Goal: Transaction & Acquisition: Purchase product/service

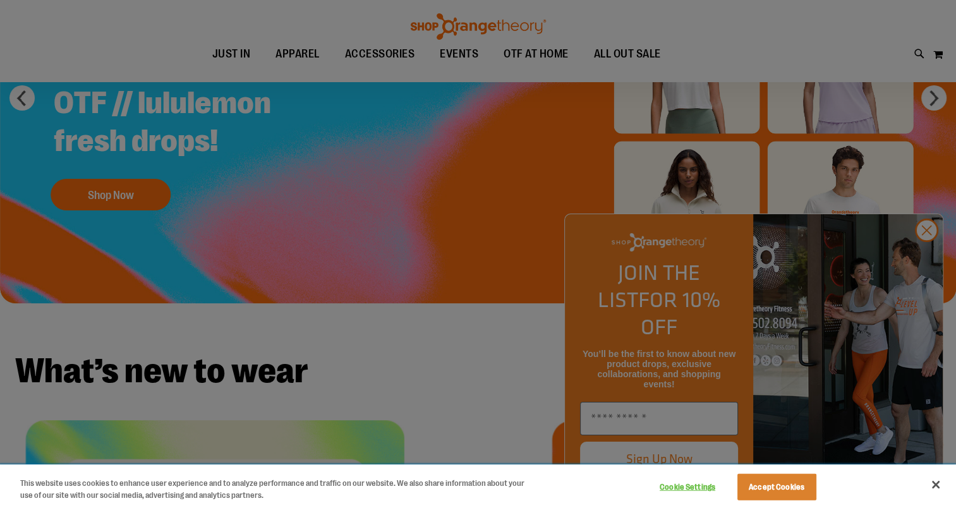
scroll to position [378, 0]
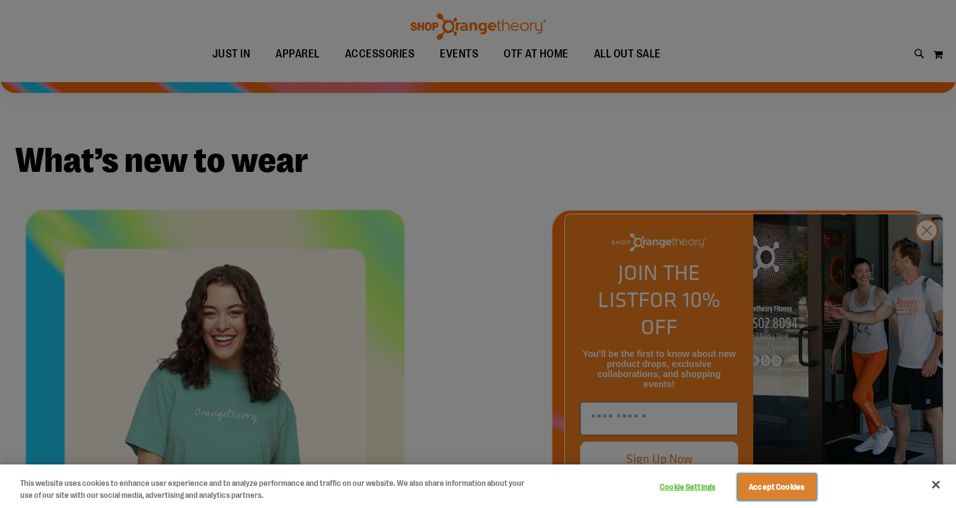
click at [764, 481] on button "Accept Cookies" at bounding box center [776, 487] width 79 height 27
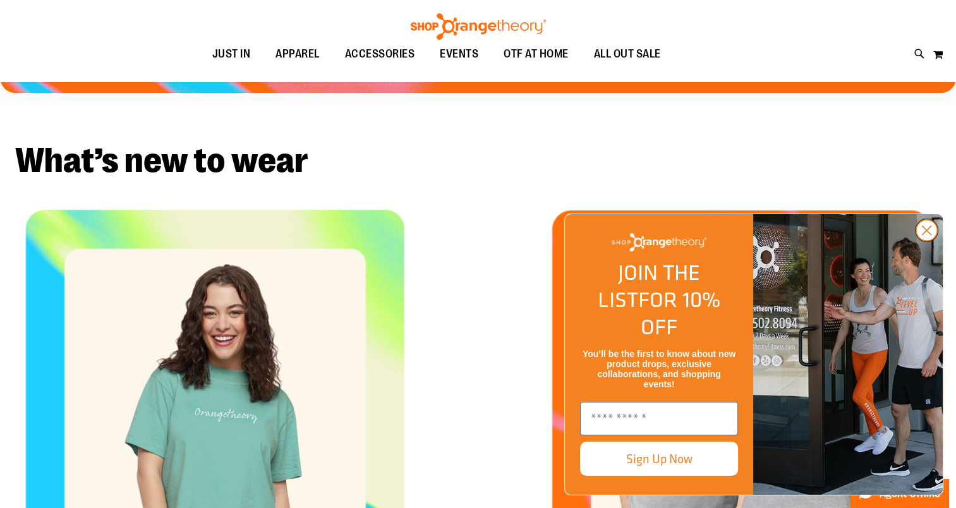
click at [923, 235] on icon "Close dialog" at bounding box center [926, 230] width 9 height 9
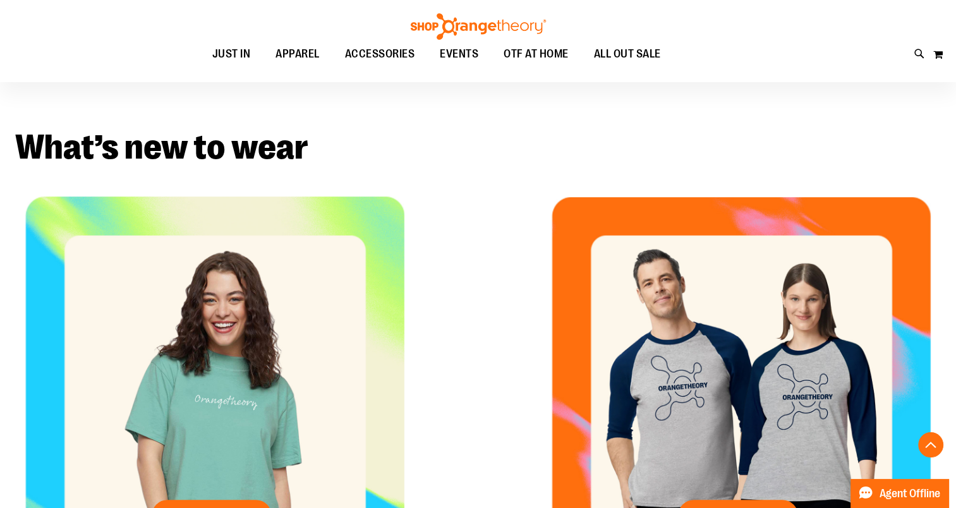
scroll to position [568, 0]
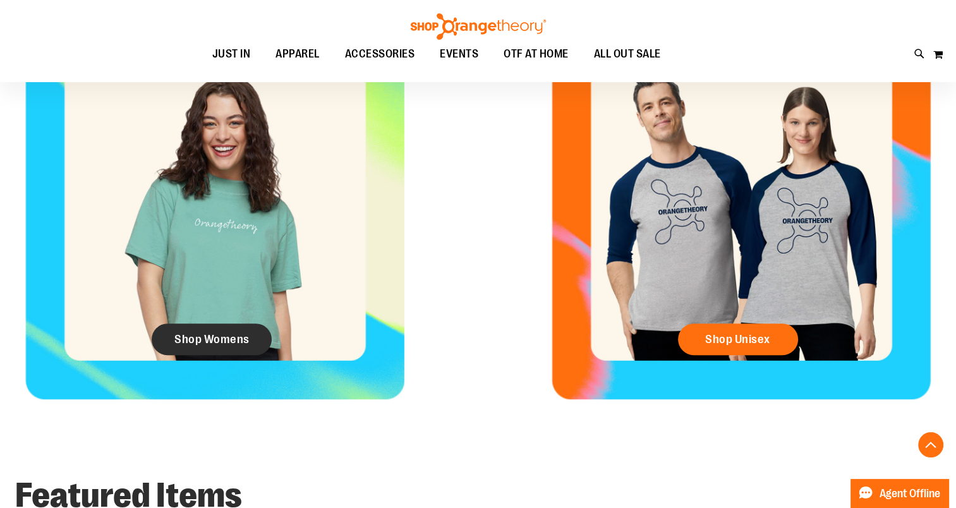
click at [205, 334] on span "Shop Womens" at bounding box center [211, 339] width 75 height 14
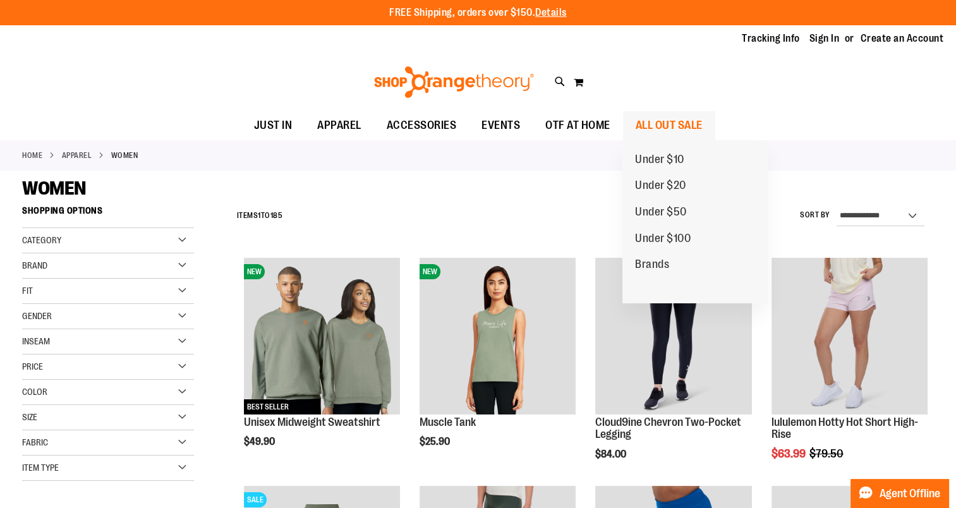
click at [668, 123] on span "ALL OUT SALE" at bounding box center [669, 125] width 67 height 28
click at [670, 121] on span "ALL OUT SALE" at bounding box center [669, 125] width 67 height 28
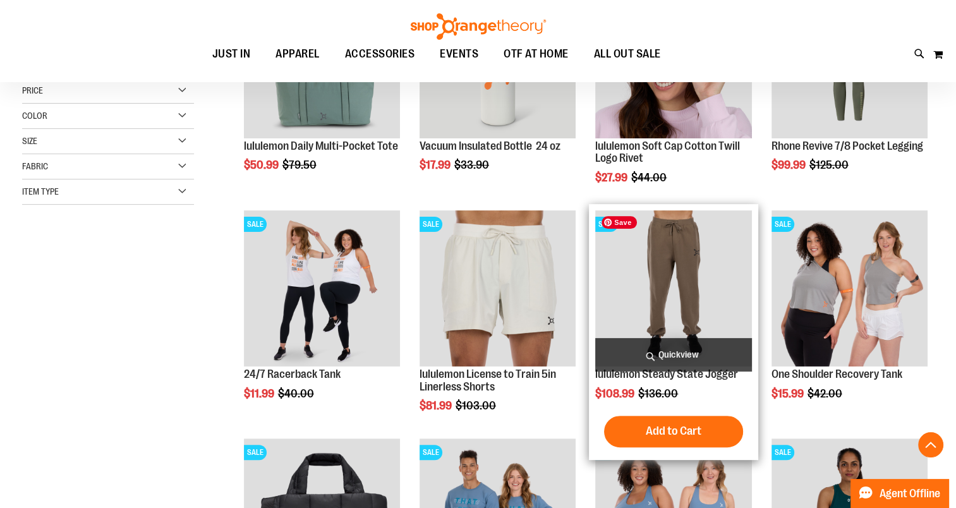
scroll to position [315, 0]
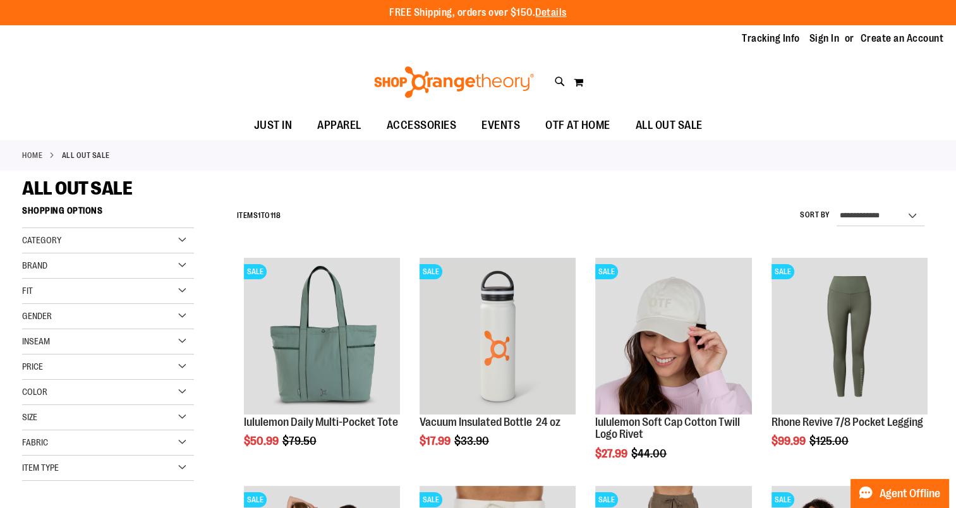
click at [30, 147] on div "Home ALL OUT SALE" at bounding box center [478, 155] width 956 height 30
click at [25, 155] on link "Home" at bounding box center [32, 155] width 20 height 11
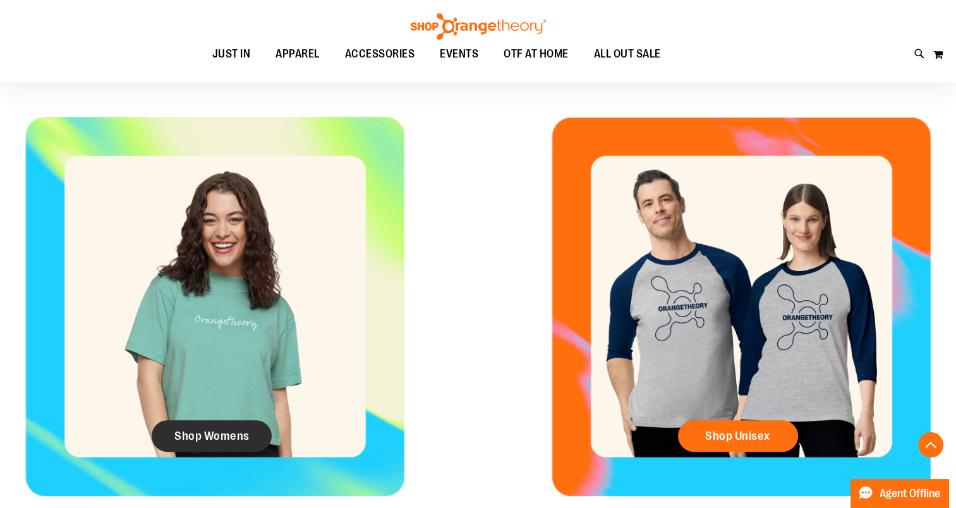
scroll to position [694, 0]
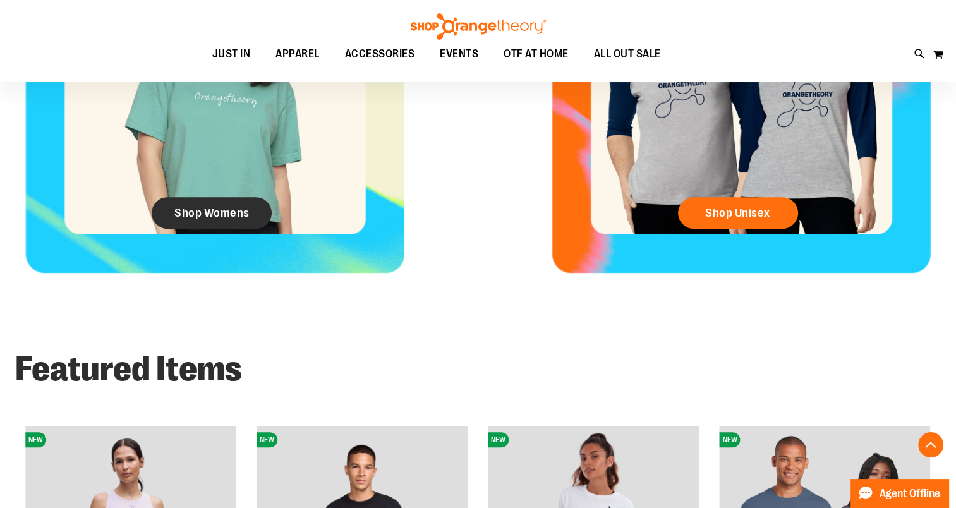
click at [210, 215] on span "Shop Womens" at bounding box center [211, 213] width 75 height 14
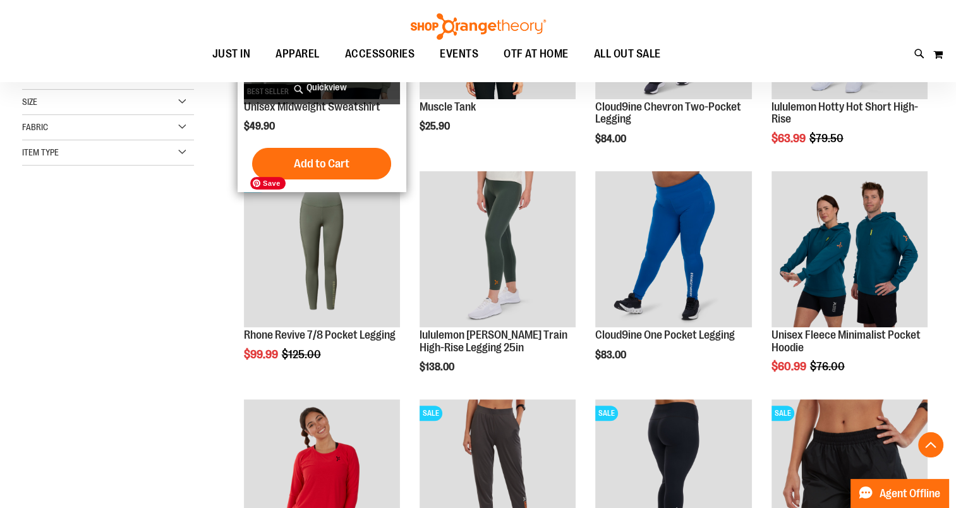
scroll to position [315, 0]
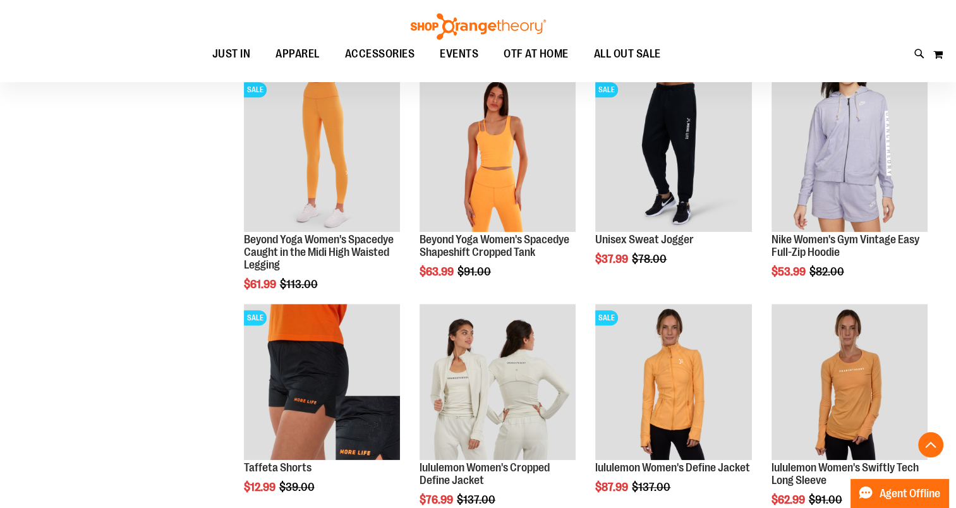
scroll to position [1010, 0]
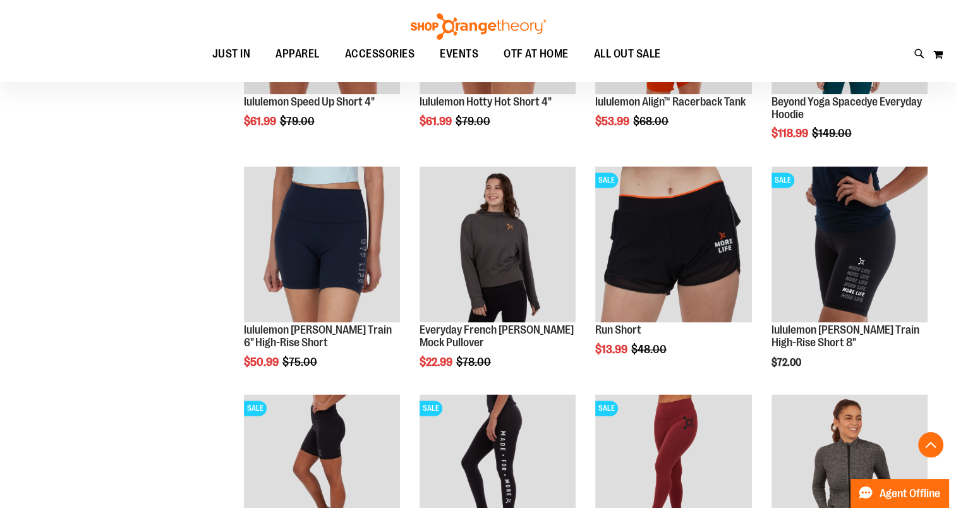
scroll to position [1705, 0]
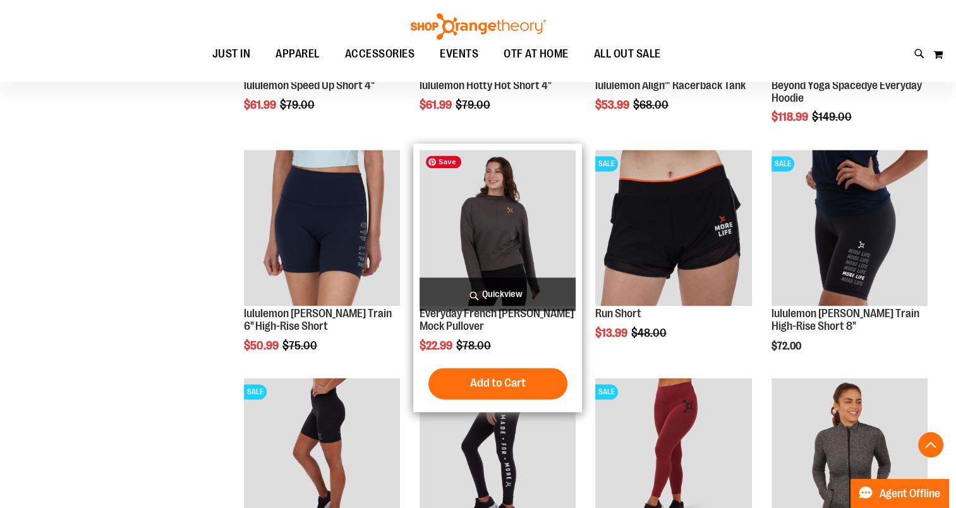
click at [499, 225] on img "product" at bounding box center [498, 228] width 156 height 156
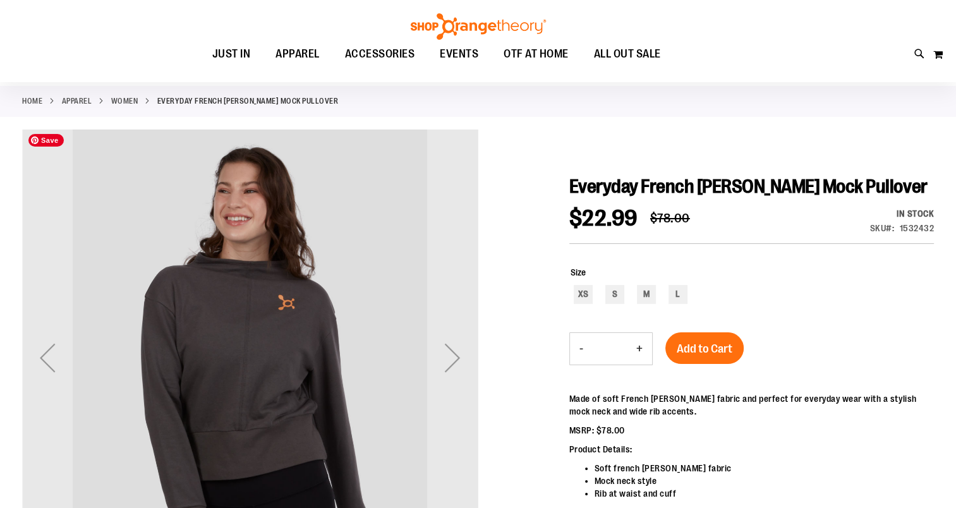
scroll to position [126, 0]
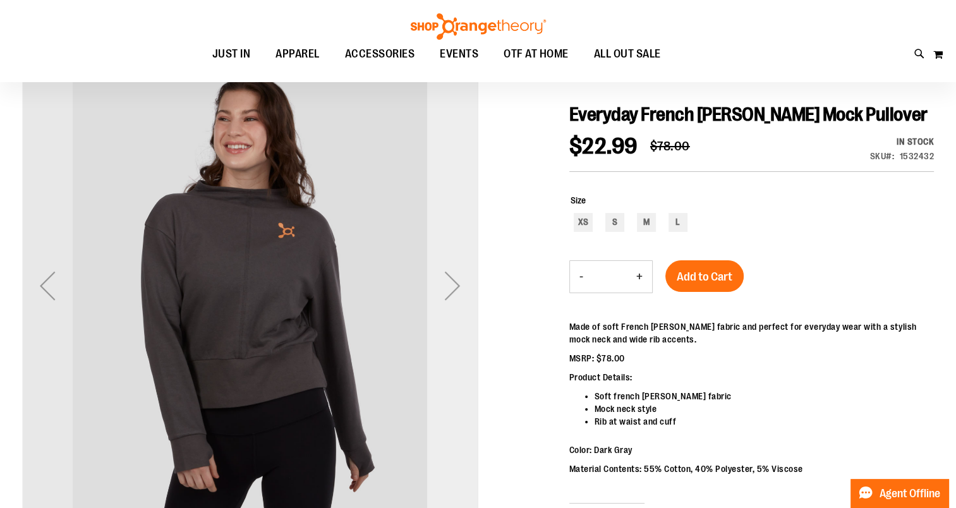
click at [451, 288] on div "Next" at bounding box center [452, 285] width 51 height 51
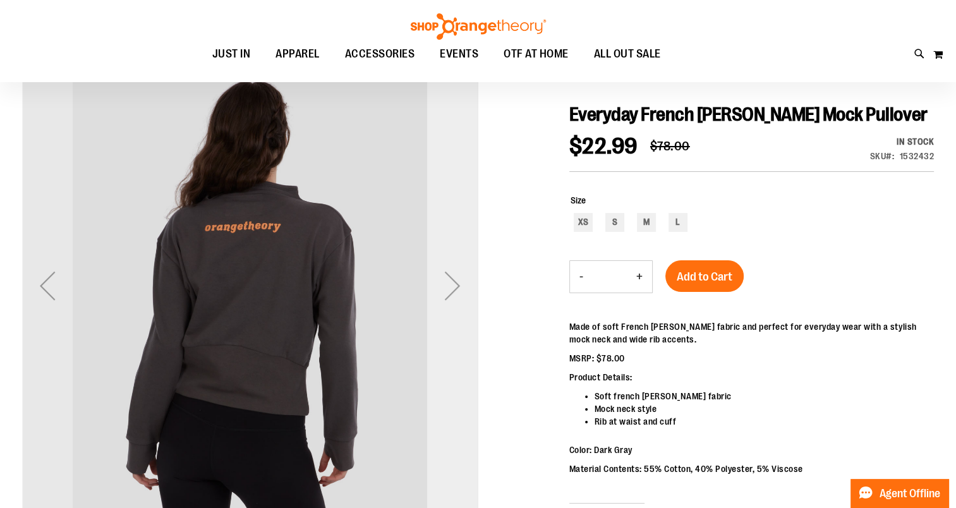
click at [451, 288] on div "Next" at bounding box center [452, 285] width 51 height 51
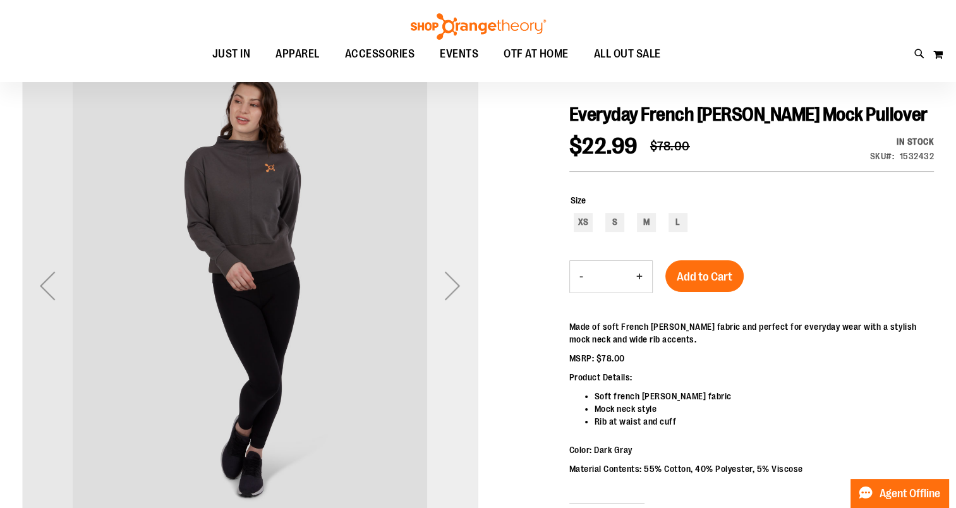
click at [451, 288] on div "Next" at bounding box center [452, 285] width 51 height 51
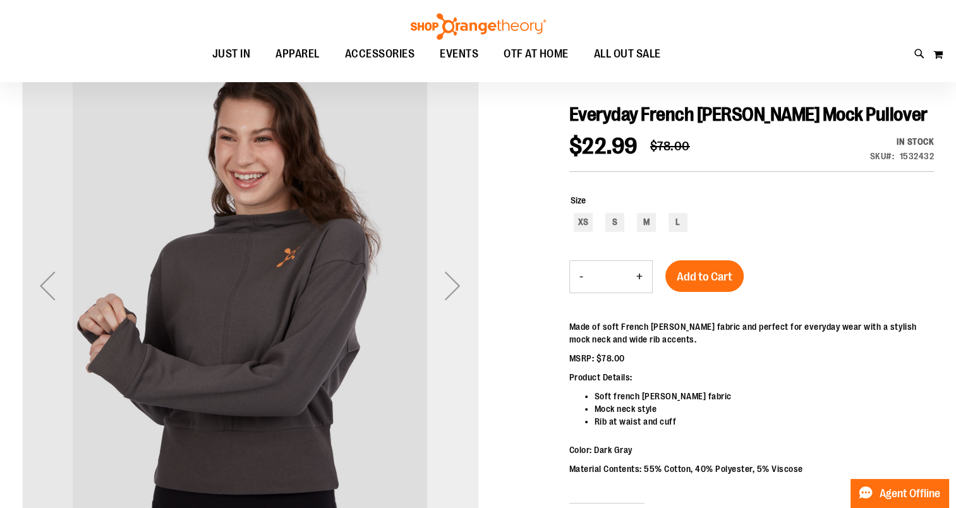
click at [451, 288] on div "Next" at bounding box center [452, 285] width 51 height 51
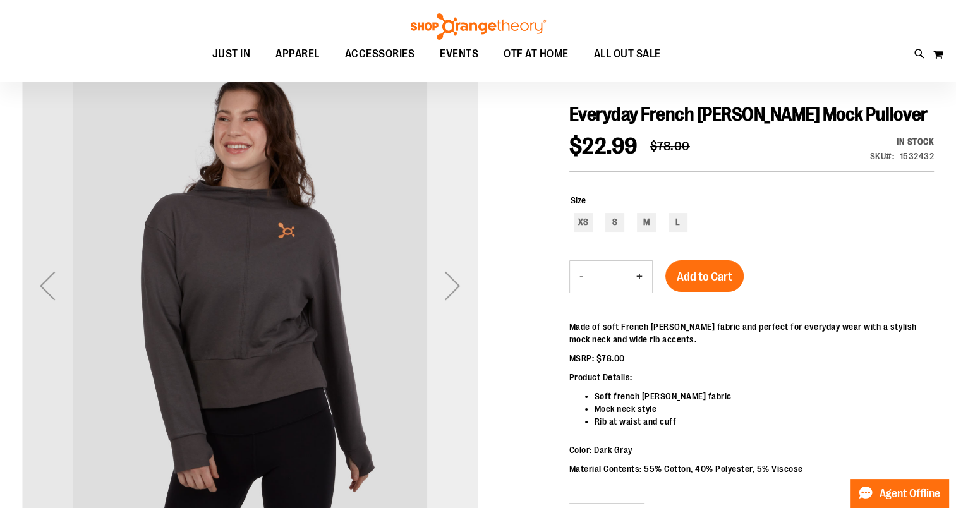
click at [451, 288] on div "Next" at bounding box center [452, 285] width 51 height 51
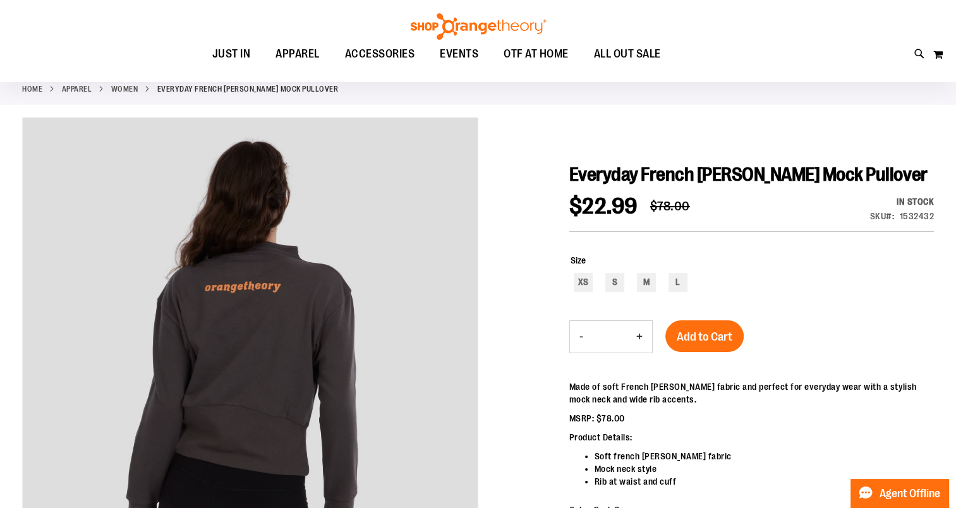
scroll to position [63, 0]
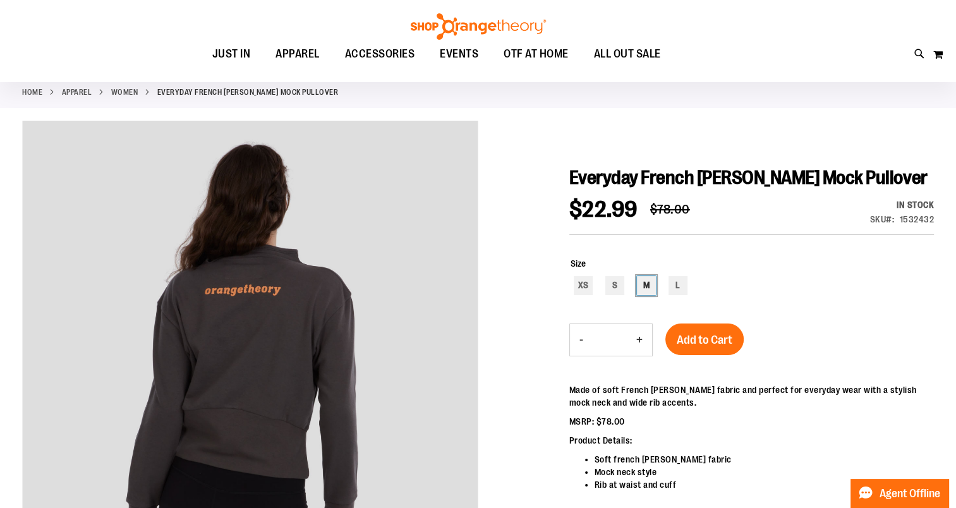
click at [648, 286] on div "M" at bounding box center [646, 285] width 19 height 19
type input "***"
click at [707, 339] on span "Add to Cart" at bounding box center [705, 340] width 56 height 14
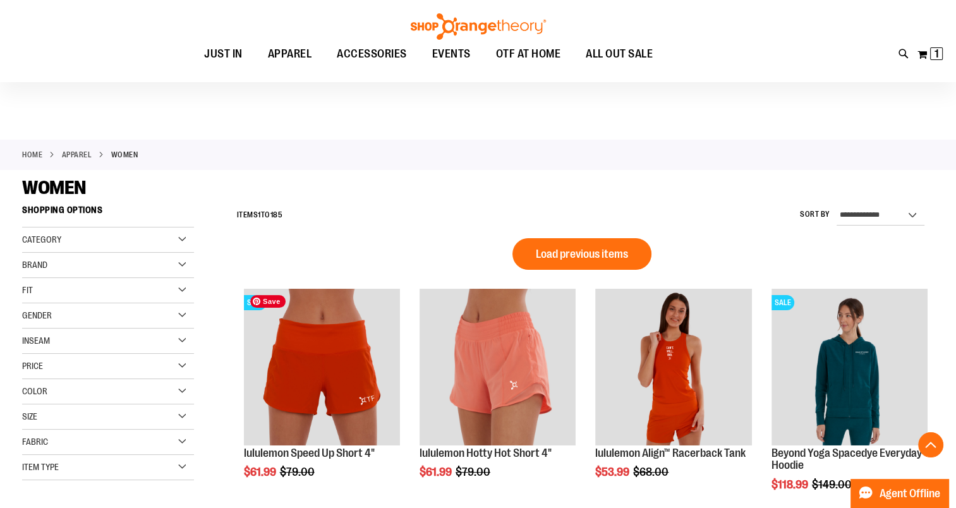
scroll to position [840, 0]
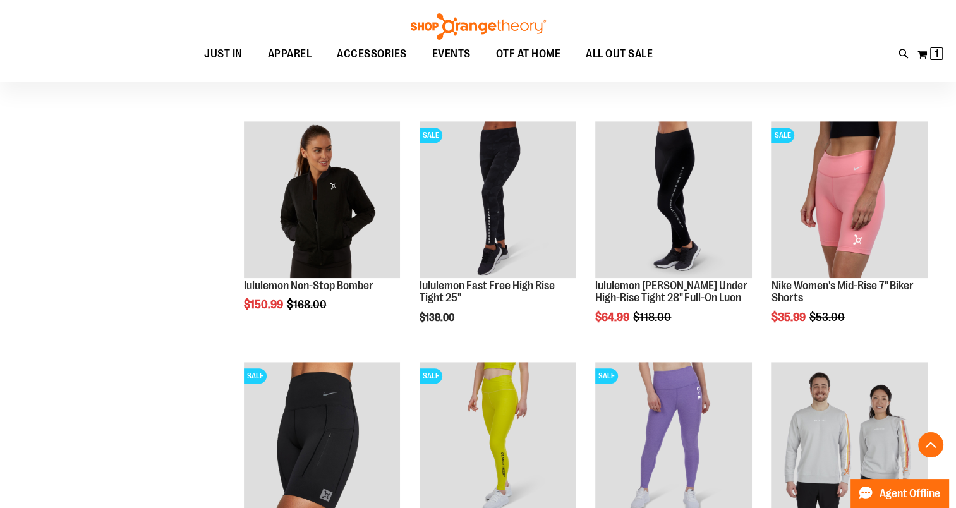
scroll to position [904, 0]
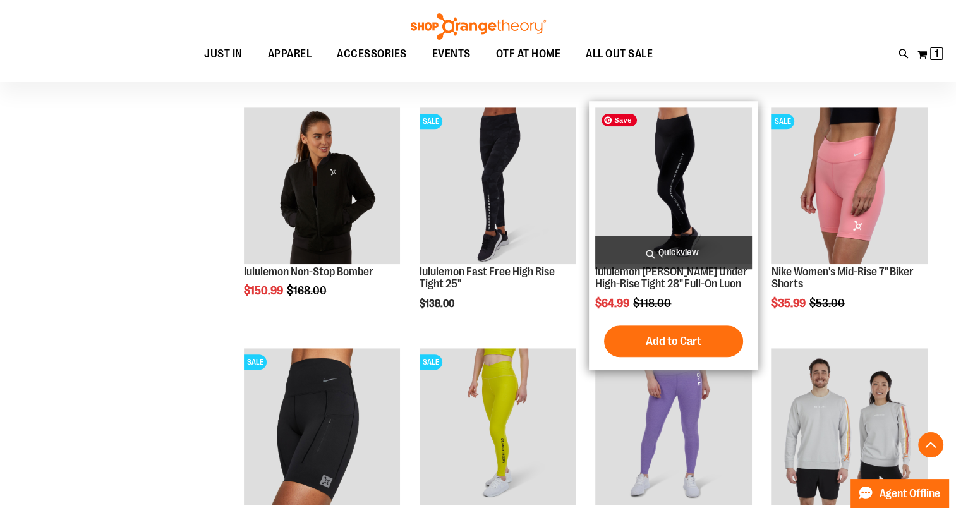
click at [657, 167] on img "product" at bounding box center [673, 185] width 156 height 156
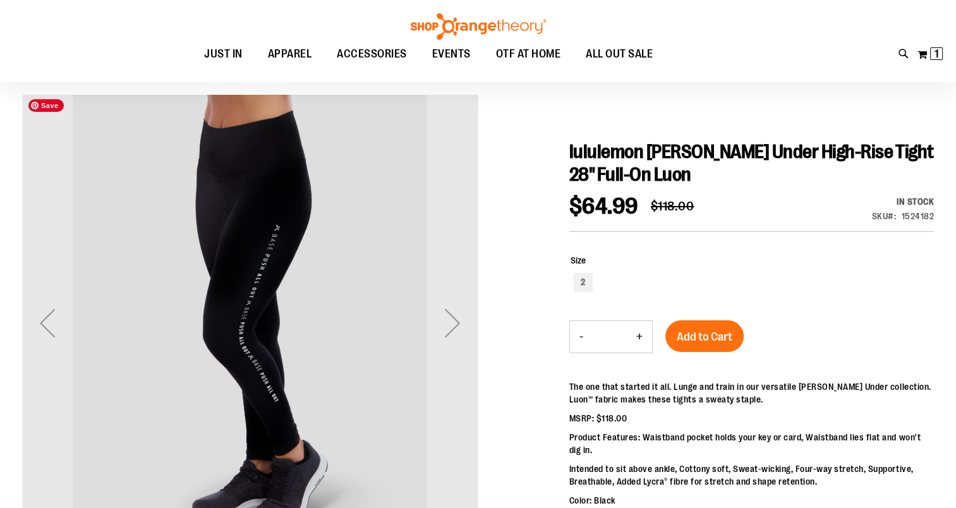
scroll to position [126, 0]
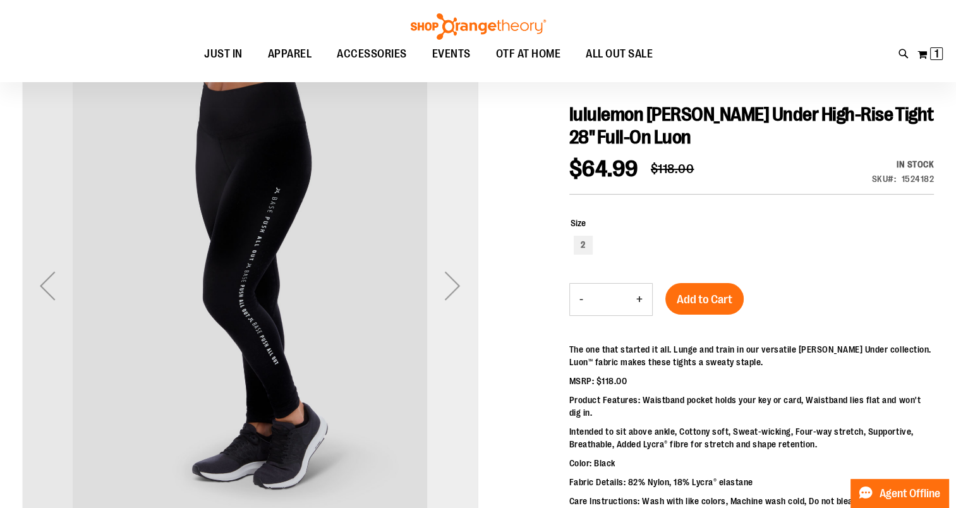
click at [457, 287] on div "Next" at bounding box center [452, 285] width 51 height 51
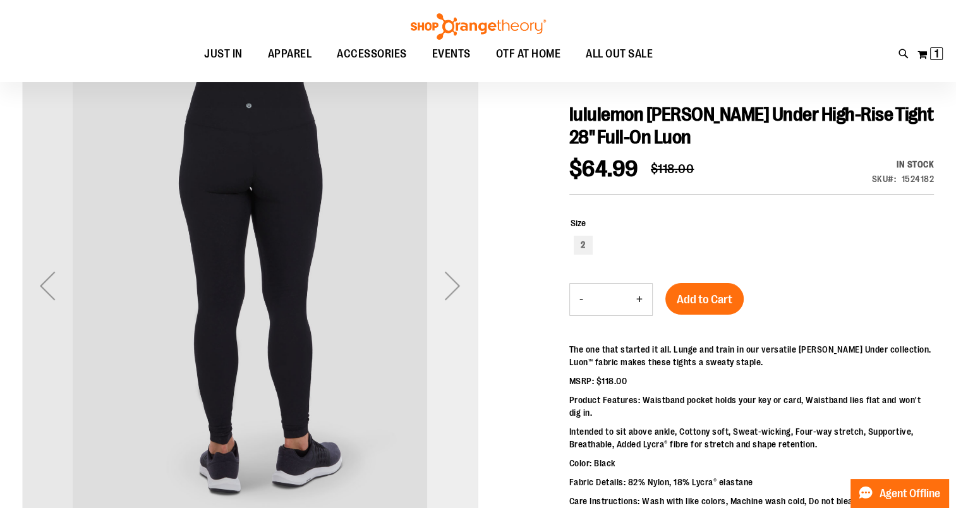
click at [457, 287] on div "Next" at bounding box center [452, 285] width 51 height 51
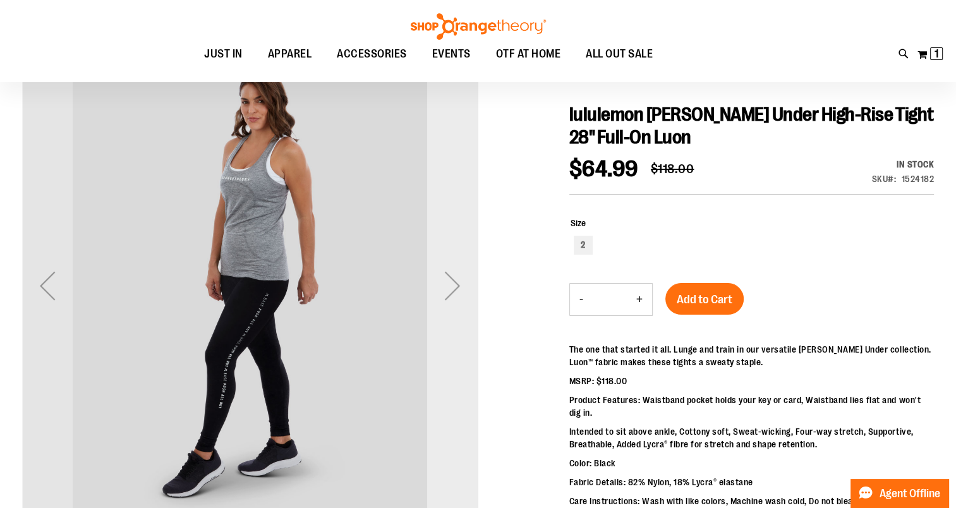
click at [457, 287] on div "Next" at bounding box center [452, 285] width 51 height 51
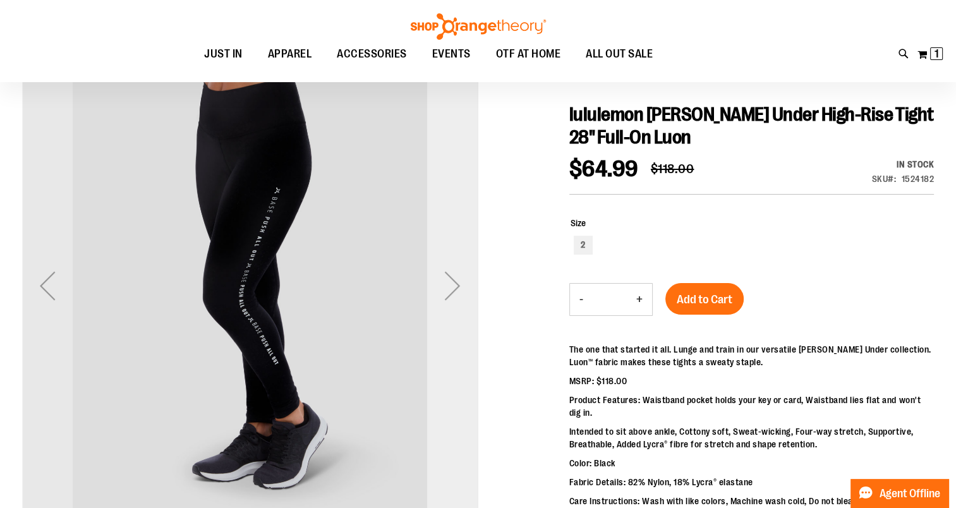
click at [457, 287] on div "Next" at bounding box center [452, 285] width 51 height 51
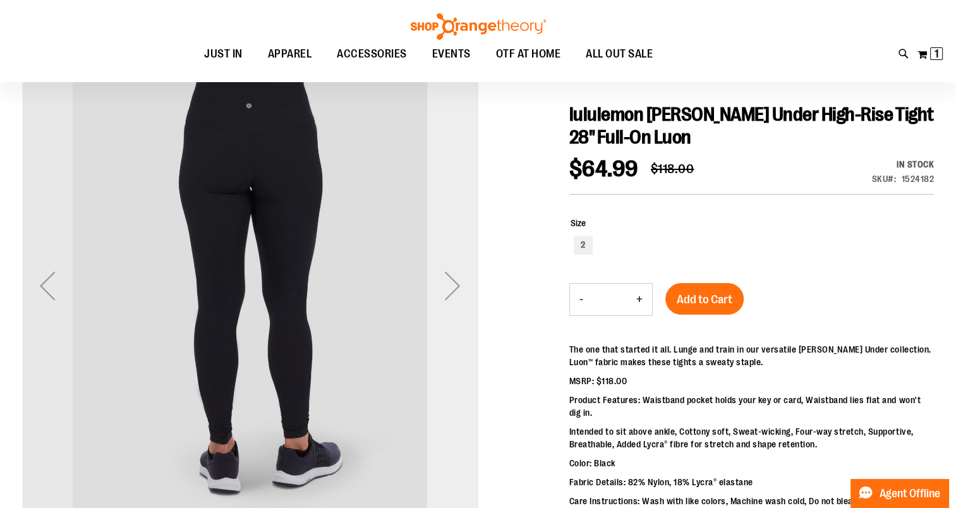
click at [457, 287] on div "Next" at bounding box center [452, 285] width 51 height 51
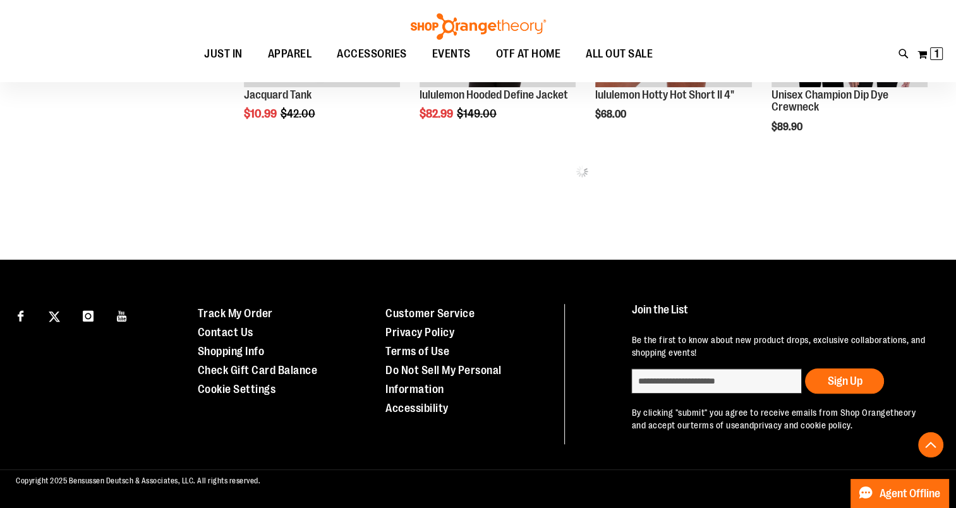
scroll to position [852, 0]
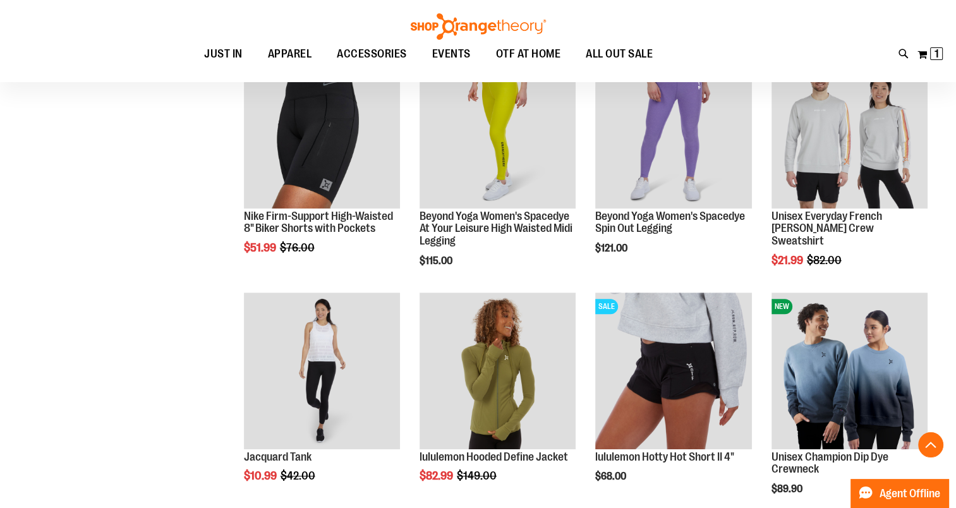
scroll to position [536, 0]
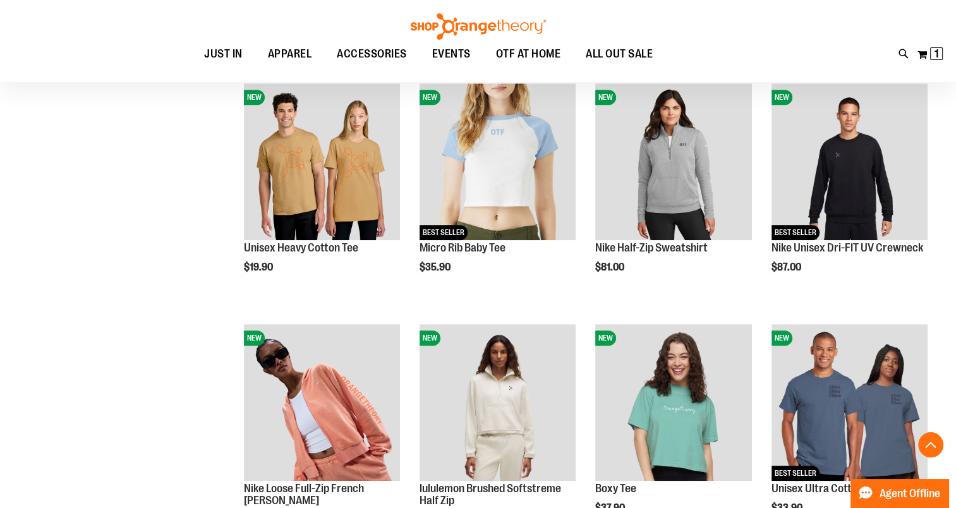
scroll to position [1168, 0]
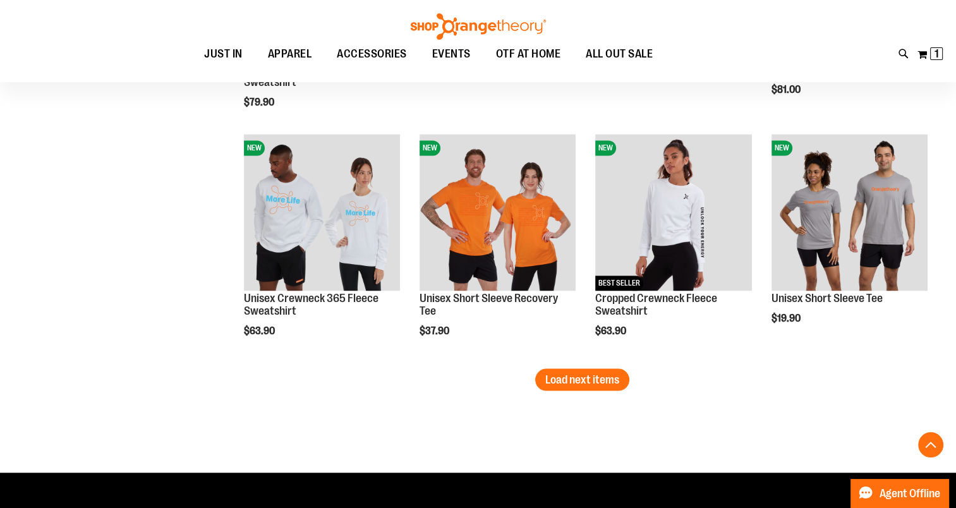
scroll to position [2116, 0]
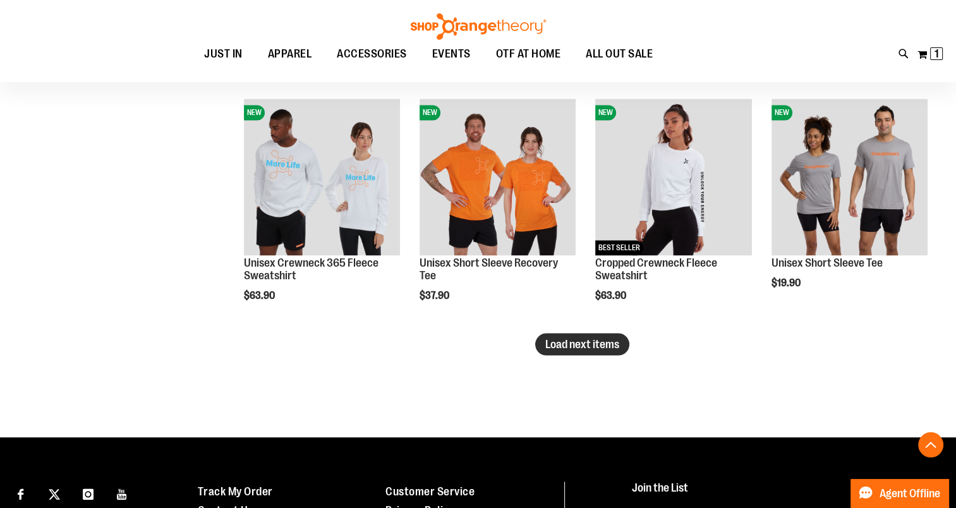
click at [565, 344] on span "Load next items" at bounding box center [582, 343] width 74 height 13
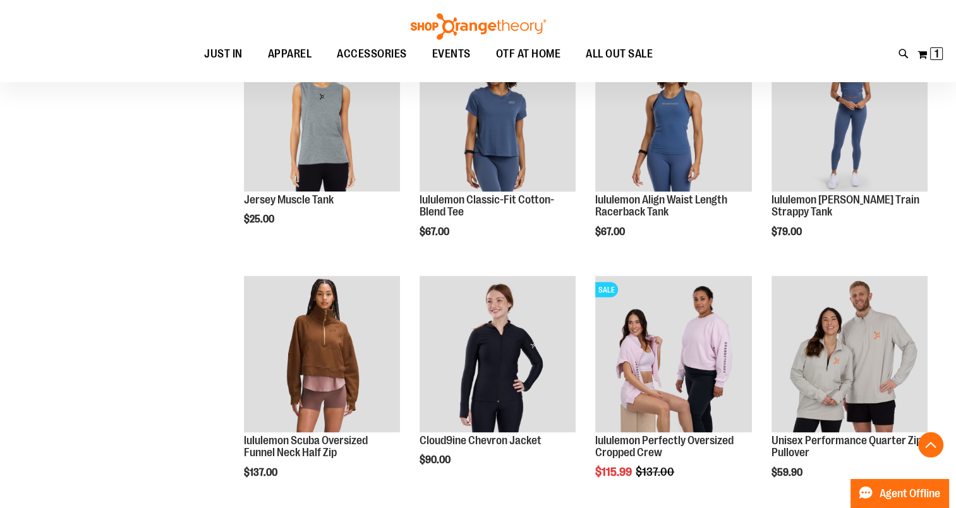
scroll to position [2495, 0]
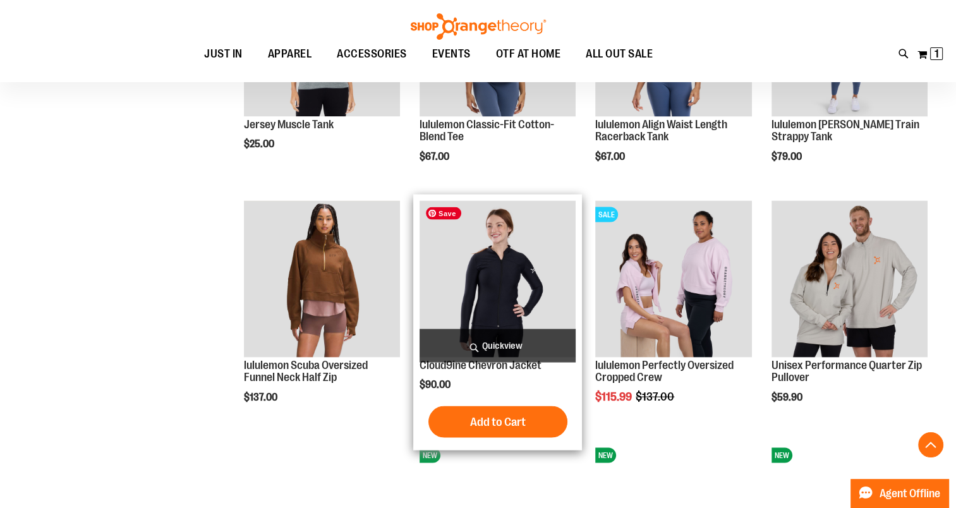
click at [509, 299] on img "product" at bounding box center [498, 279] width 156 height 156
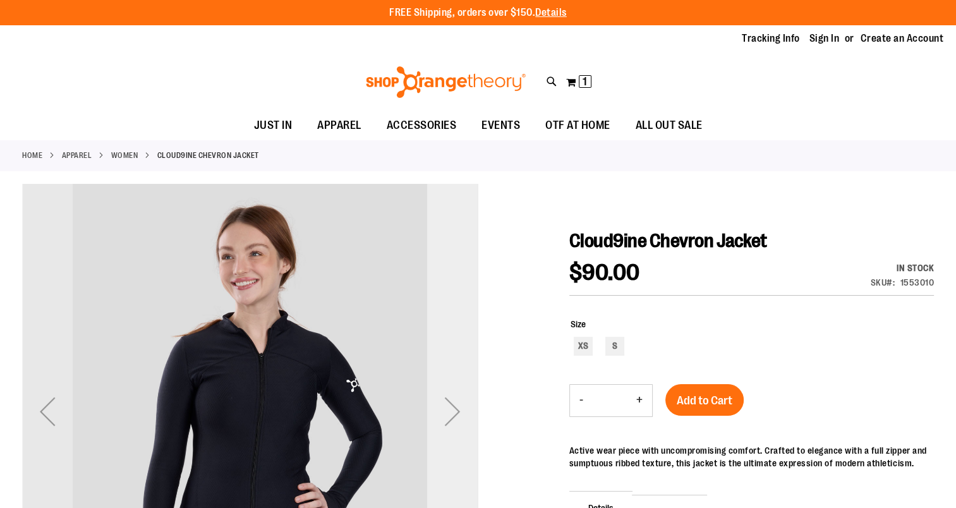
click at [442, 409] on div "Next" at bounding box center [452, 411] width 51 height 51
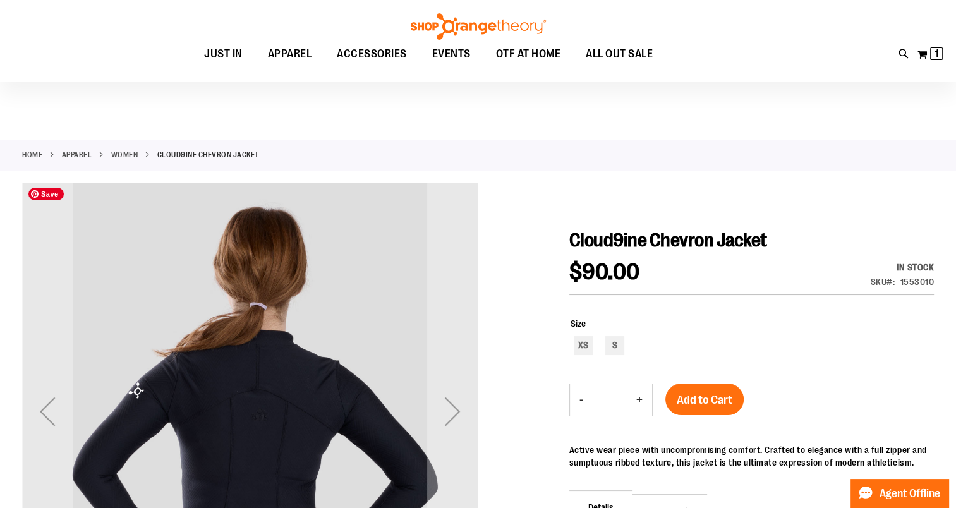
scroll to position [126, 0]
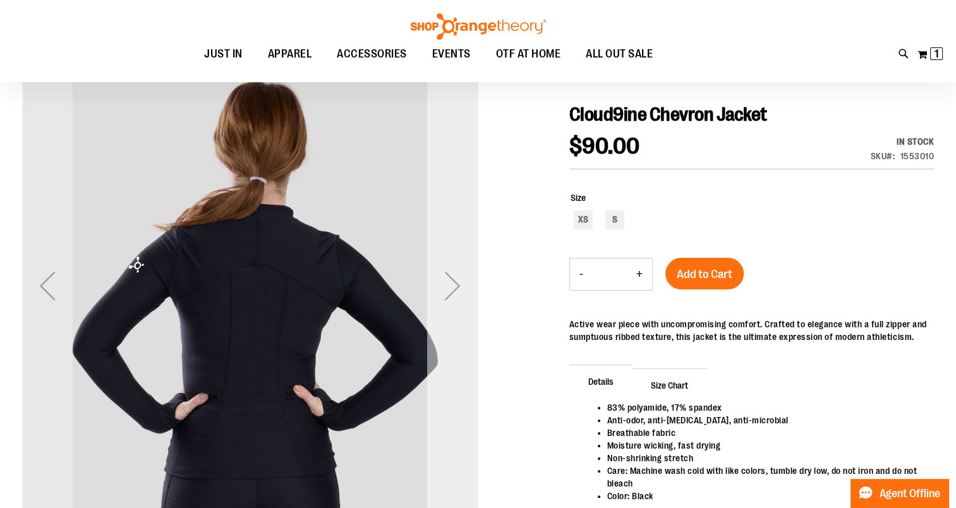
click at [451, 289] on div "Next" at bounding box center [452, 285] width 51 height 51
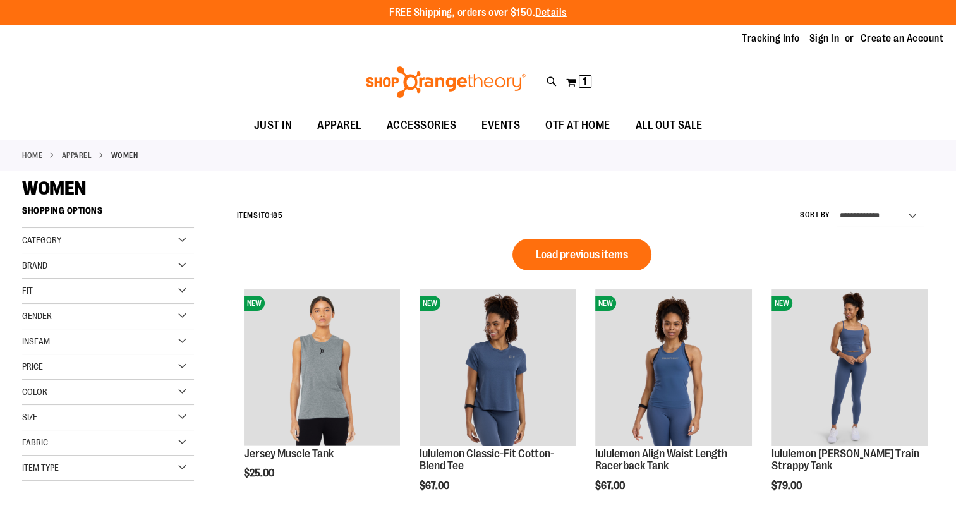
scroll to position [841, 0]
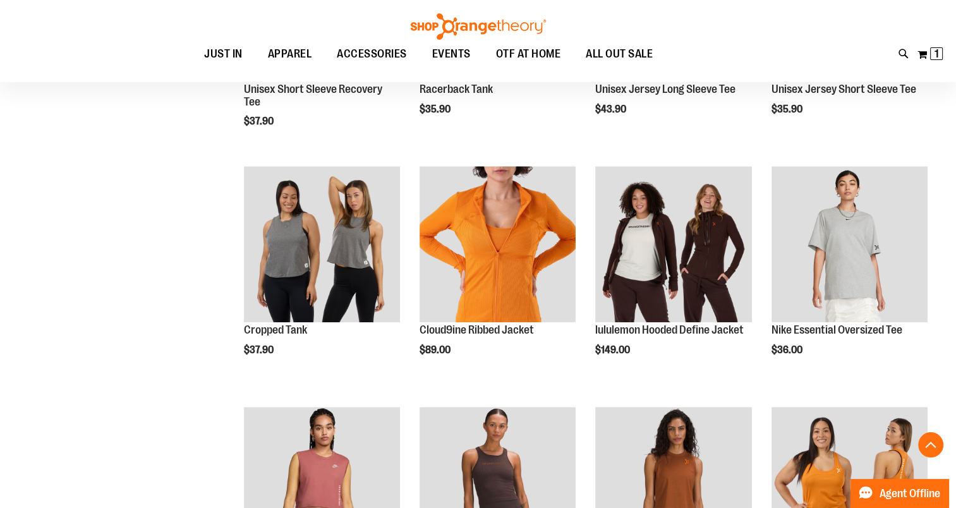
scroll to position [1094, 0]
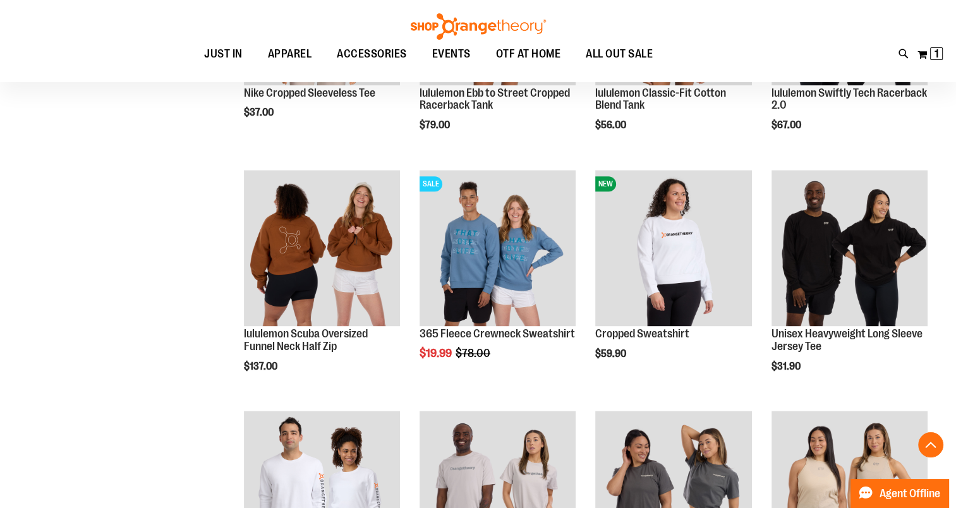
scroll to position [1599, 0]
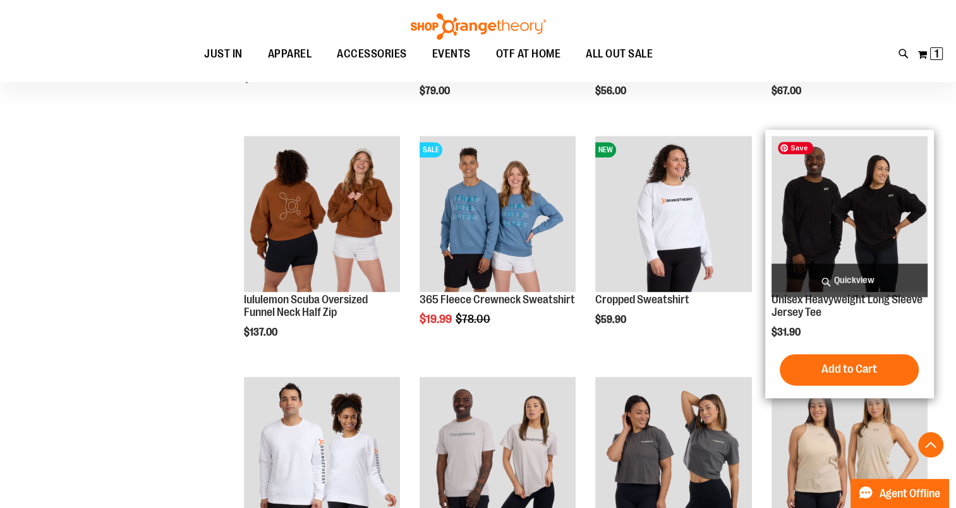
click at [835, 221] on img "product" at bounding box center [849, 214] width 156 height 156
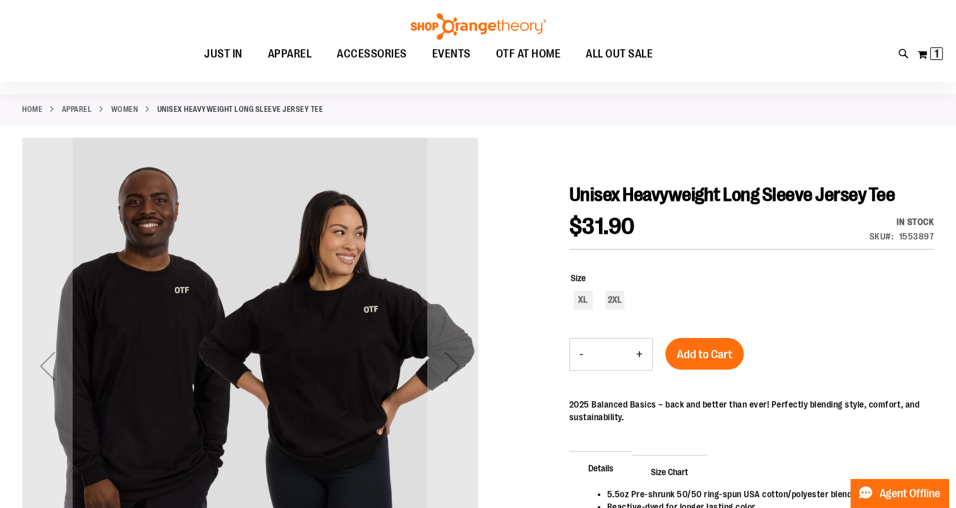
scroll to position [63, 0]
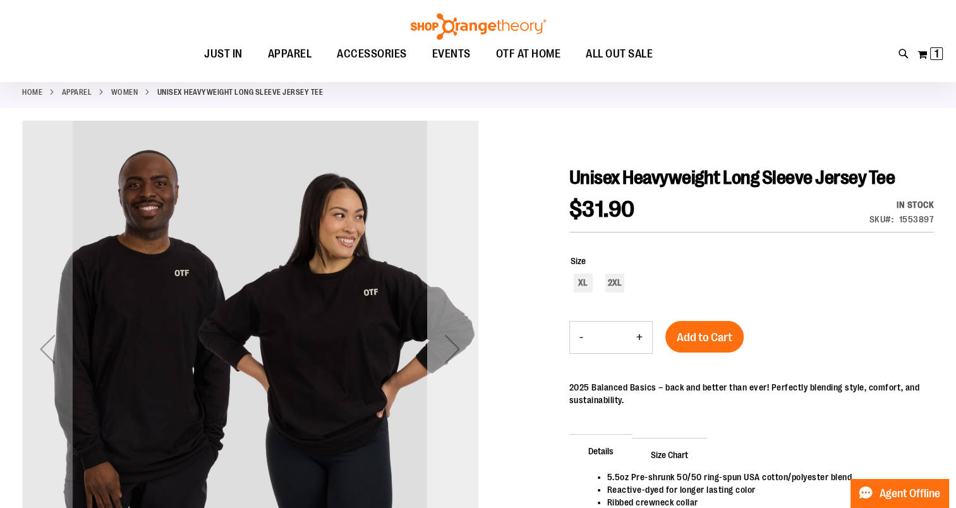
click at [449, 349] on div "Next" at bounding box center [452, 348] width 51 height 51
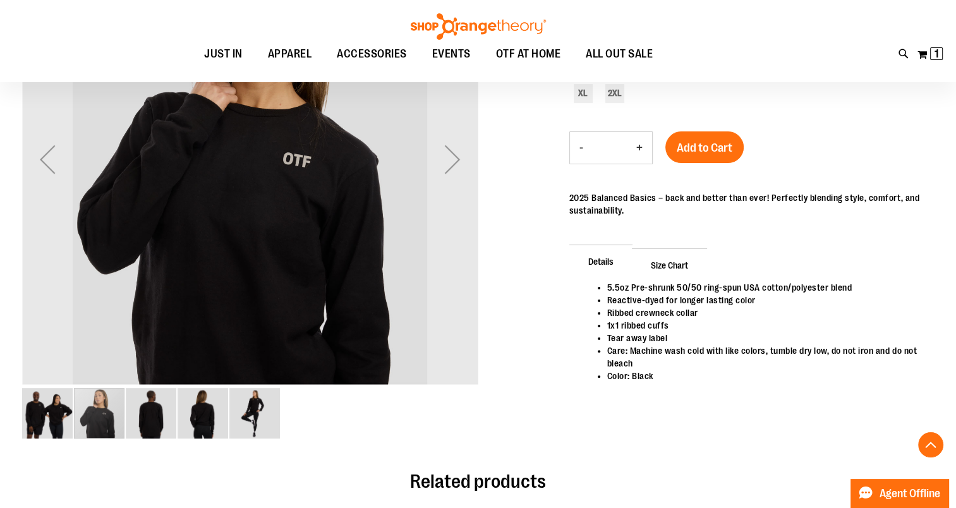
scroll to position [126, 0]
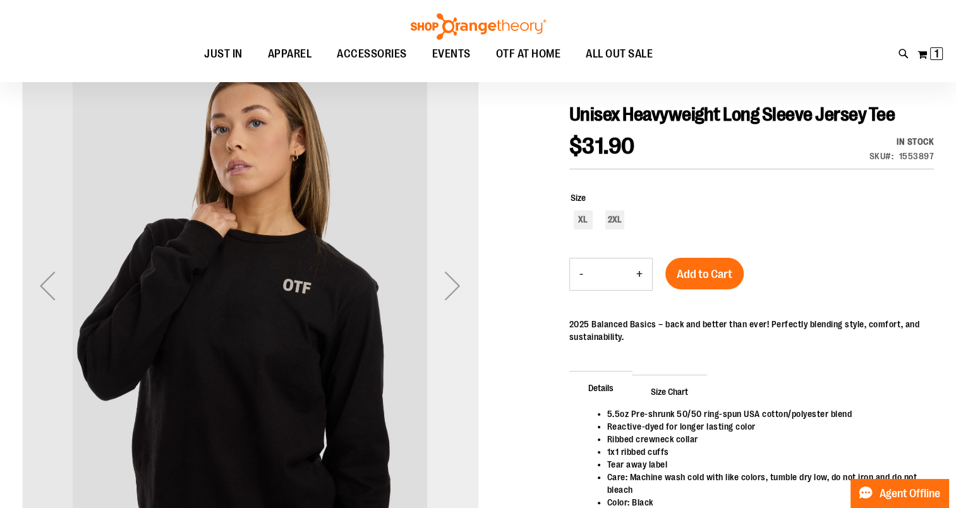
click at [456, 278] on div "Next" at bounding box center [452, 285] width 51 height 51
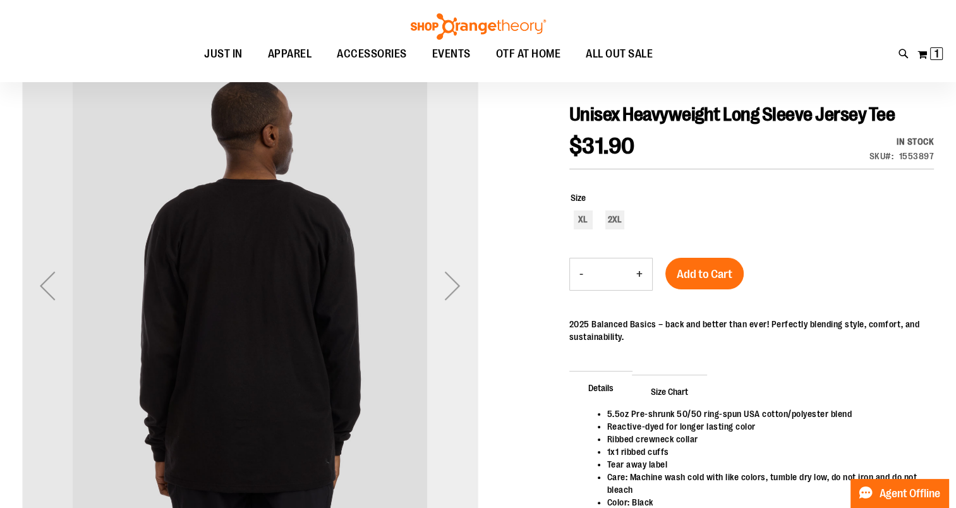
click at [456, 278] on div "Next" at bounding box center [452, 285] width 51 height 51
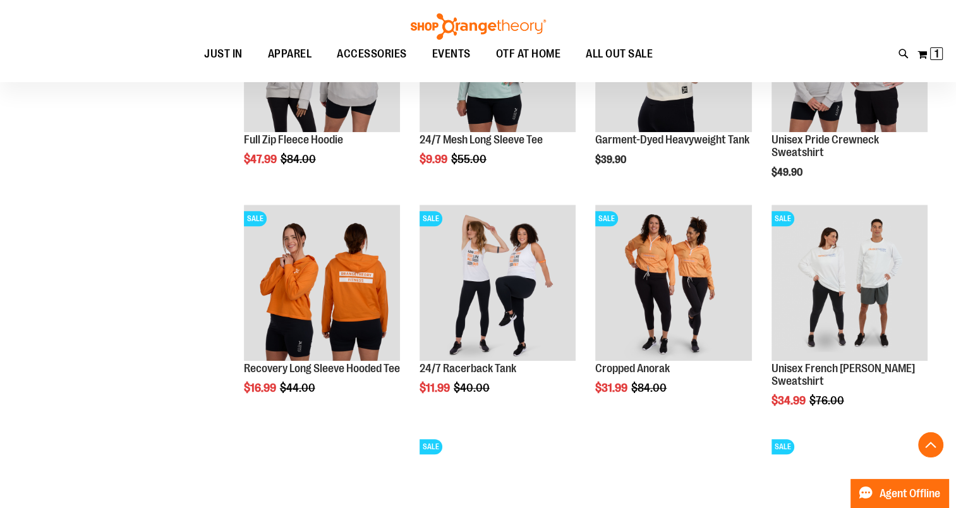
scroll to position [1010, 0]
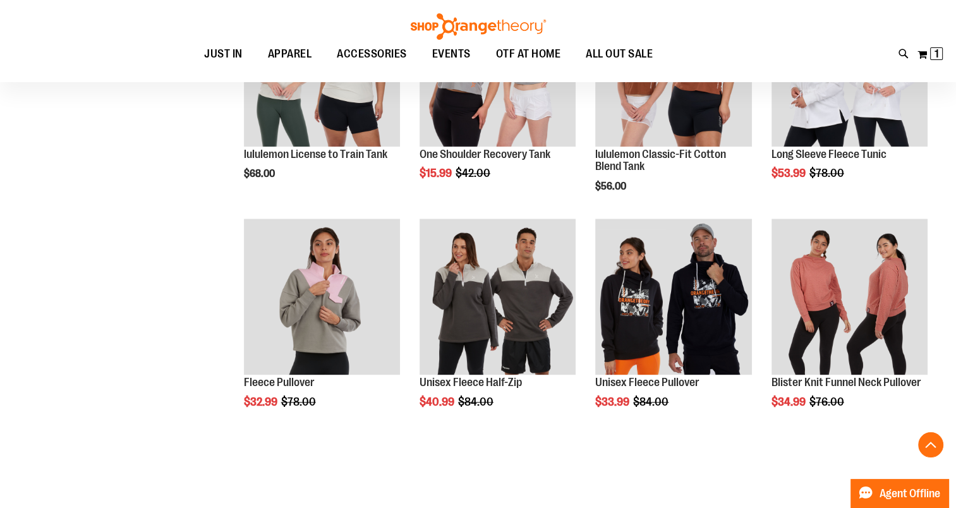
scroll to position [1453, 0]
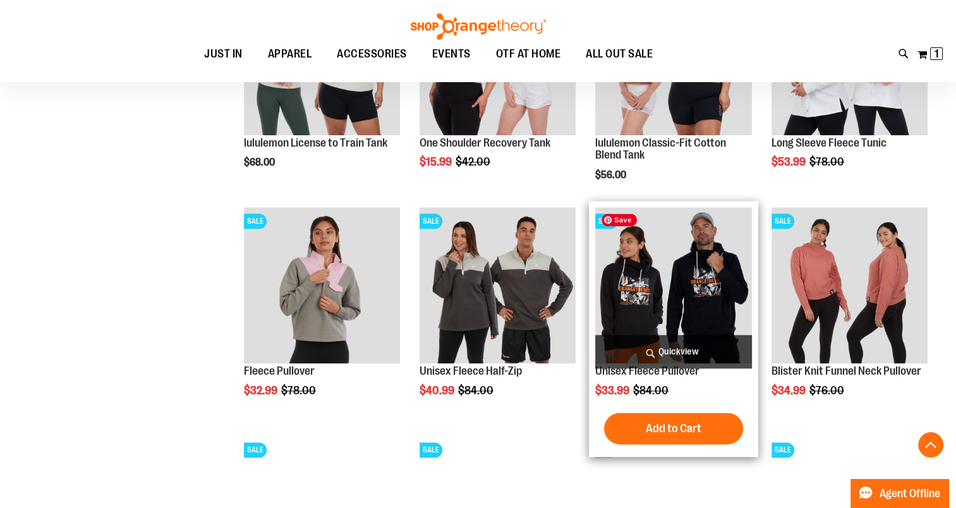
click at [680, 286] on img "product" at bounding box center [673, 285] width 156 height 156
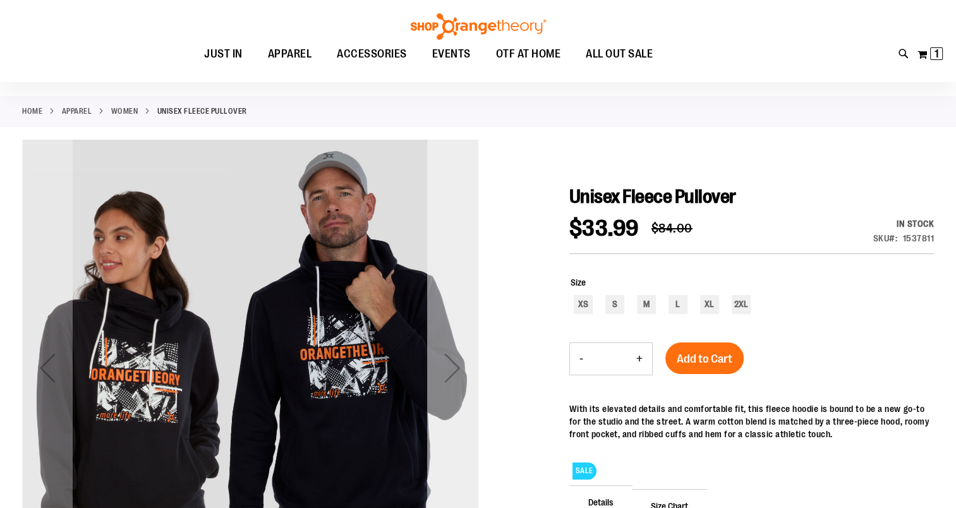
scroll to position [63, 0]
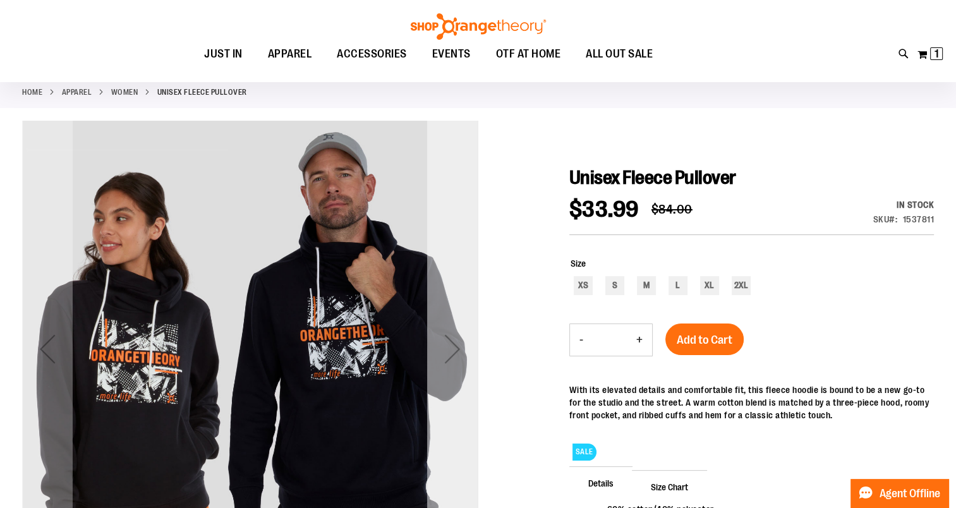
click at [452, 351] on div "Next" at bounding box center [452, 348] width 51 height 51
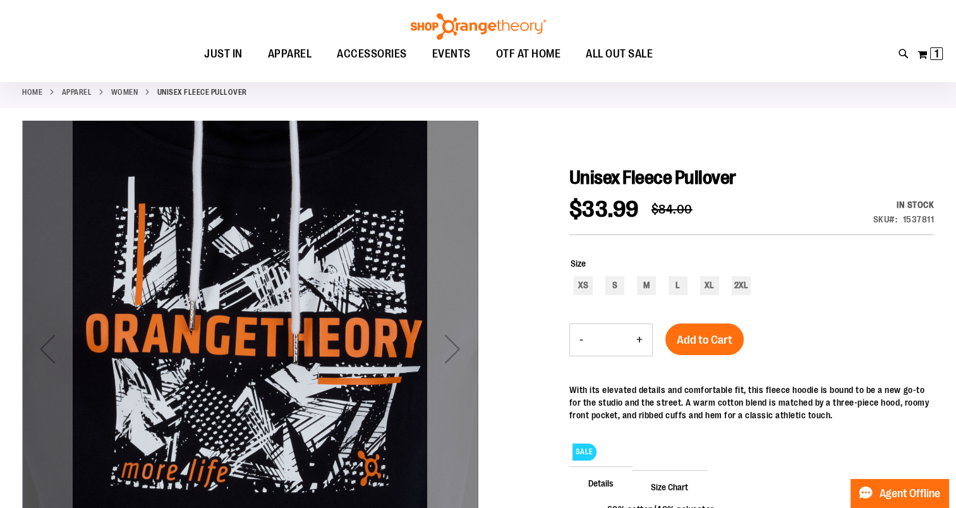
click at [452, 351] on div "Next" at bounding box center [452, 348] width 51 height 51
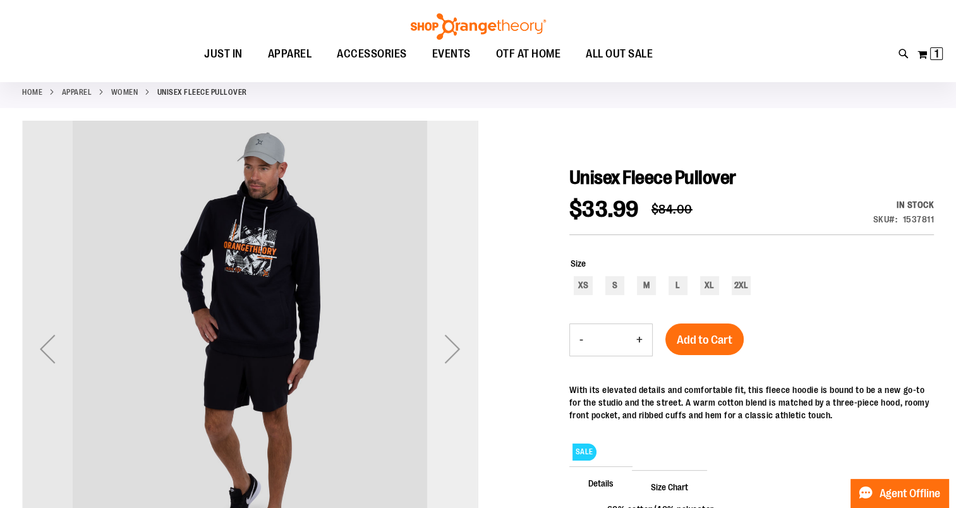
click at [452, 351] on div "Next" at bounding box center [452, 348] width 51 height 51
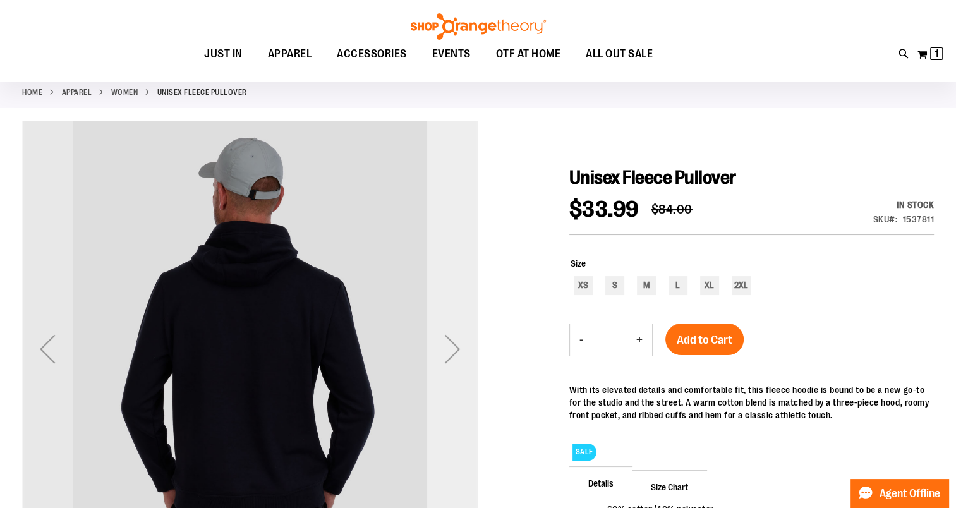
click at [452, 351] on div "Next" at bounding box center [452, 348] width 51 height 51
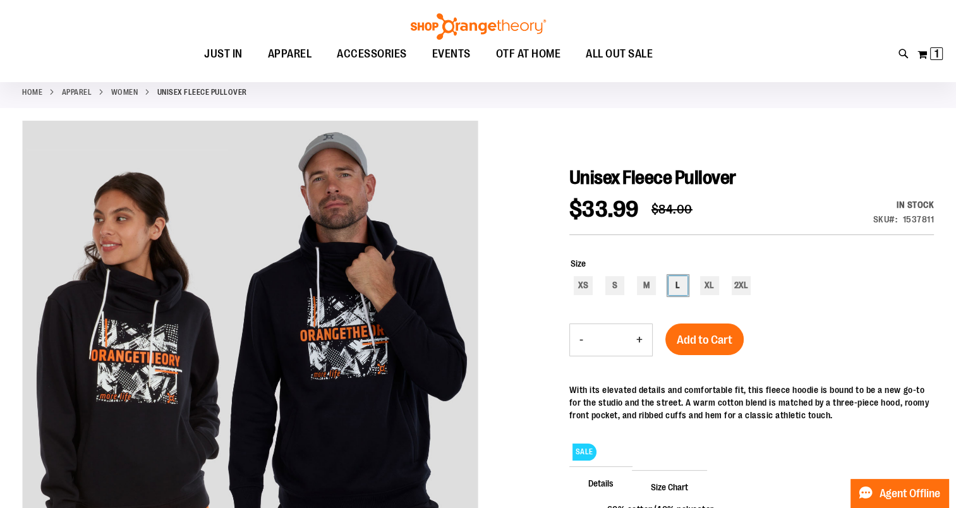
click at [677, 288] on div "L" at bounding box center [677, 285] width 19 height 19
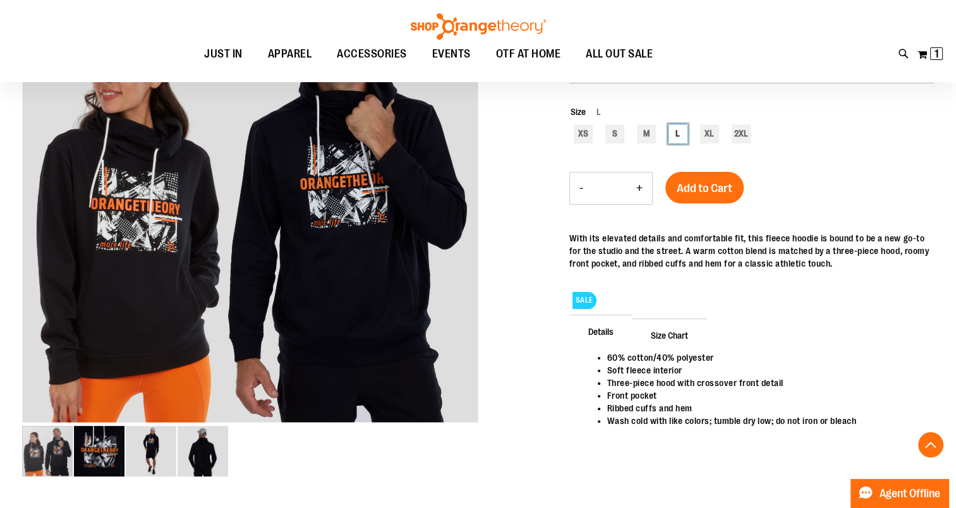
scroll to position [252, 0]
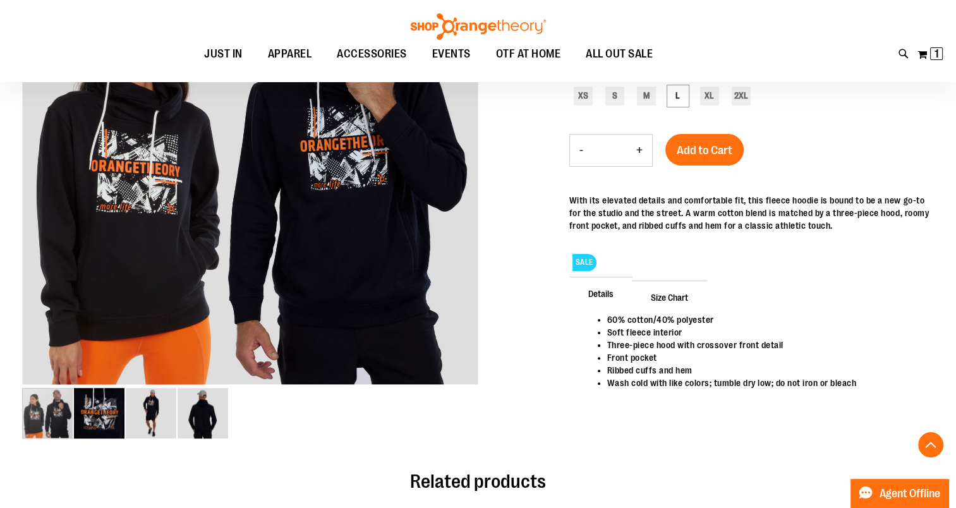
click at [672, 299] on span "Size Chart" at bounding box center [669, 297] width 75 height 33
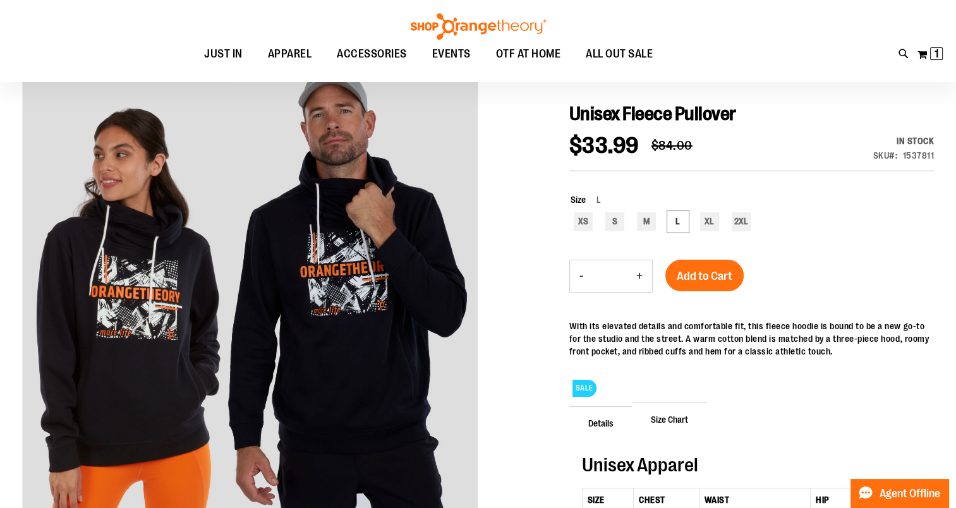
scroll to position [126, 0]
click at [637, 224] on div "M" at bounding box center [646, 222] width 19 height 19
type input "***"
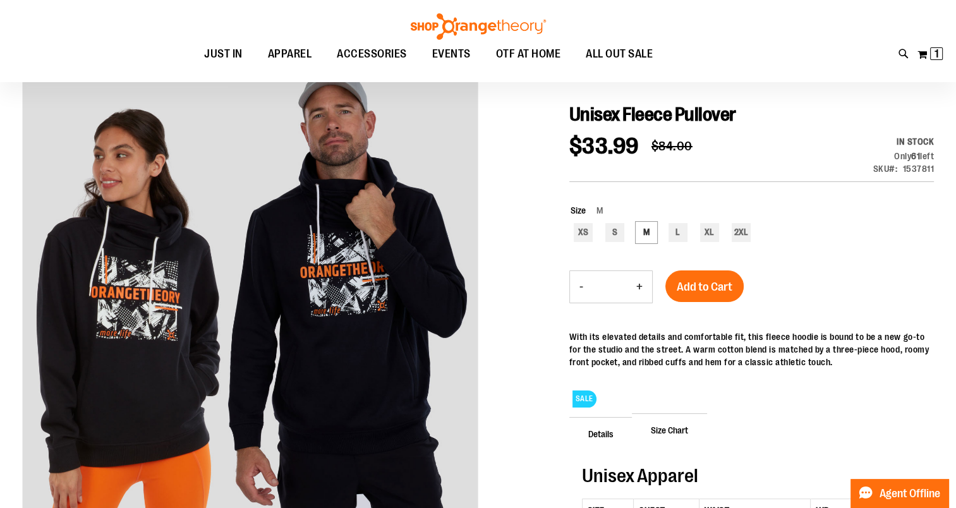
click at [725, 289] on span "Add to Cart" at bounding box center [705, 287] width 56 height 14
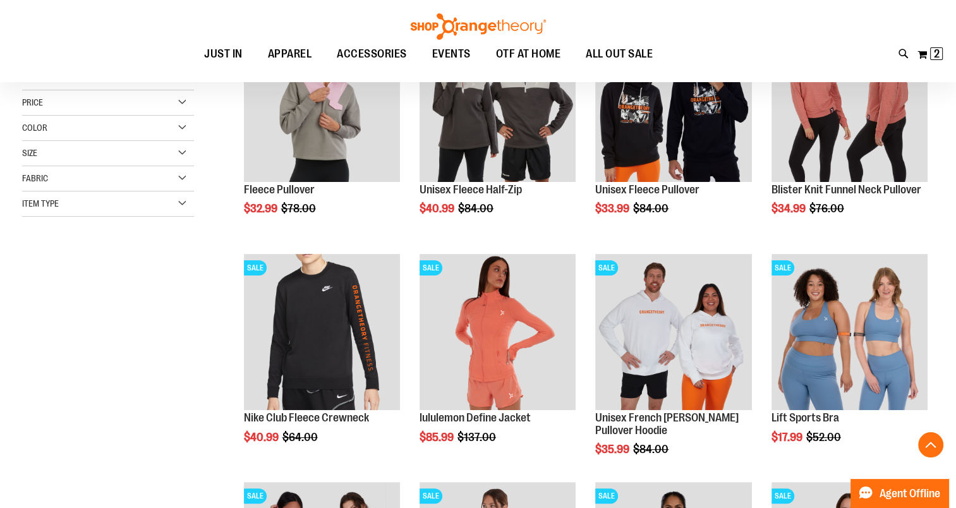
scroll to position [246, 0]
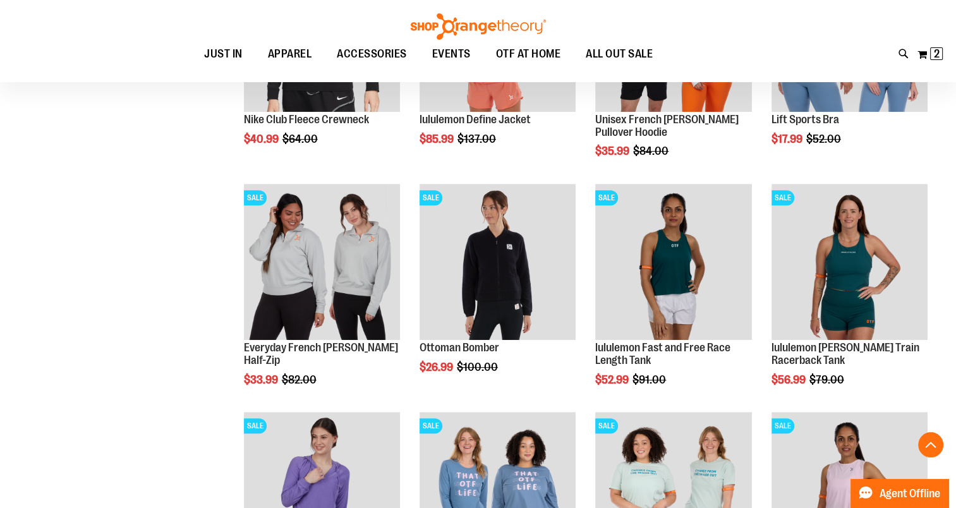
scroll to position [562, 0]
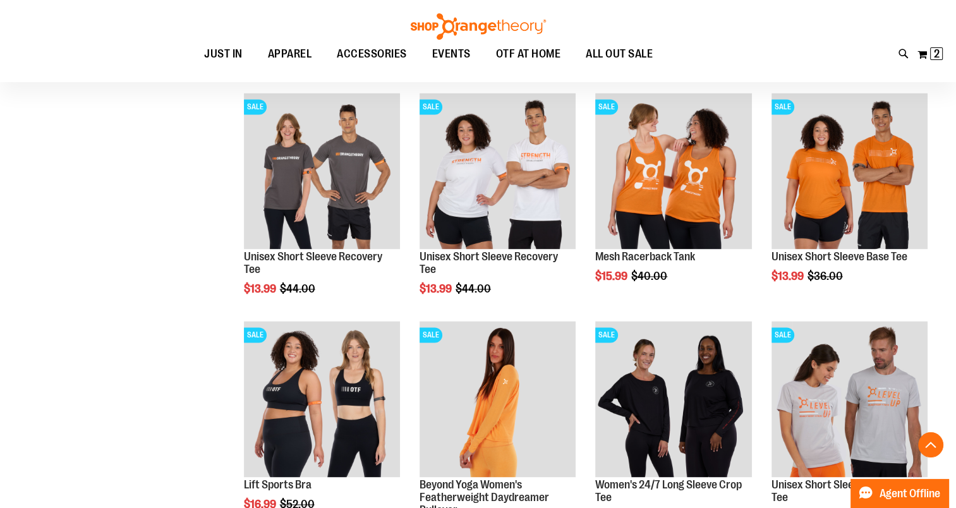
scroll to position [2016, 0]
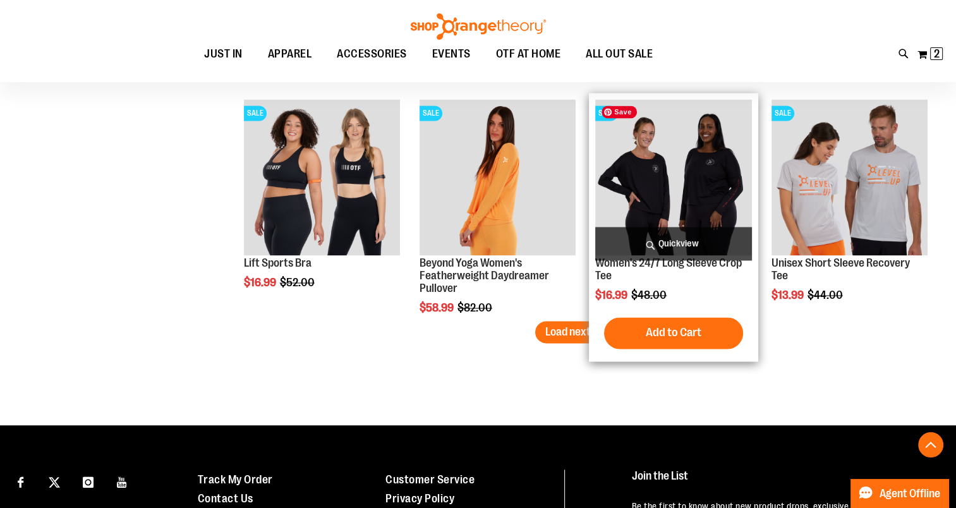
click at [679, 172] on img "product" at bounding box center [673, 177] width 156 height 156
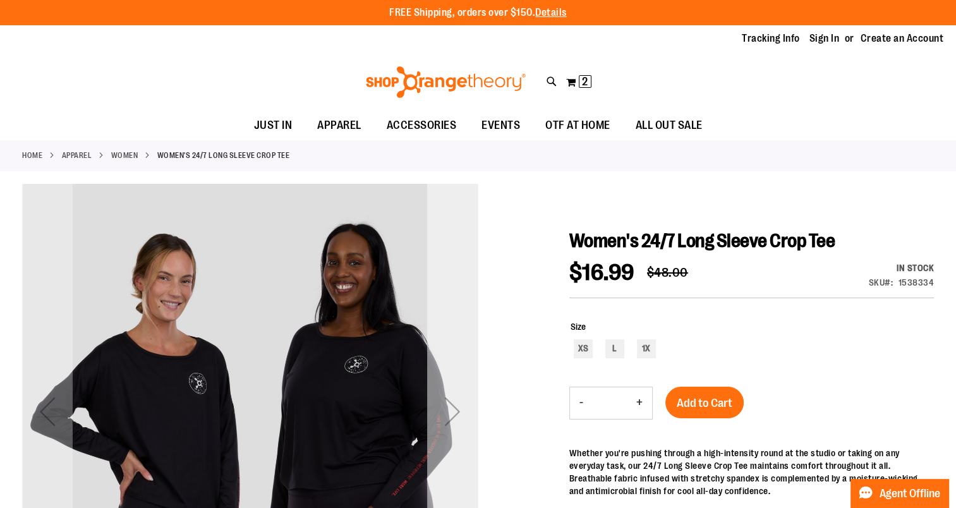
click at [468, 412] on div "Next" at bounding box center [452, 411] width 51 height 51
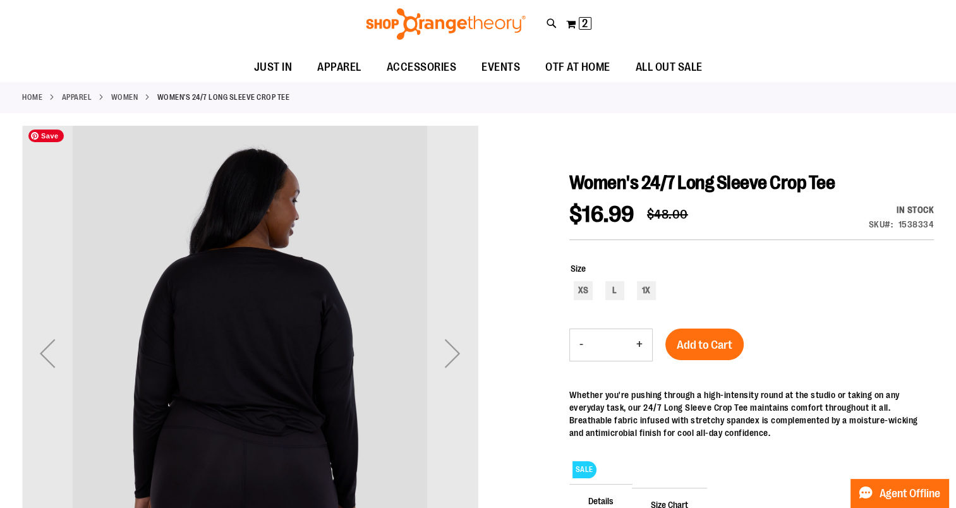
scroll to position [126, 0]
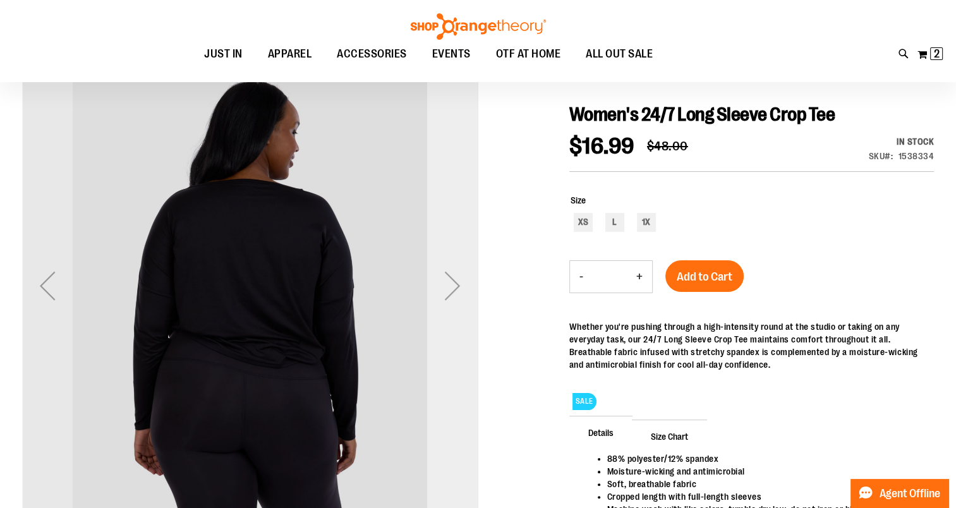
click at [450, 301] on div "Next" at bounding box center [452, 285] width 51 height 51
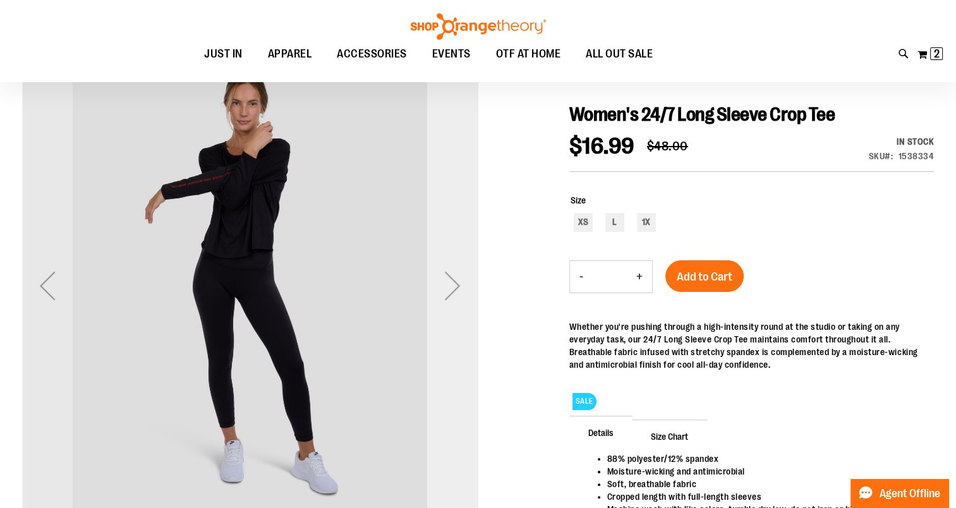
click at [450, 301] on div "Next" at bounding box center [452, 285] width 51 height 51
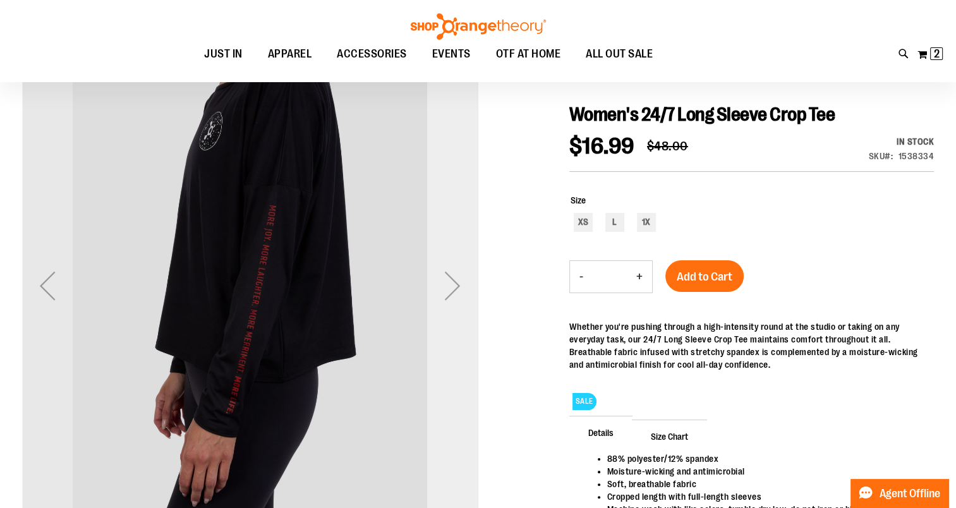
click at [450, 301] on div "Next" at bounding box center [452, 285] width 51 height 51
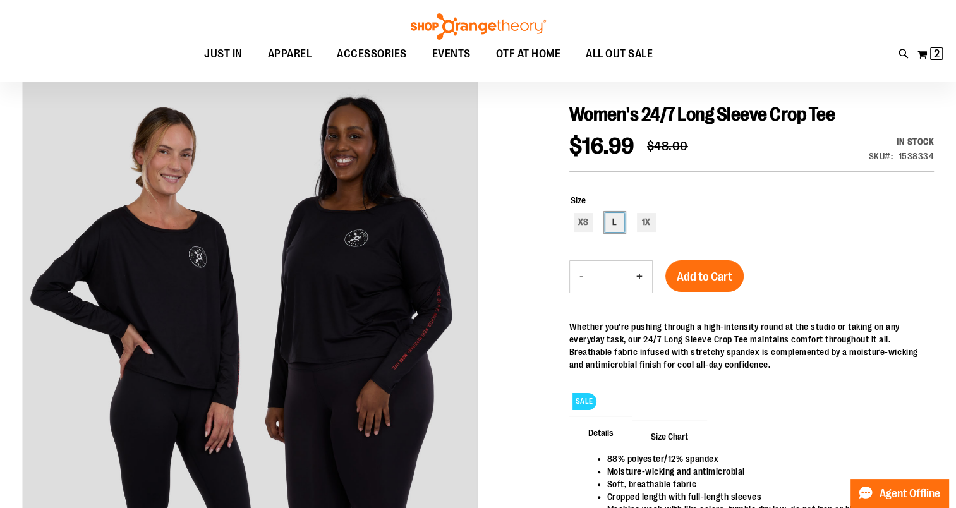
click at [611, 222] on div "L" at bounding box center [614, 222] width 19 height 19
type input "***"
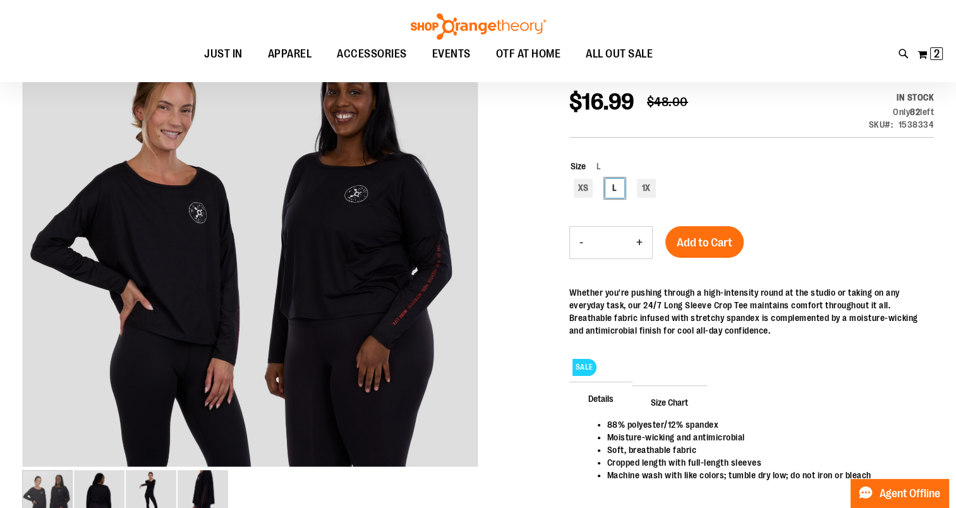
scroll to position [189, 0]
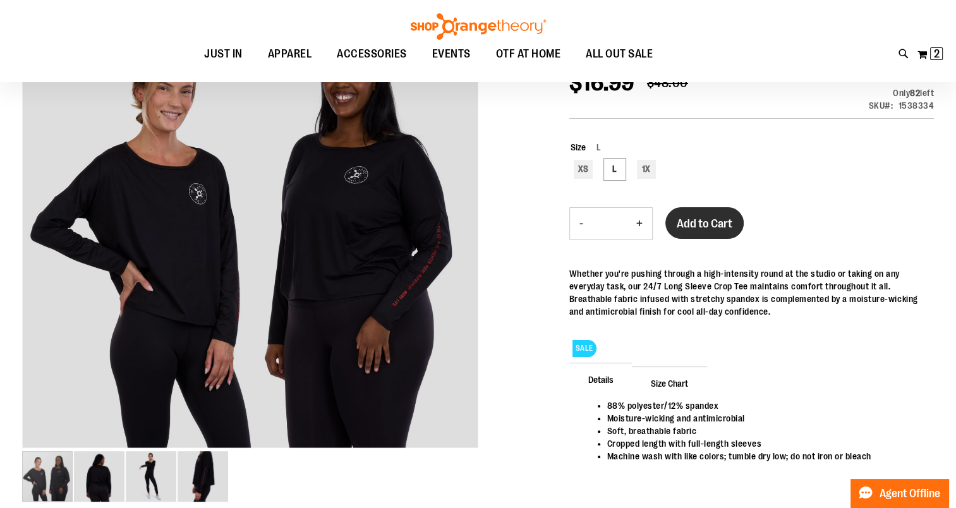
click at [715, 231] on button "Add to Cart" at bounding box center [704, 223] width 78 height 32
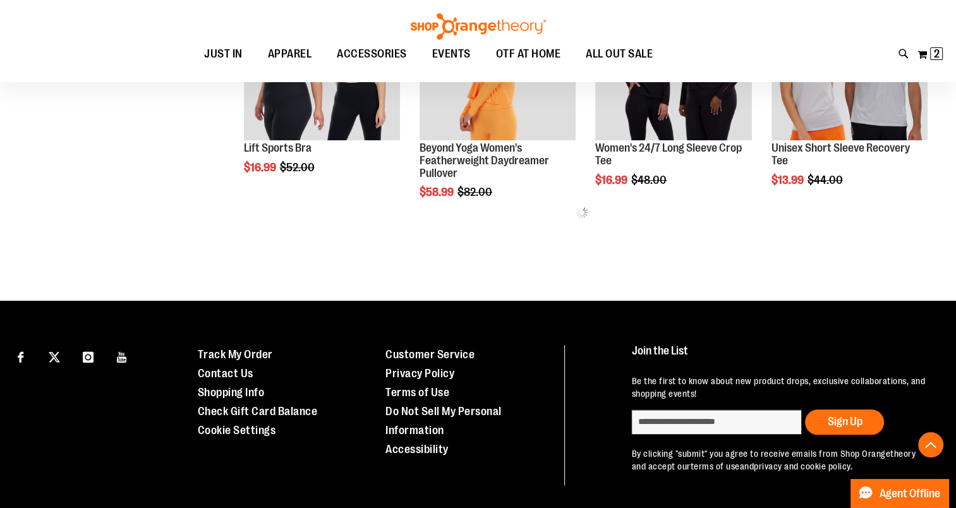
scroll to position [815, 0]
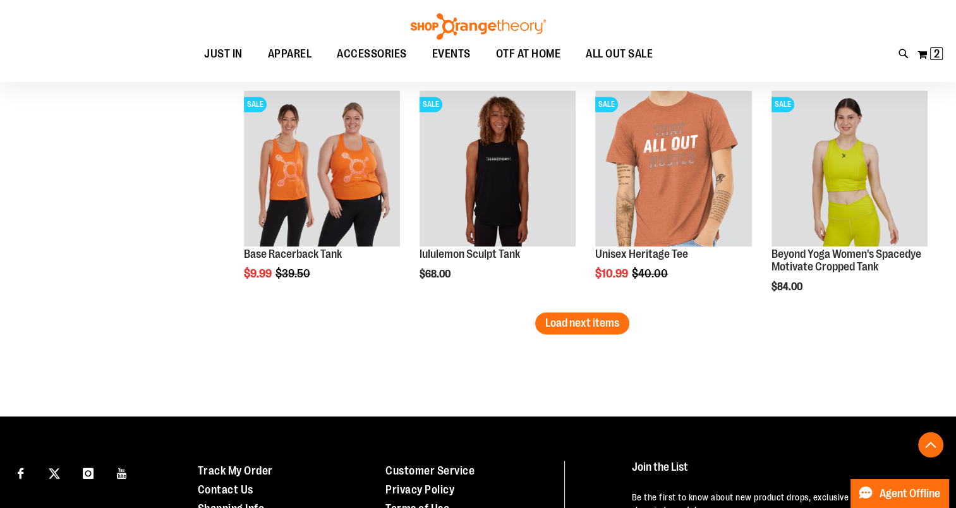
scroll to position [2068, 0]
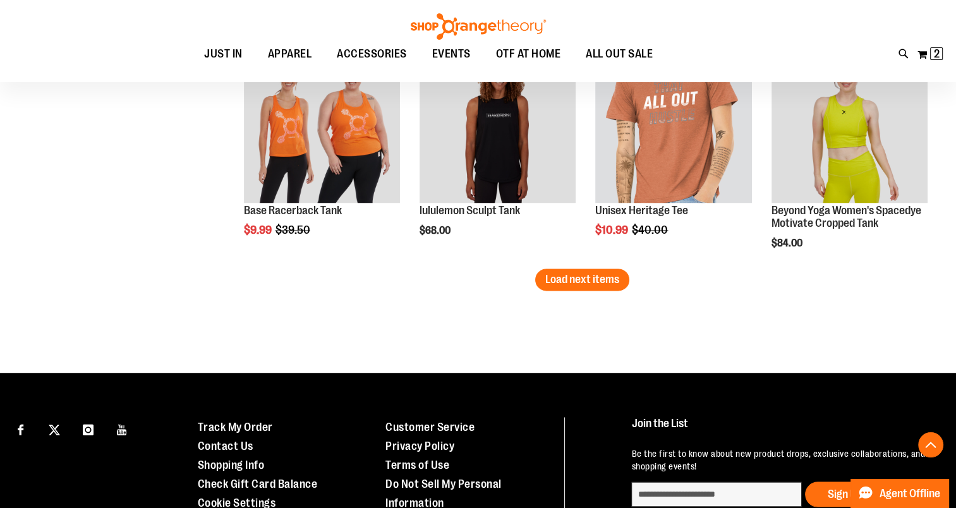
click at [564, 277] on span "Load next items" at bounding box center [582, 279] width 74 height 13
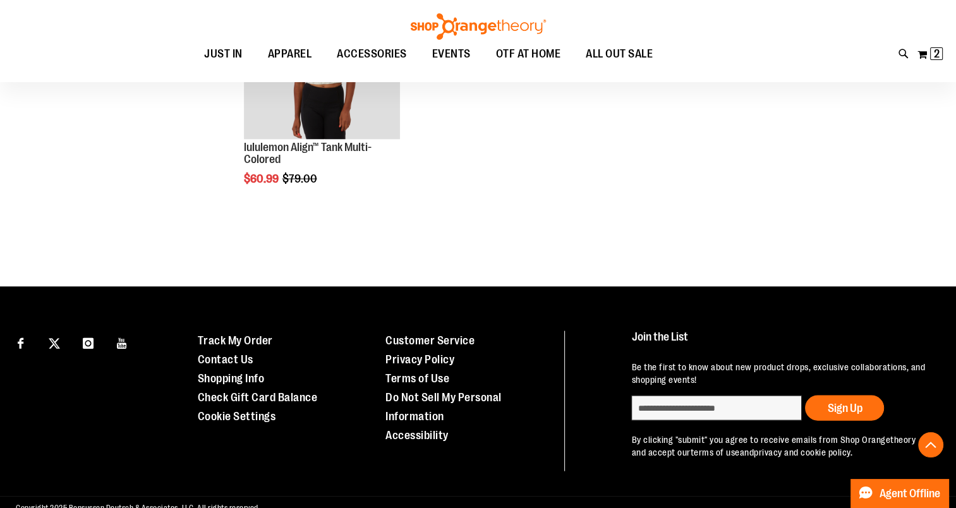
scroll to position [2628, 0]
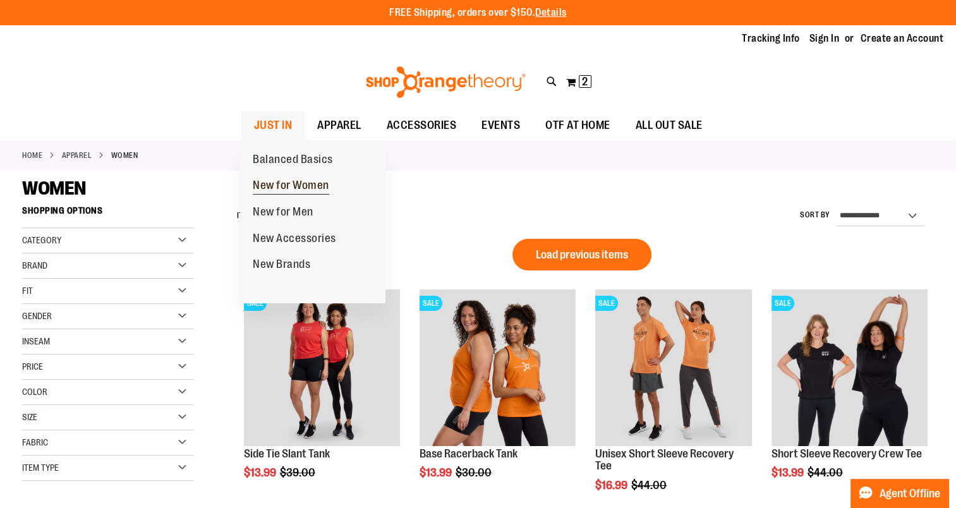
click at [299, 187] on span "New for Women" at bounding box center [291, 187] width 76 height 16
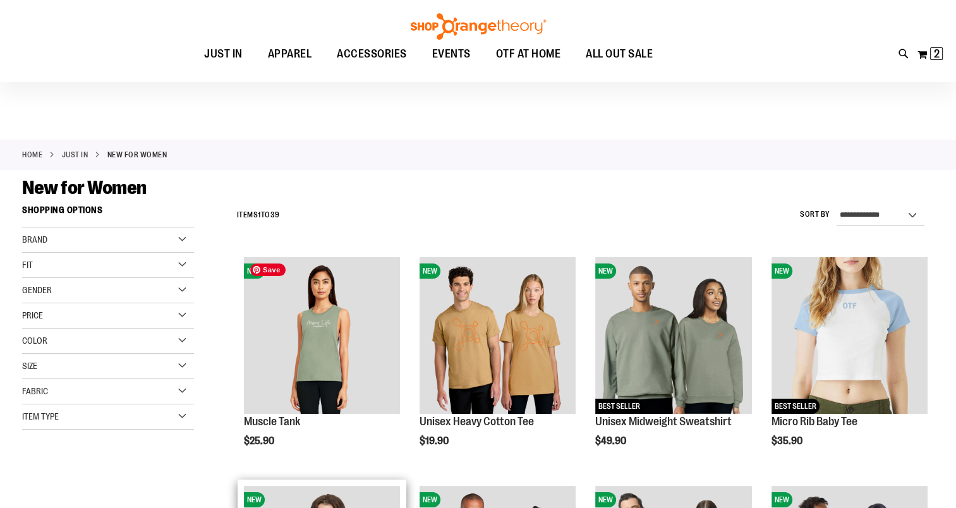
scroll to position [252, 0]
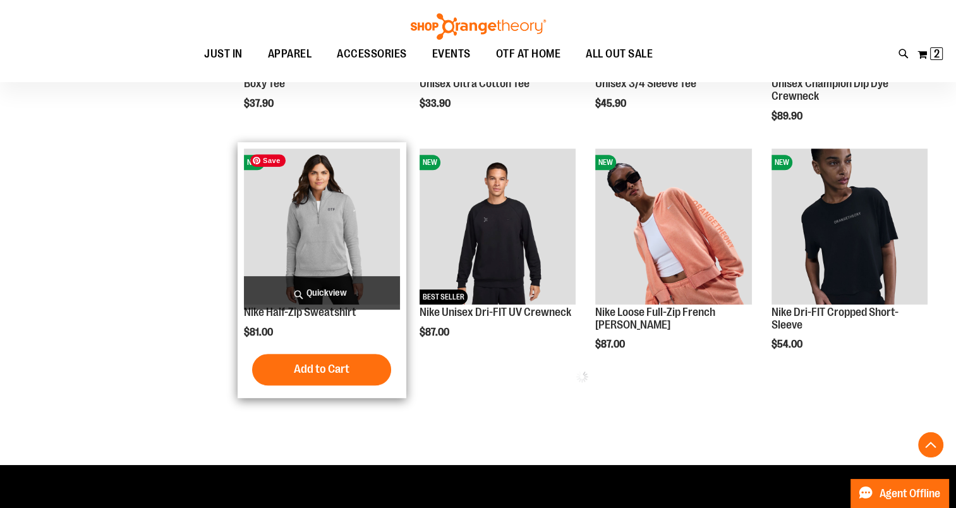
scroll to position [568, 0]
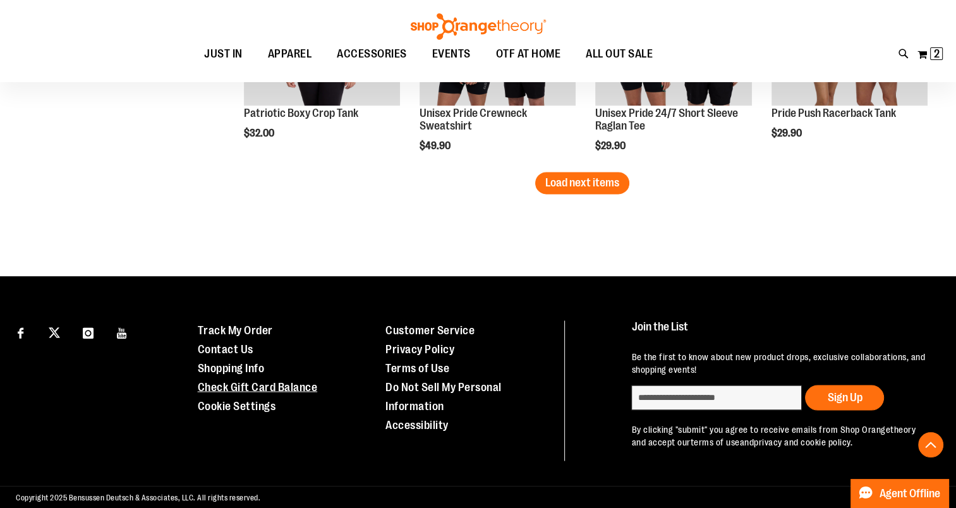
scroll to position [2148, 0]
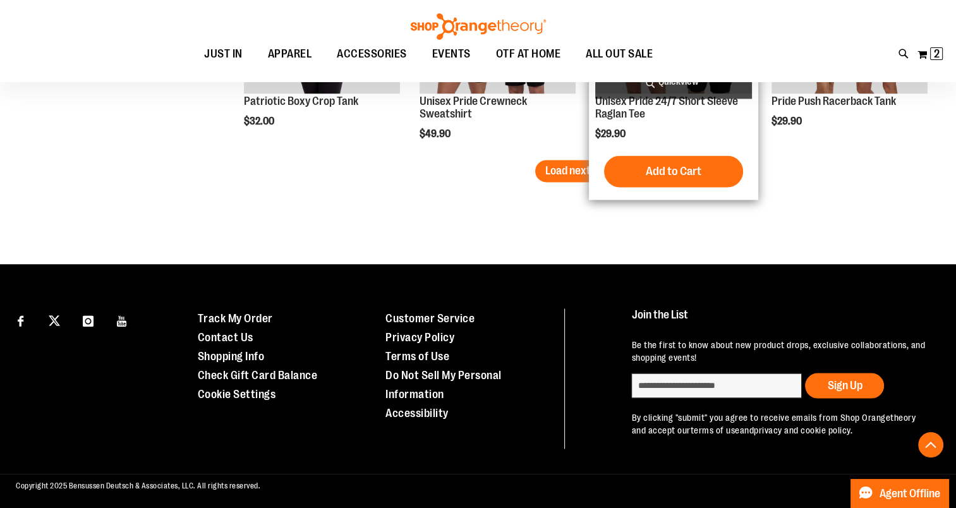
click at [601, 175] on span "Load next items" at bounding box center [582, 170] width 74 height 13
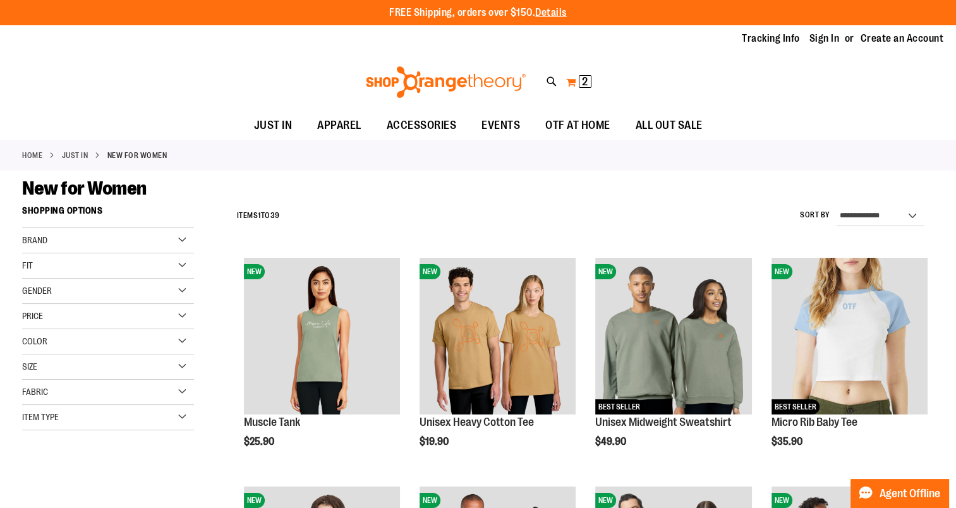
click at [584, 81] on span "2" at bounding box center [585, 81] width 6 height 13
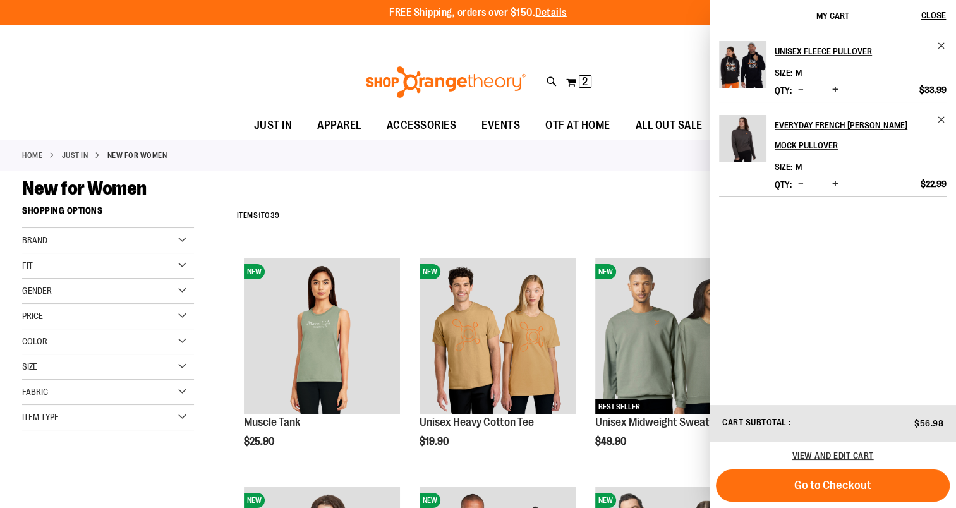
drag, startPoint x: 216, startPoint y: 45, endPoint x: 183, endPoint y: 47, distance: 33.5
click at [215, 45] on div "Tracking Info Sign In Return to Procurement Create an Account" at bounding box center [478, 38] width 956 height 27
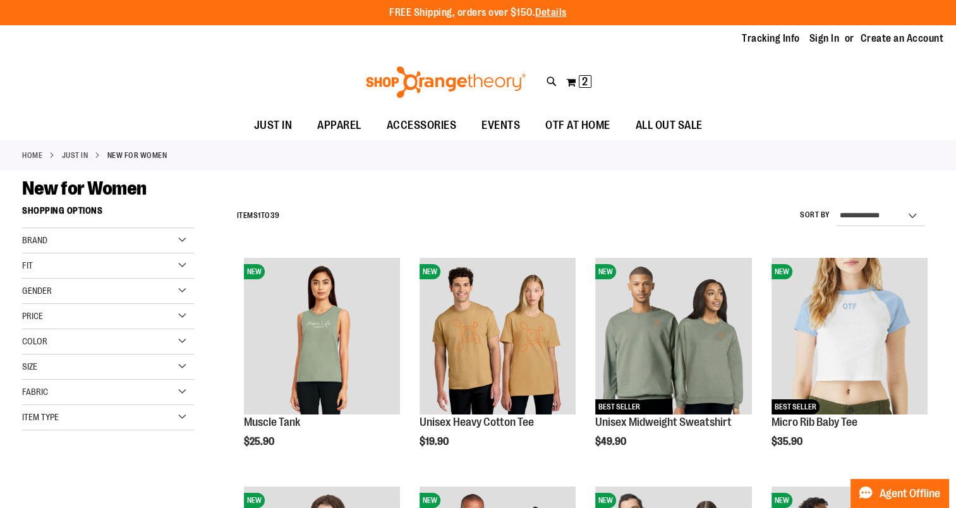
click at [37, 155] on link "Home" at bounding box center [32, 155] width 20 height 11
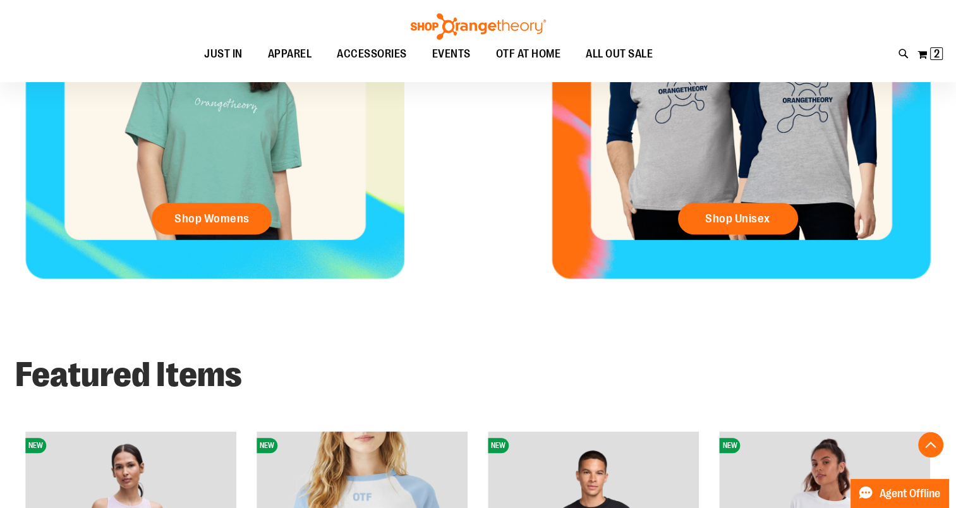
scroll to position [758, 0]
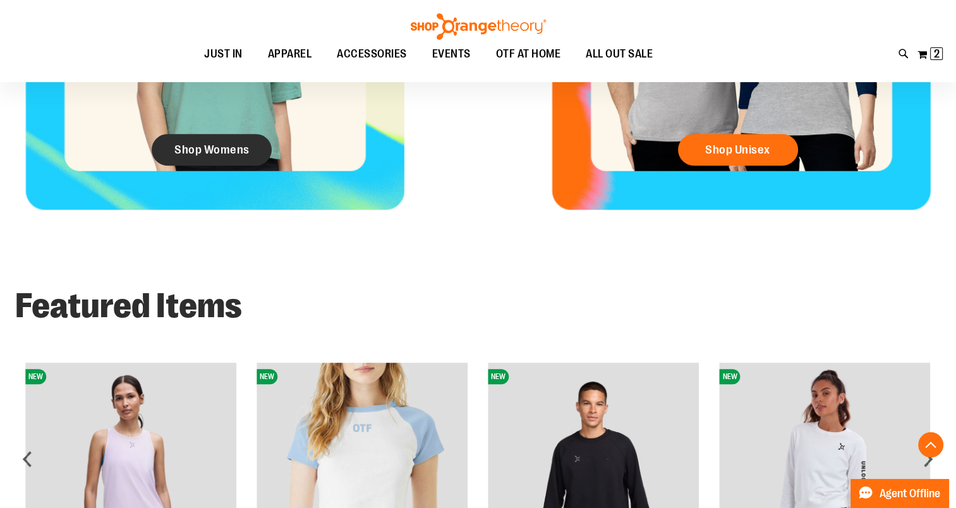
click at [220, 149] on span "Shop Womens" at bounding box center [211, 150] width 75 height 14
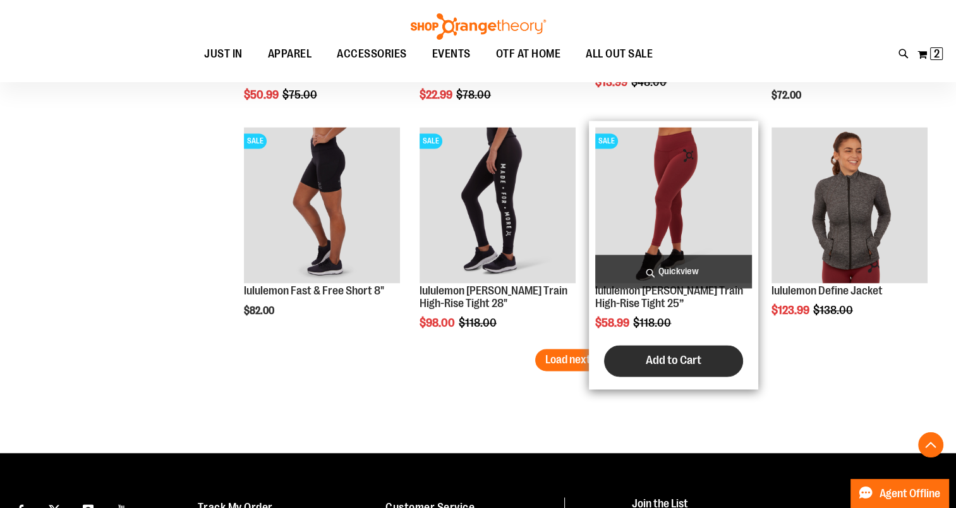
scroll to position [2099, 0]
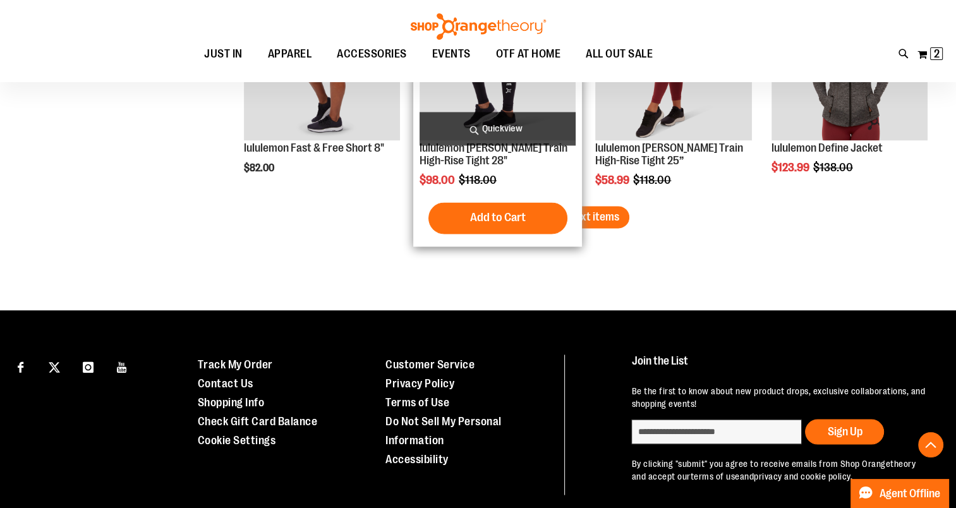
drag, startPoint x: 574, startPoint y: 206, endPoint x: 579, endPoint y: 216, distance: 11.6
click at [573, 207] on button "Load next items" at bounding box center [582, 217] width 94 height 22
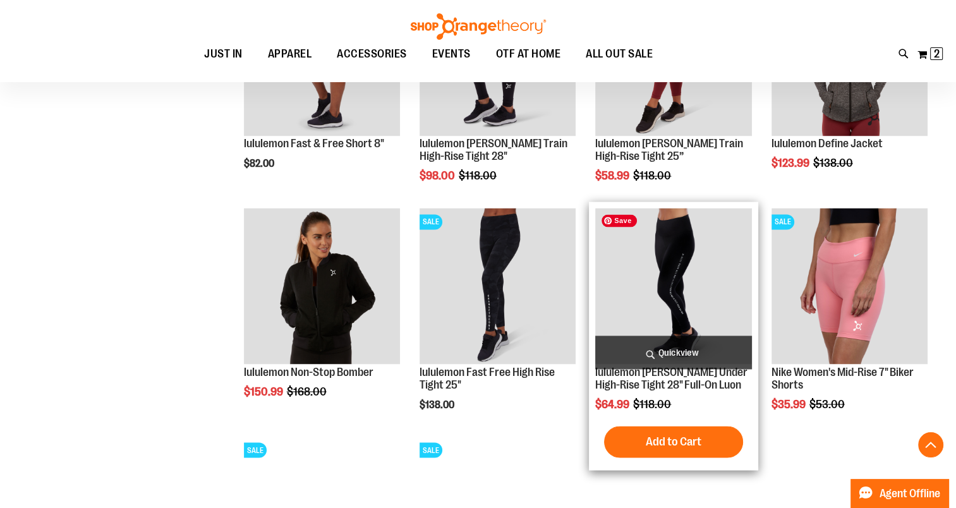
scroll to position [2099, 0]
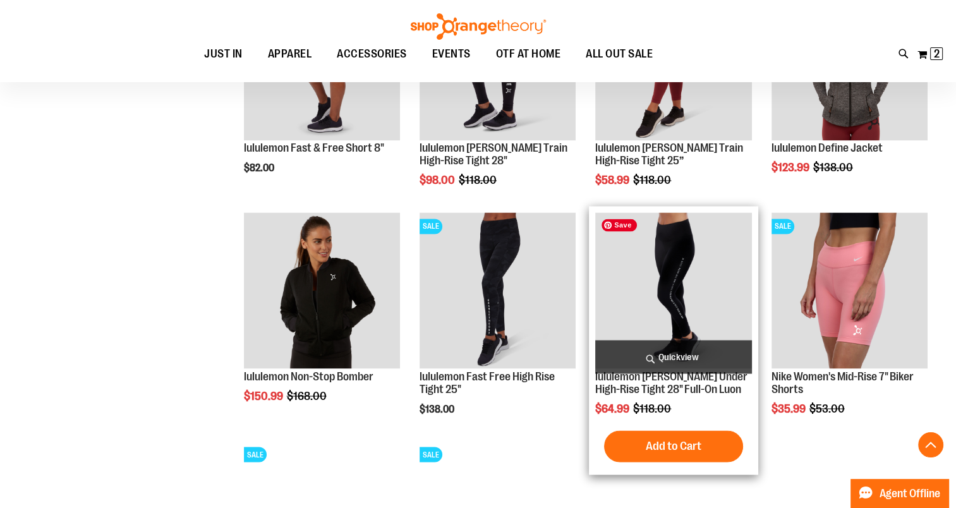
click at [687, 282] on img "product" at bounding box center [673, 290] width 156 height 156
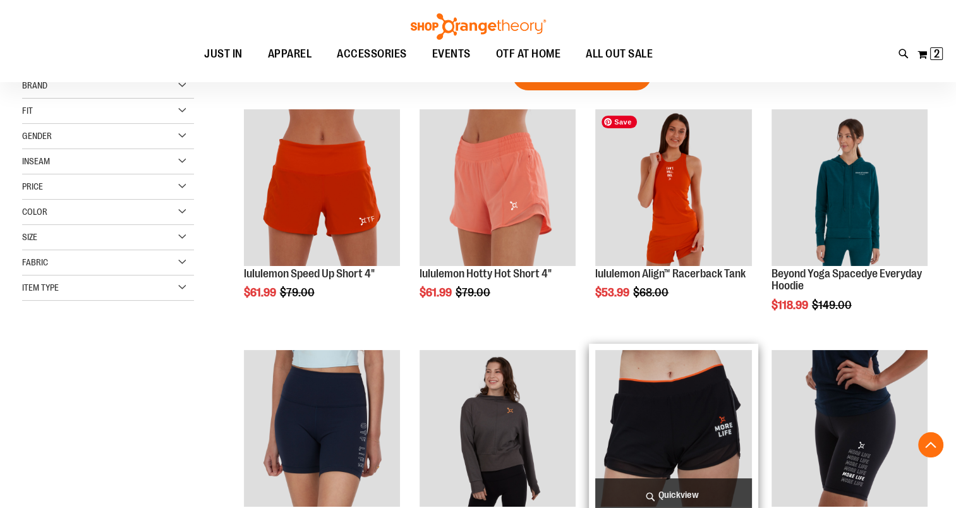
scroll to position [442, 0]
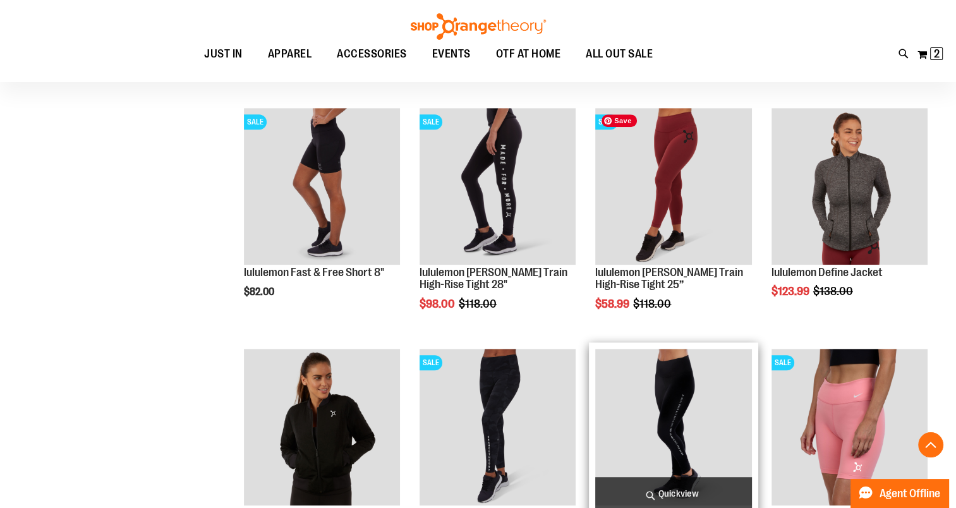
scroll to position [821, 0]
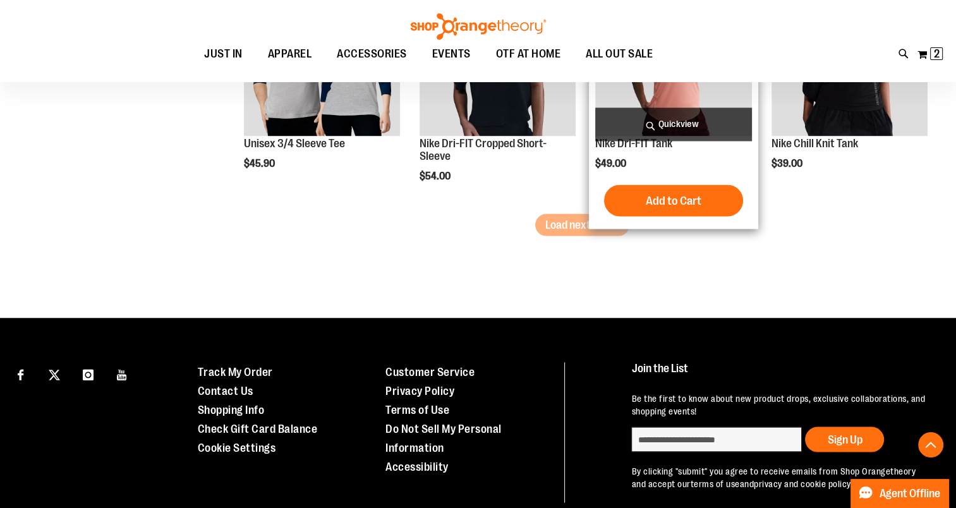
scroll to position [2306, 0]
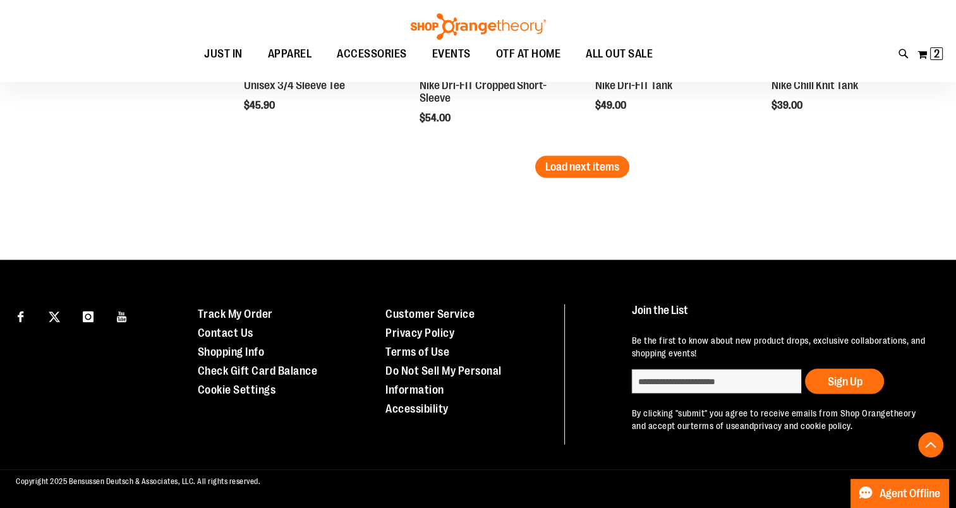
click at [574, 160] on span "Load next items" at bounding box center [582, 166] width 74 height 13
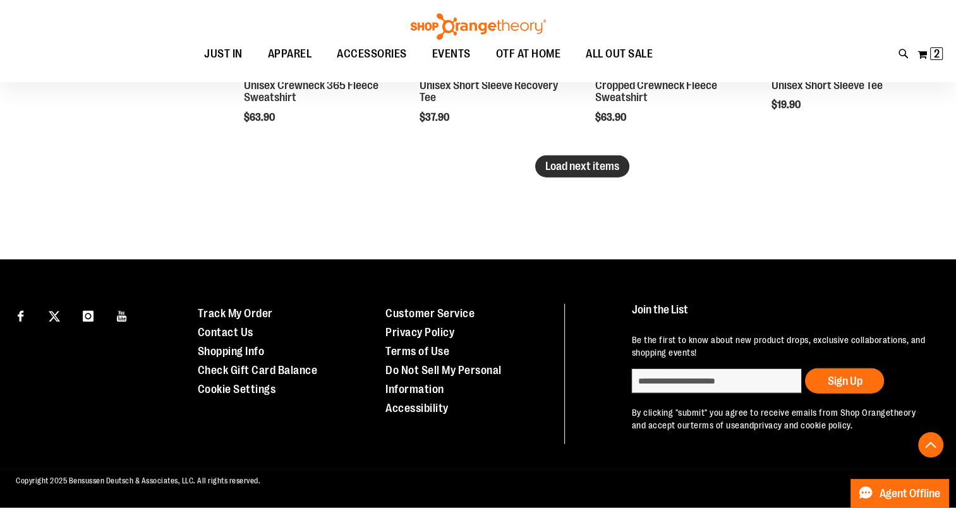
click at [583, 160] on span "Load next items" at bounding box center [582, 166] width 74 height 13
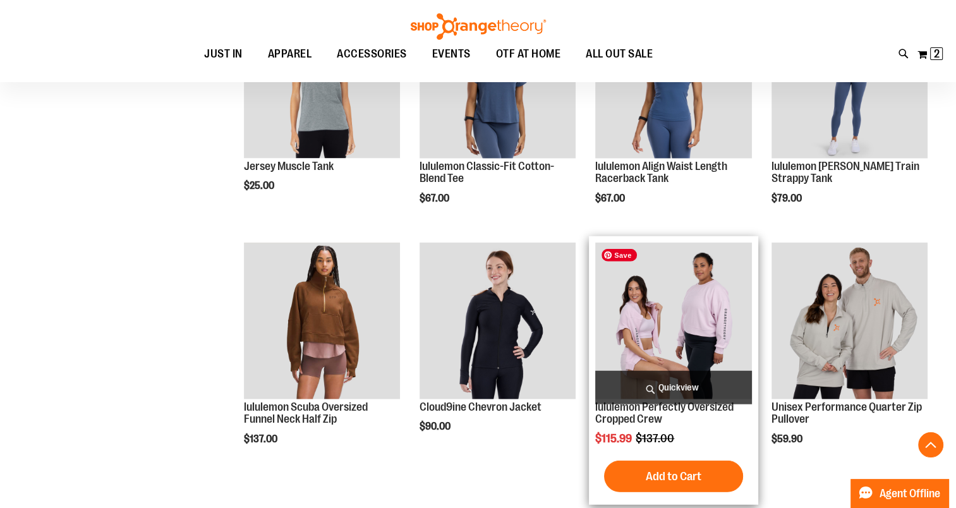
scroll to position [3344, 0]
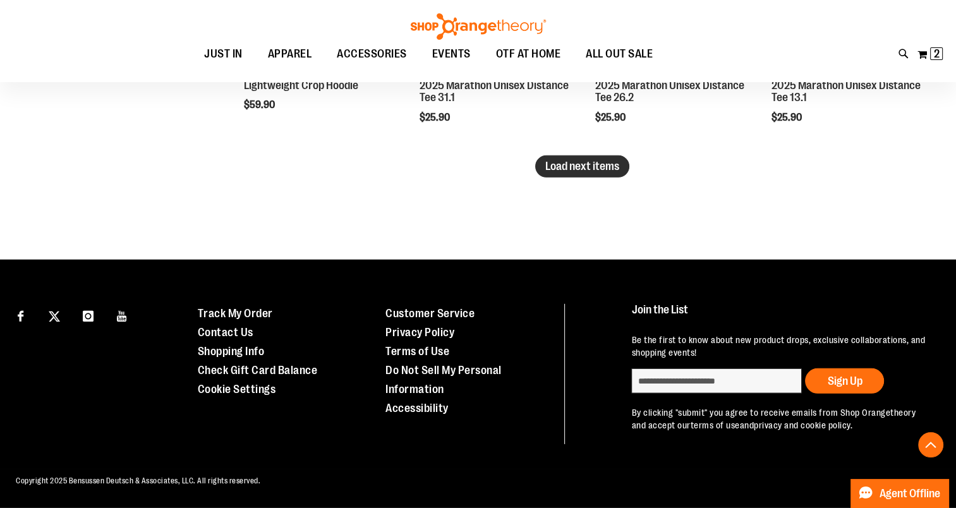
click at [573, 160] on span "Load next items" at bounding box center [582, 166] width 74 height 13
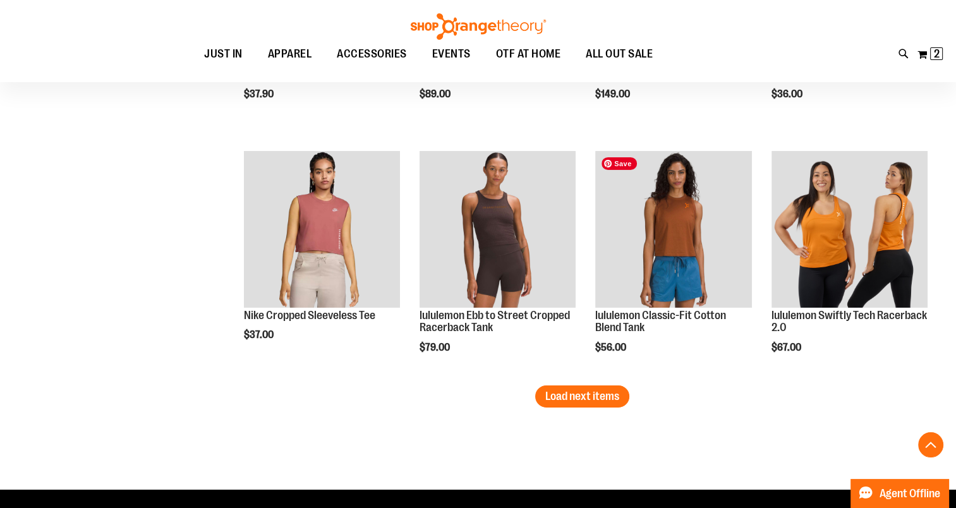
scroll to position [4382, 0]
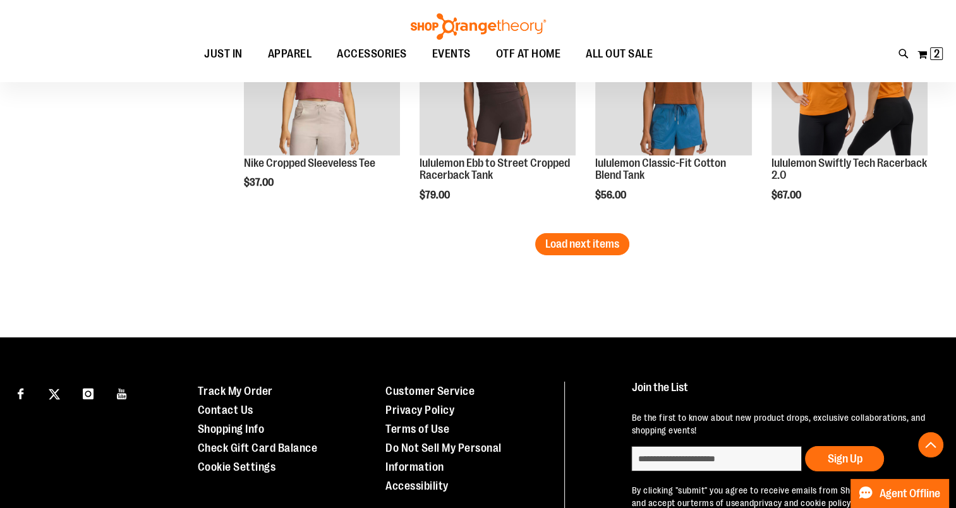
drag, startPoint x: 588, startPoint y: 244, endPoint x: 614, endPoint y: 259, distance: 30.0
click at [588, 244] on span "Load next items" at bounding box center [582, 244] width 74 height 13
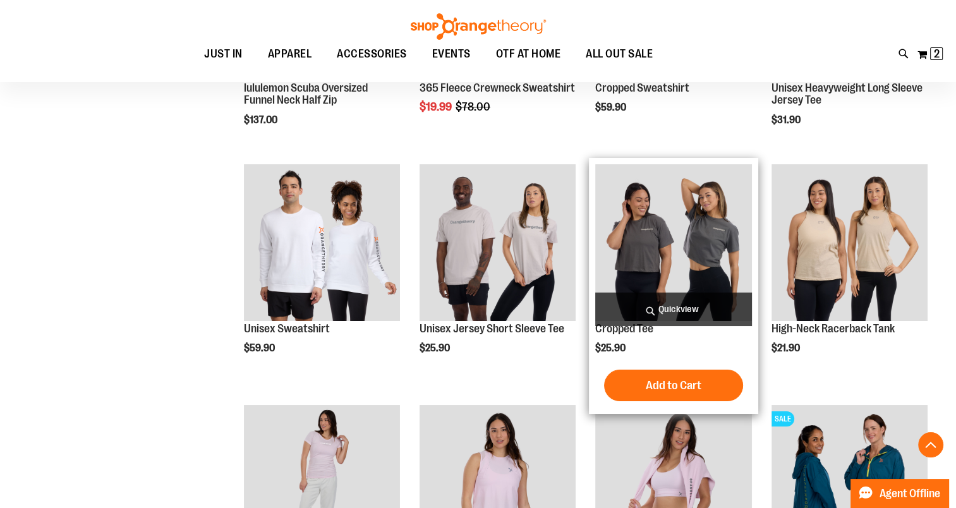
scroll to position [5077, 0]
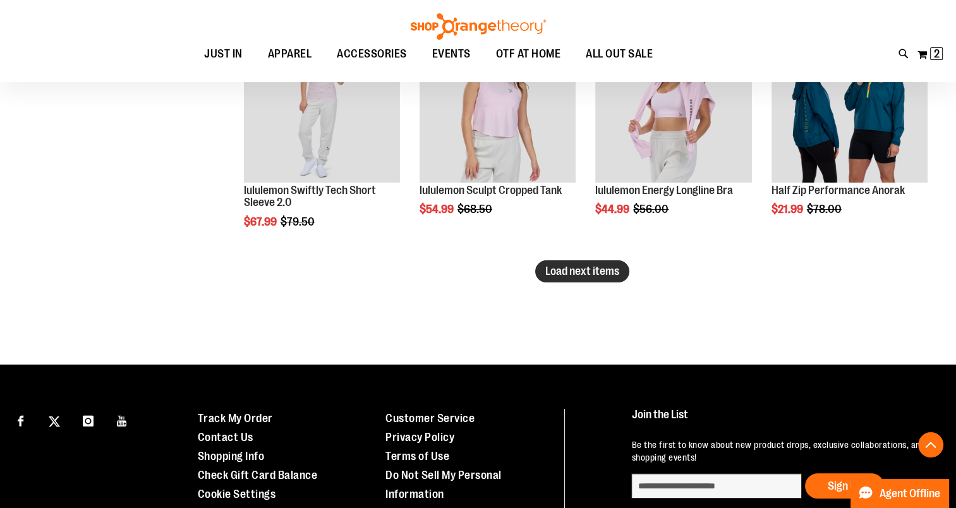
click at [594, 277] on button "Load next items" at bounding box center [582, 271] width 94 height 22
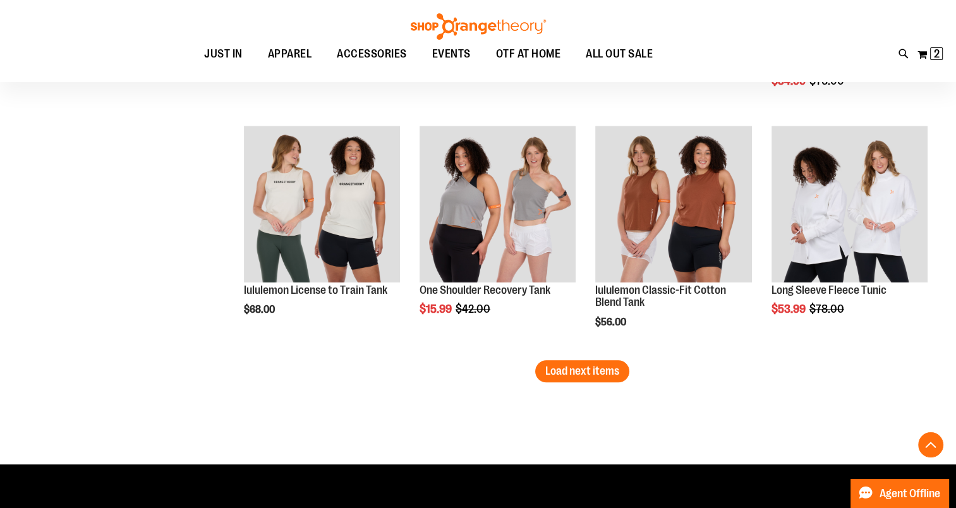
scroll to position [5772, 0]
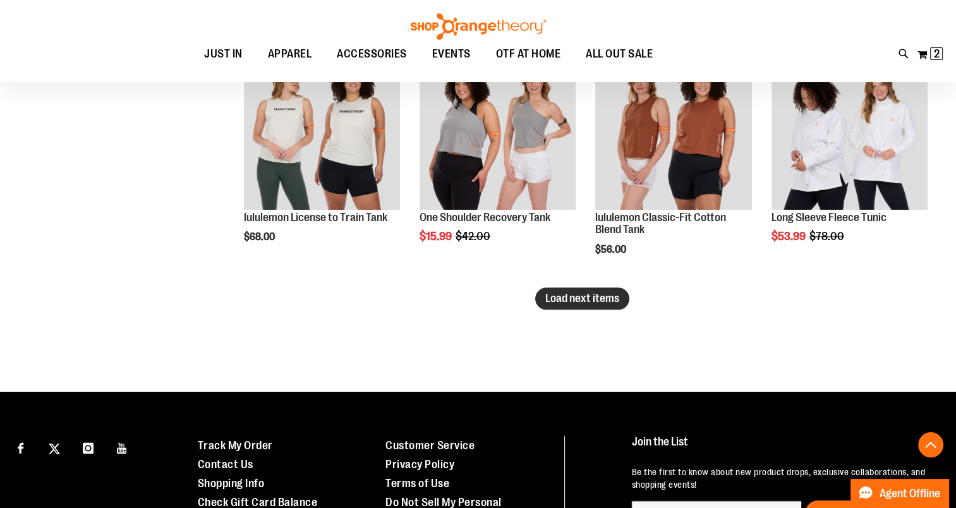
click at [420, 269] on div "Add to Cart In stock" at bounding box center [420, 269] width 1 height 0
click at [603, 293] on span "Load next items" at bounding box center [582, 298] width 74 height 13
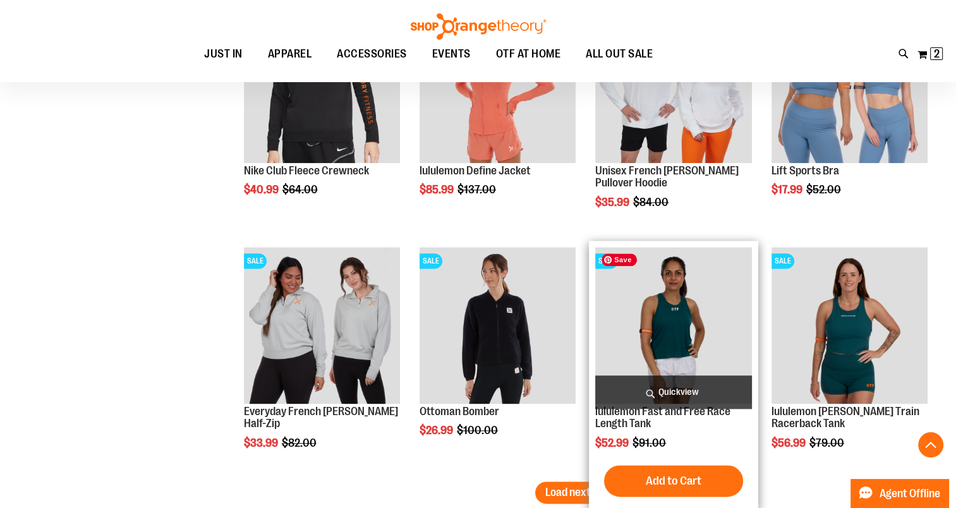
scroll to position [6531, 0]
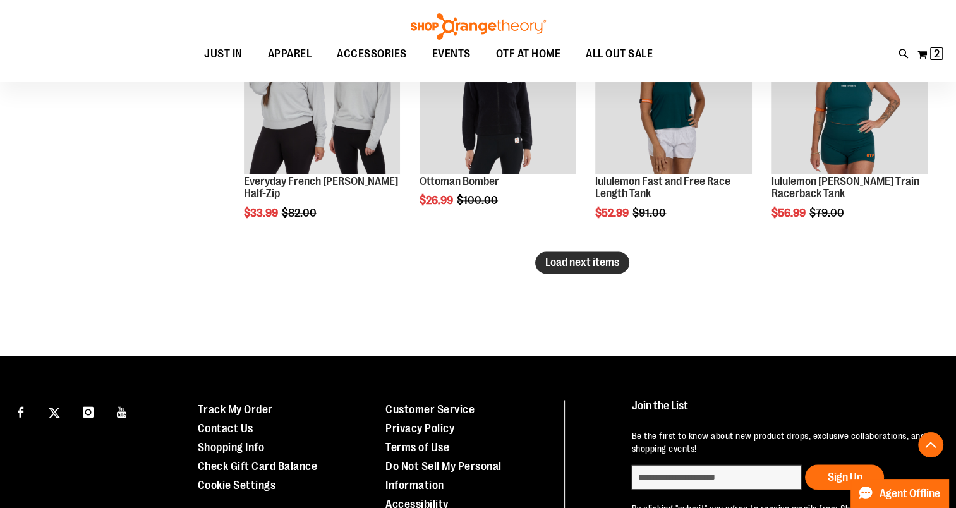
drag, startPoint x: 579, startPoint y: 248, endPoint x: 591, endPoint y: 260, distance: 17.9
click at [579, 250] on li "SALE Ottoman Bomber $26.99 Regular Price $100.00 Quickview Add to Cart In stock" at bounding box center [497, 131] width 169 height 241
click at [603, 264] on span "Load next items" at bounding box center [582, 262] width 74 height 13
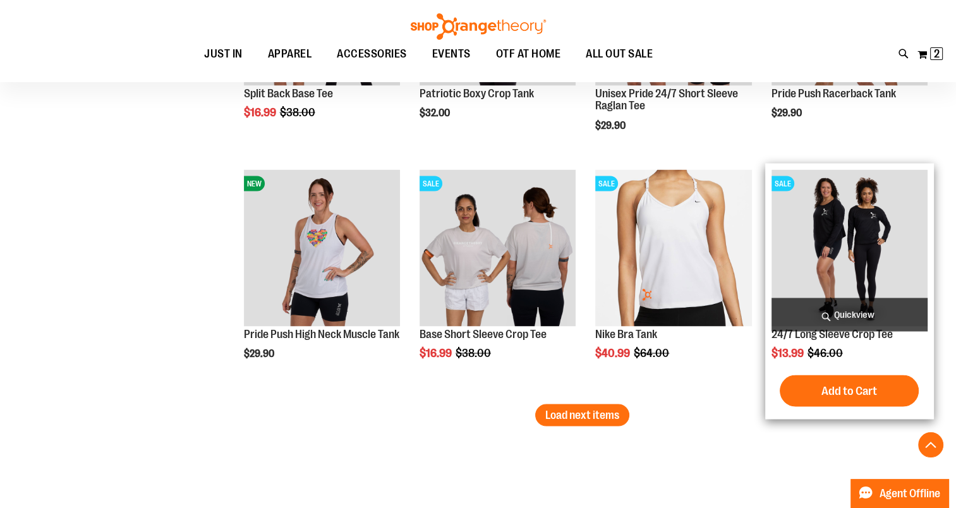
scroll to position [7099, 0]
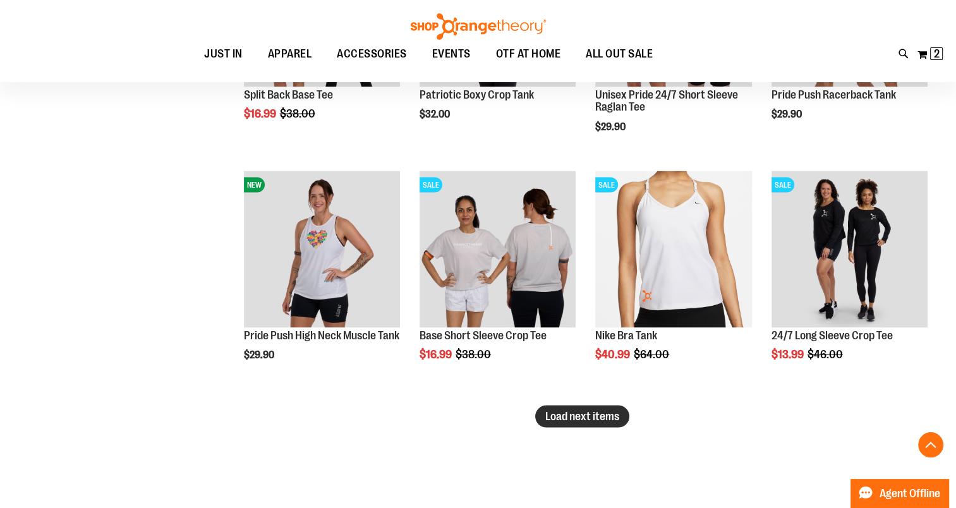
click at [573, 416] on span "Load next items" at bounding box center [582, 415] width 74 height 13
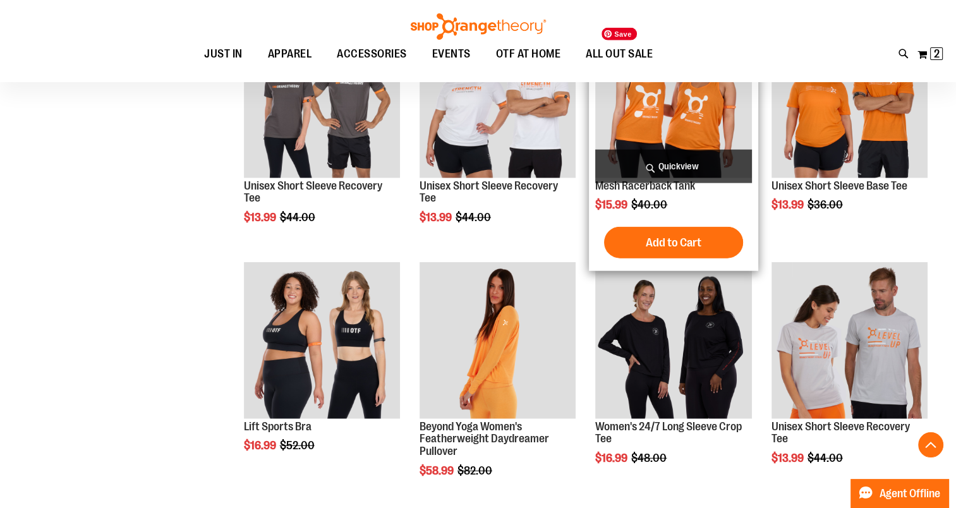
scroll to position [7731, 0]
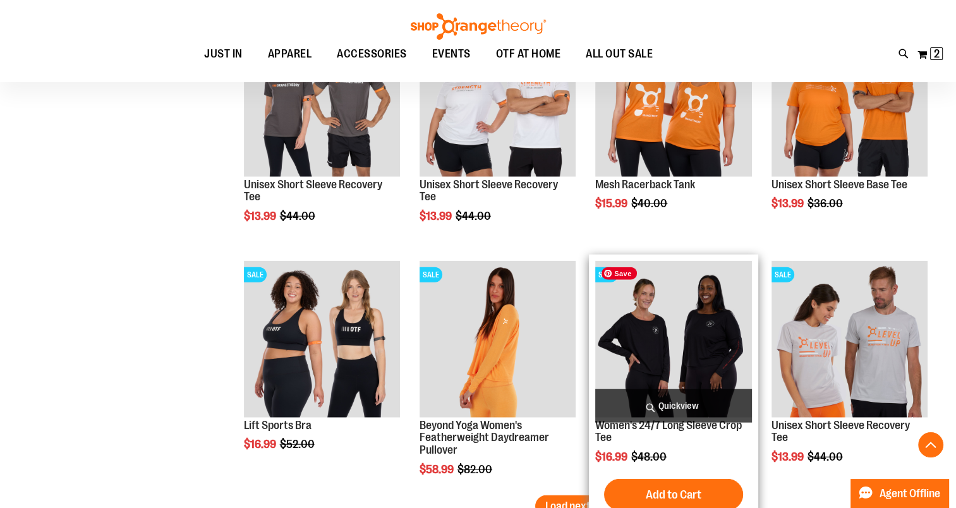
click at [671, 370] on img "product" at bounding box center [673, 339] width 156 height 156
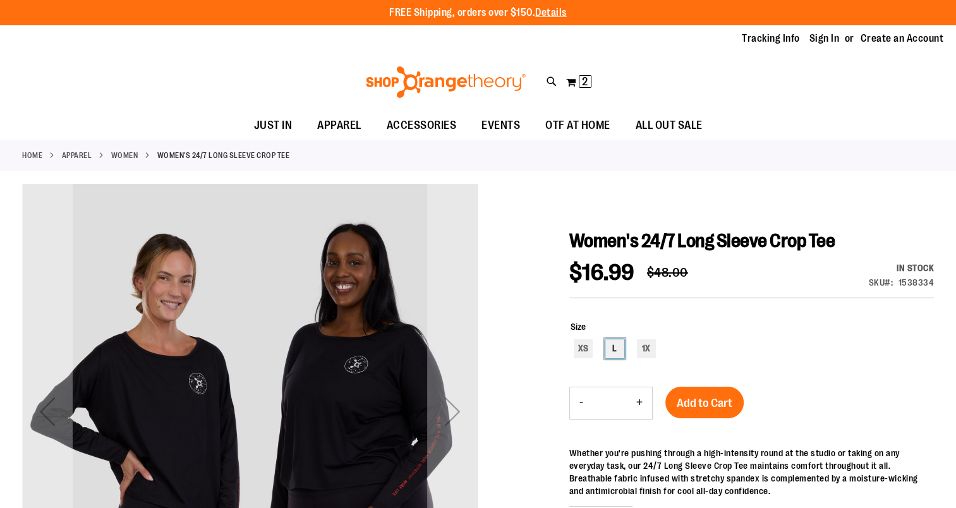
click at [618, 347] on div "L" at bounding box center [614, 348] width 19 height 19
type input "***"
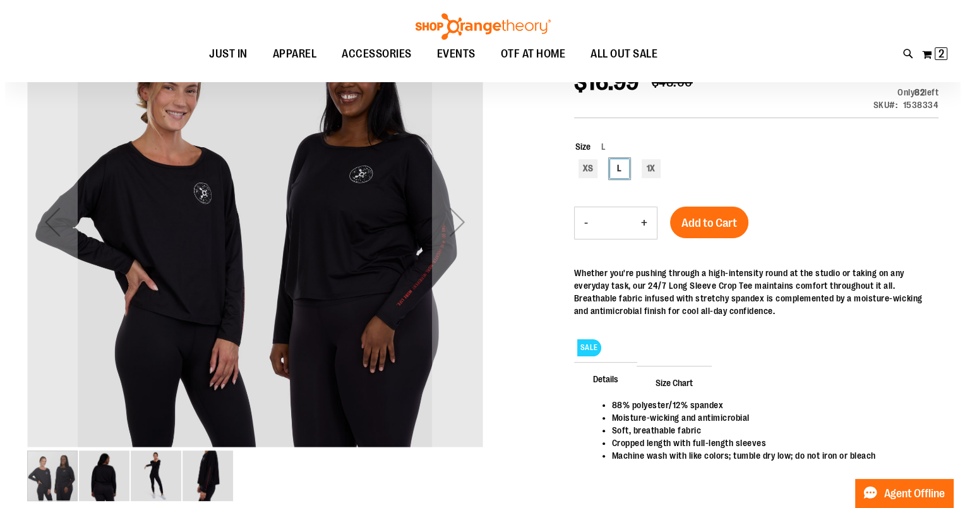
scroll to position [63, 0]
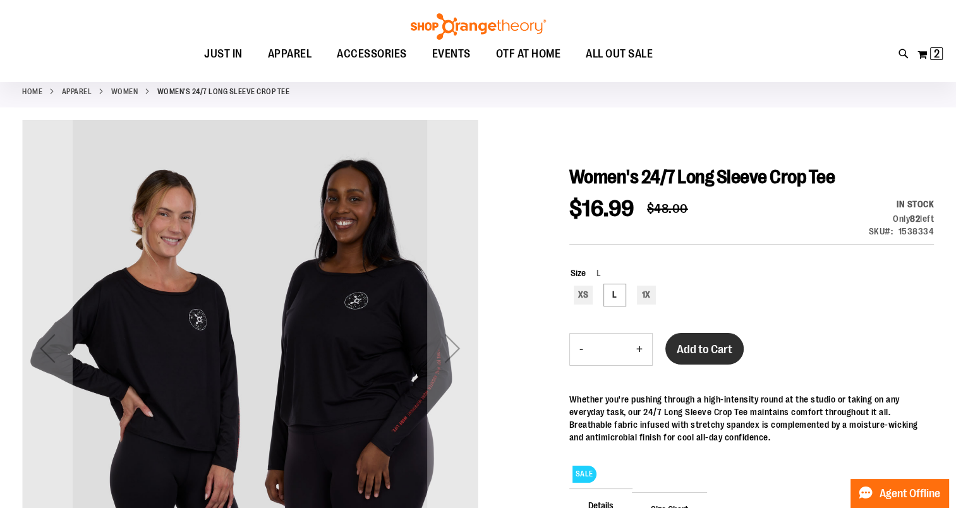
click at [697, 347] on span "Add to Cart" at bounding box center [705, 349] width 56 height 14
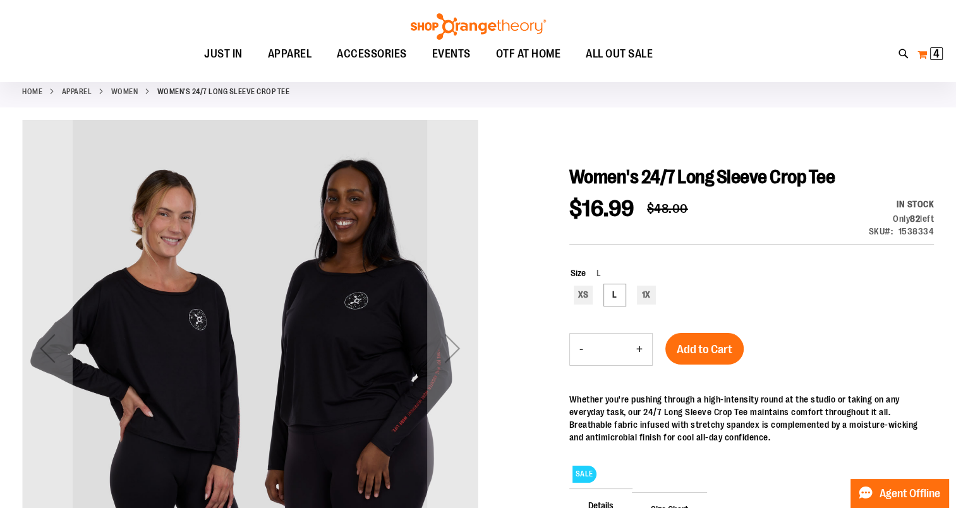
click at [938, 53] on span "4" at bounding box center [936, 53] width 6 height 13
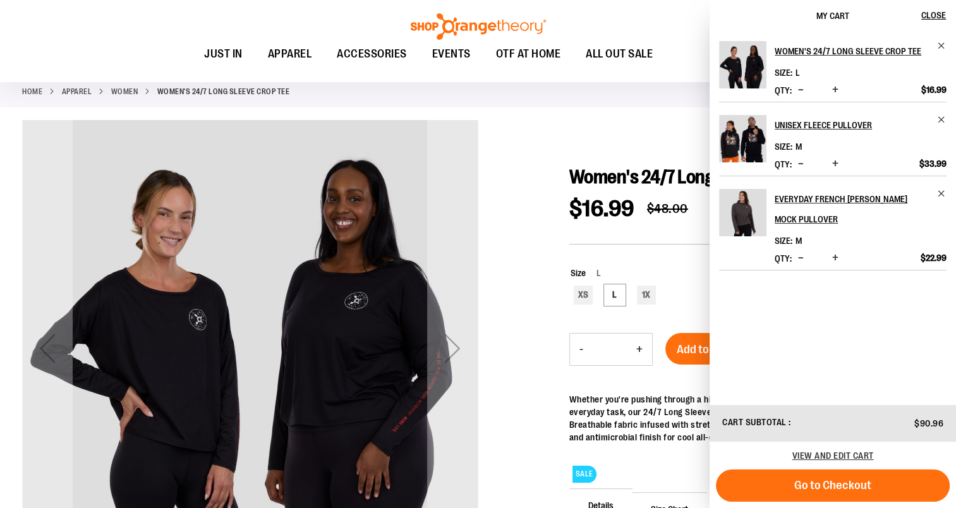
click at [802, 87] on span "Decrease product quantity" at bounding box center [801, 89] width 6 height 13
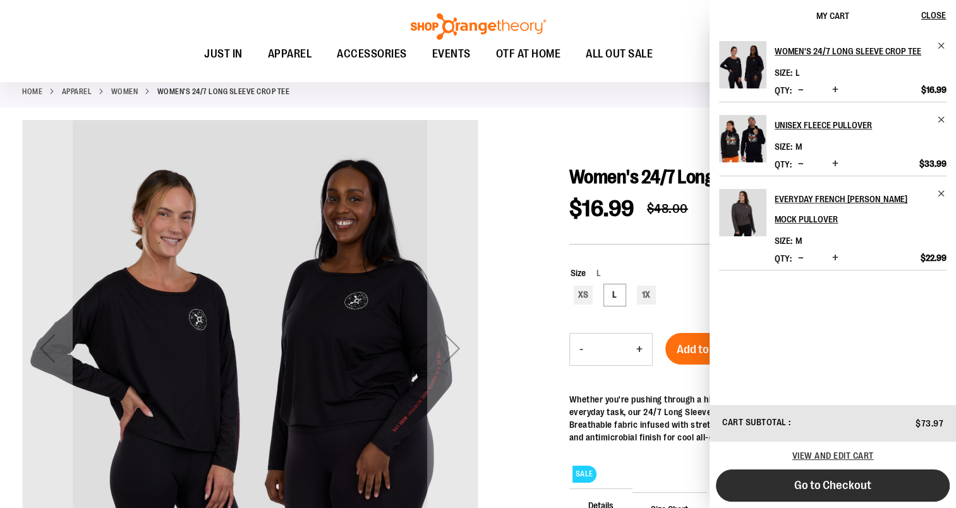
click at [826, 484] on span "Go to Checkout" at bounding box center [832, 485] width 77 height 14
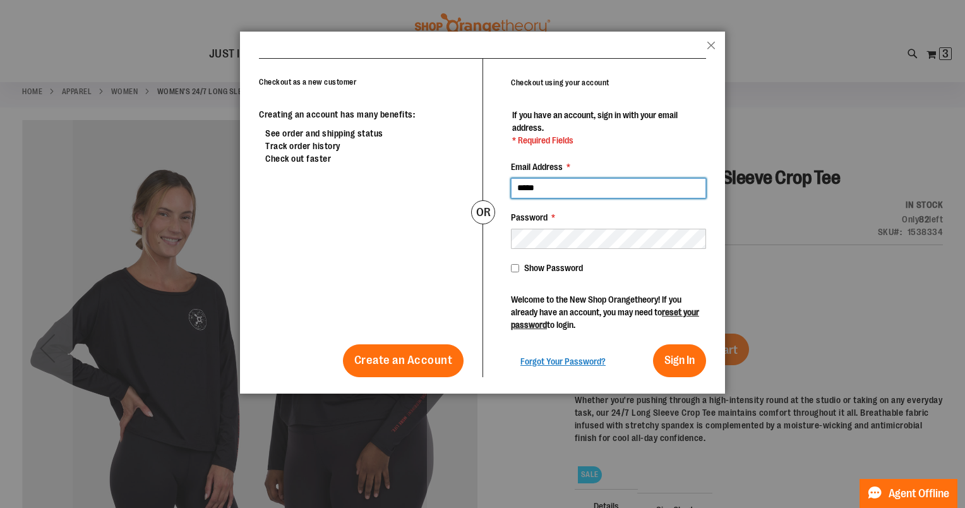
type input "**********"
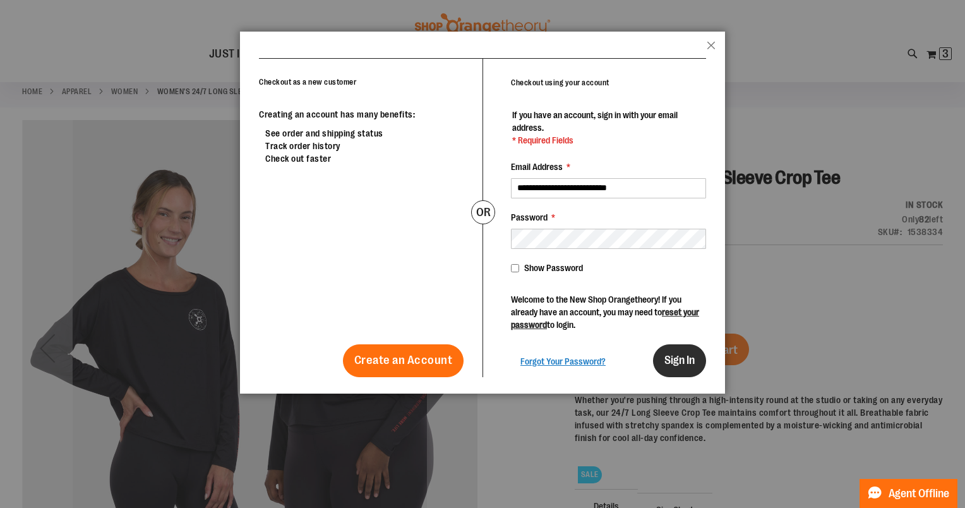
click at [684, 361] on span "Sign In" at bounding box center [680, 360] width 30 height 13
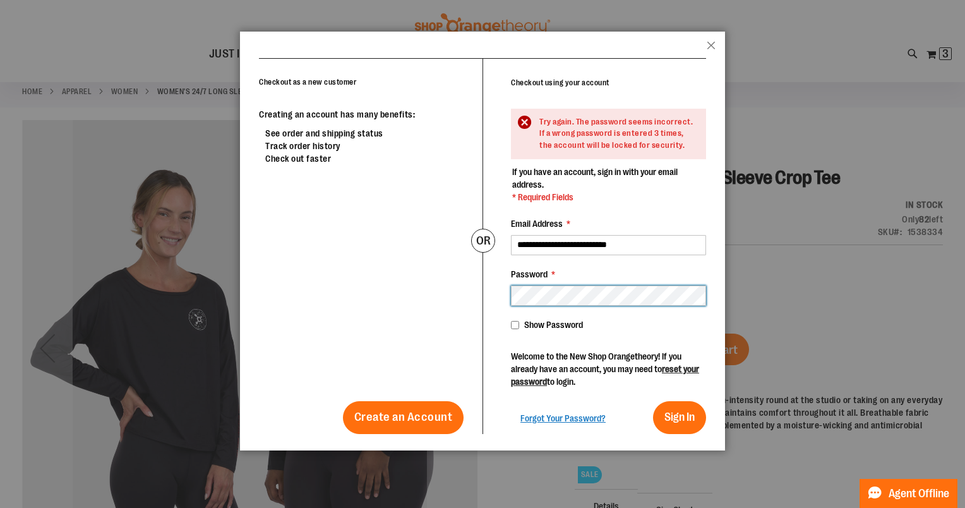
click at [479, 301] on div "Checkout as a new customer Creating an account has many benefits: See order and…" at bounding box center [482, 246] width 447 height 376
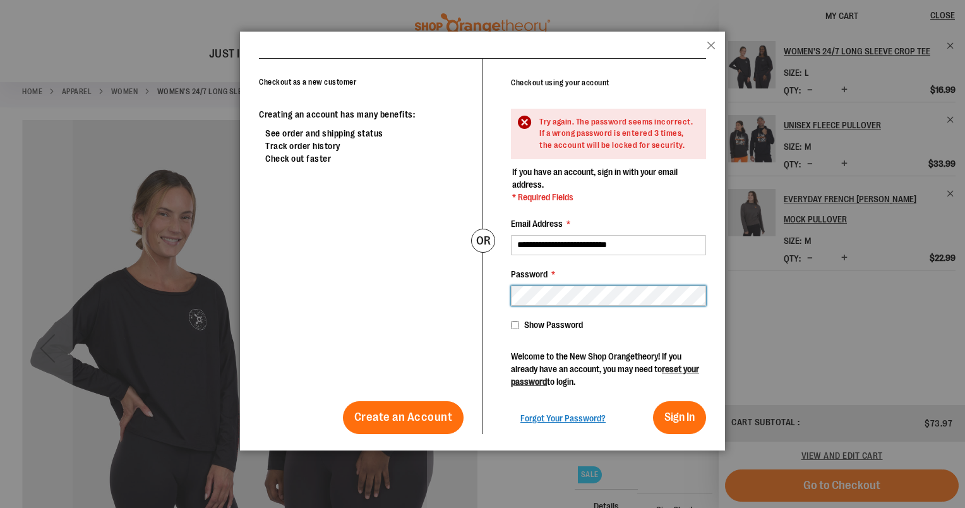
click at [490, 283] on div "**********" at bounding box center [595, 246] width 224 height 375
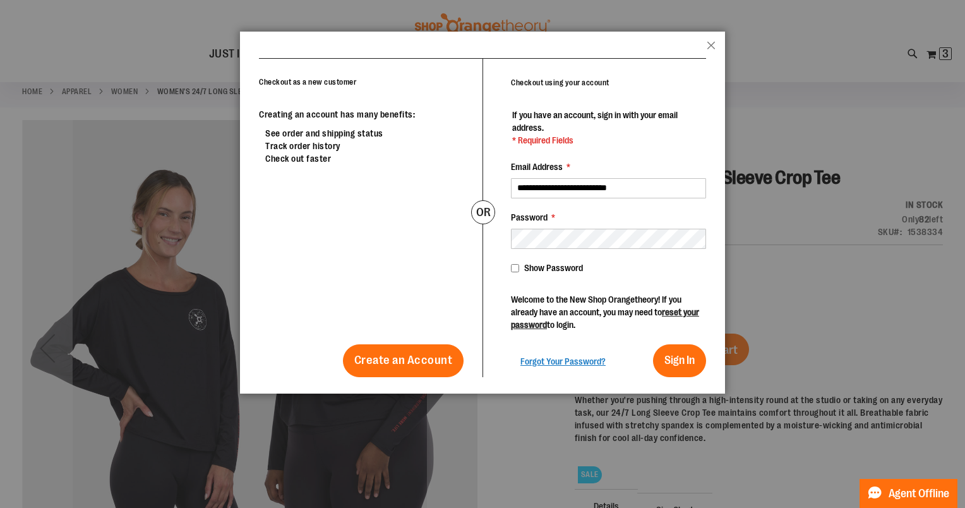
click at [511, 267] on div "**********" at bounding box center [595, 218] width 224 height 318
click at [674, 356] on span "Sign In" at bounding box center [680, 360] width 30 height 13
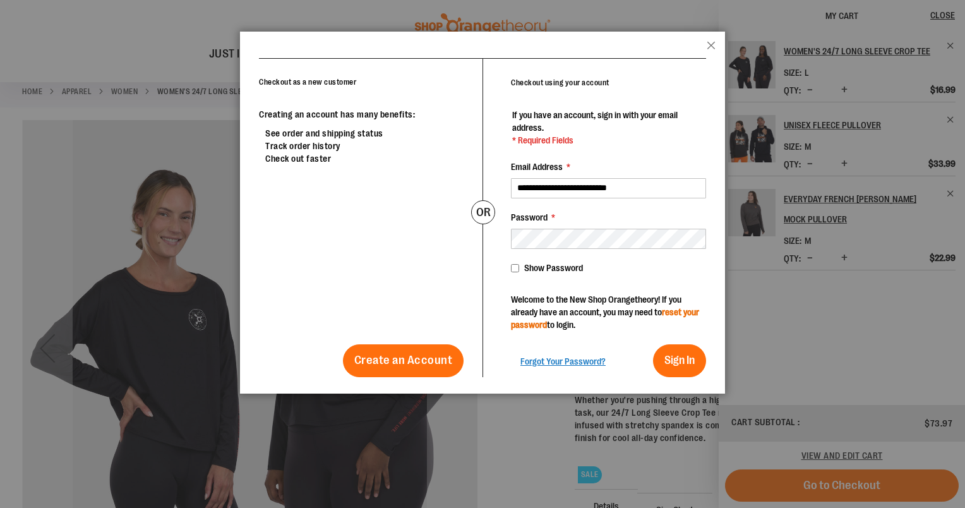
click at [525, 326] on link "reset your password" at bounding box center [605, 318] width 188 height 23
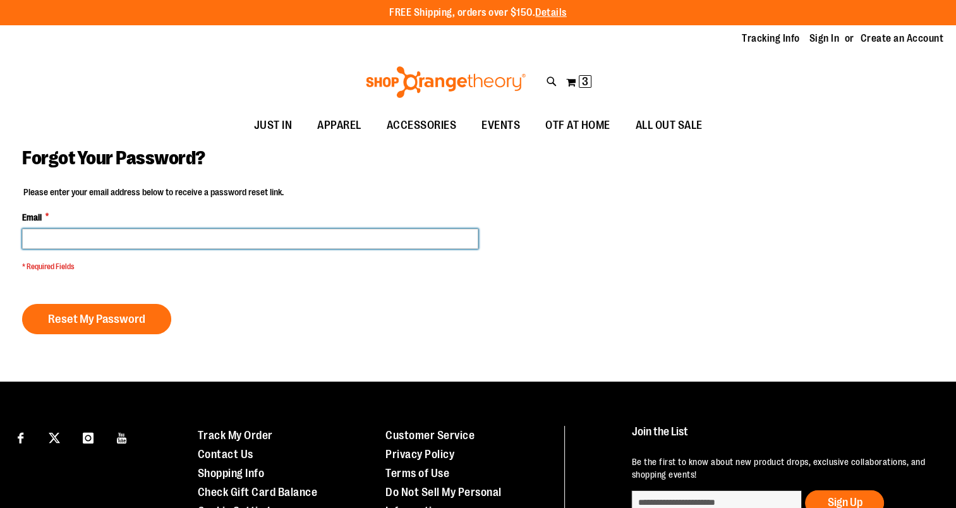
click at [241, 236] on input "Email *" at bounding box center [250, 239] width 456 height 20
type input "**********"
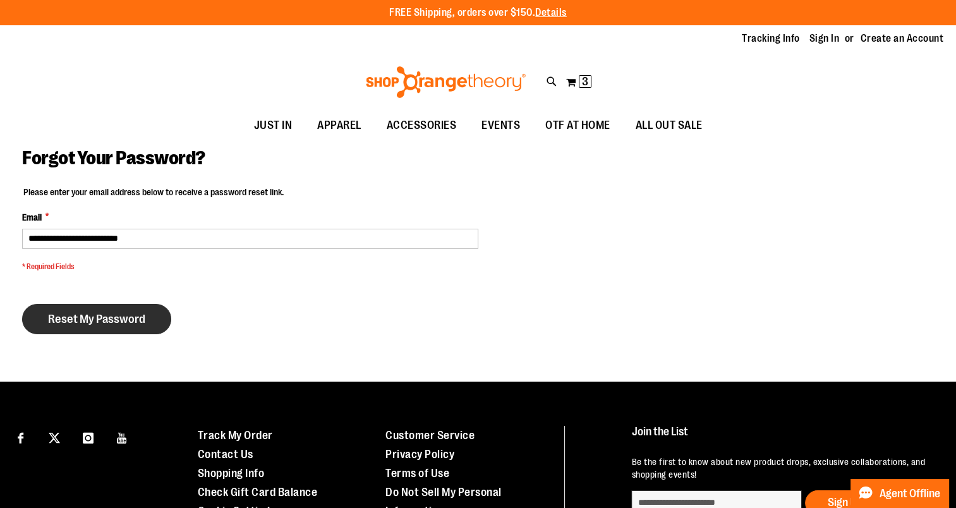
click at [95, 323] on span "Reset My Password" at bounding box center [96, 319] width 97 height 14
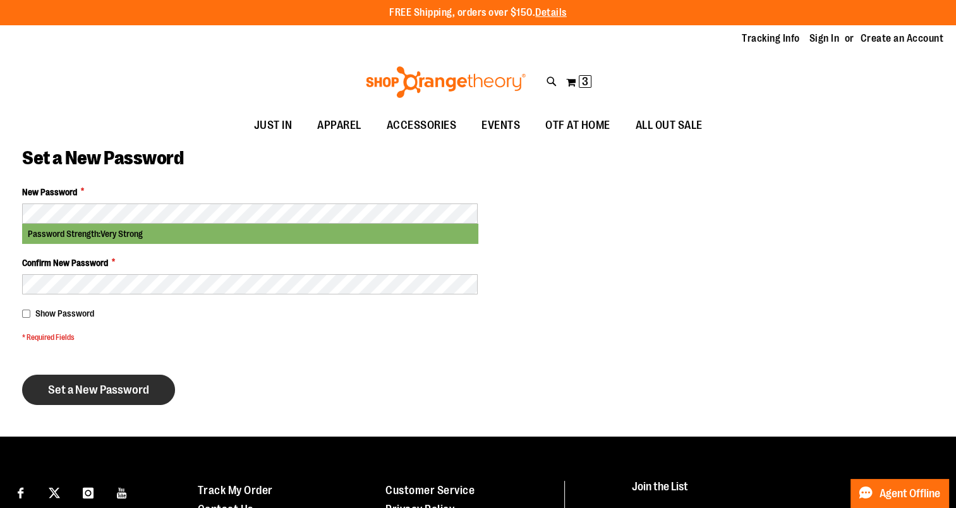
click at [95, 390] on span "Set a New Password" at bounding box center [98, 390] width 101 height 14
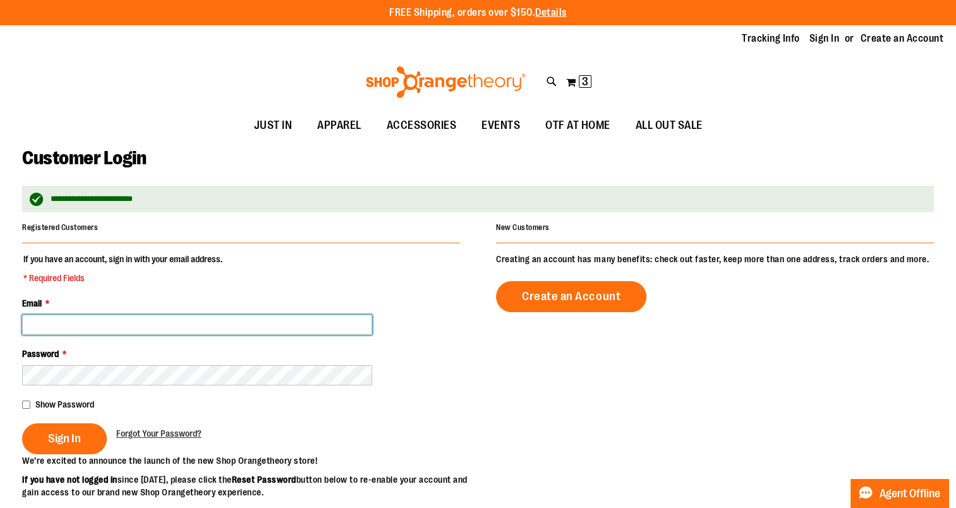
click at [95, 327] on input "Email *" at bounding box center [197, 325] width 350 height 20
type input "**********"
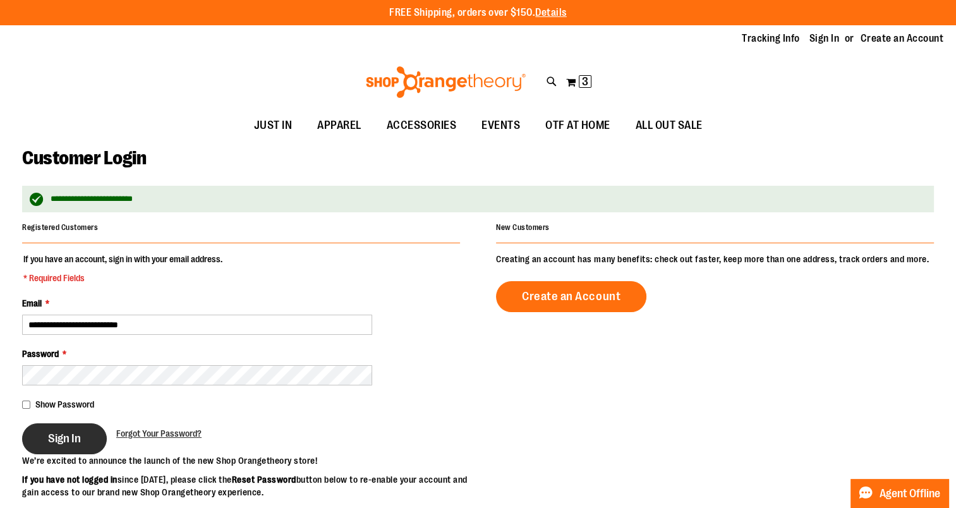
click at [66, 434] on span "Sign In" at bounding box center [64, 439] width 33 height 14
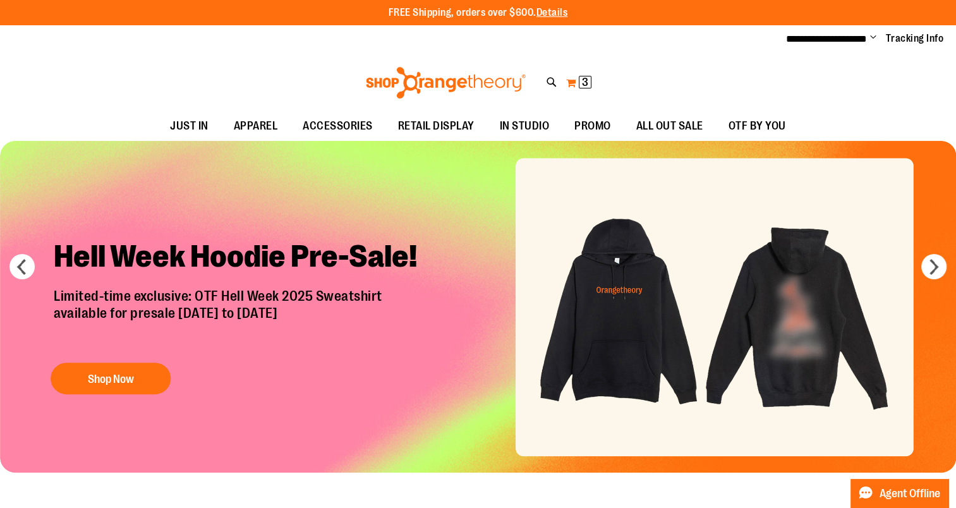
click at [586, 81] on span "3" at bounding box center [585, 82] width 6 height 13
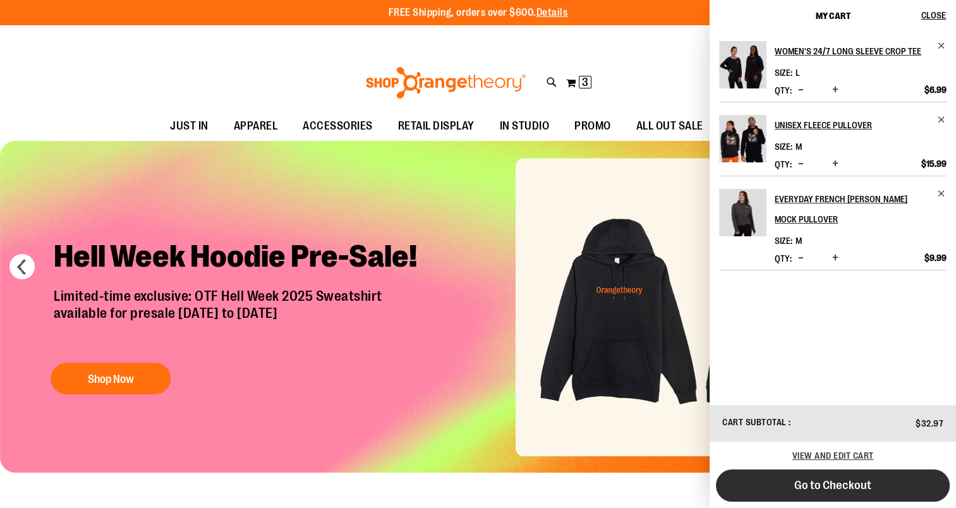
click at [828, 484] on span "Go to Checkout" at bounding box center [832, 485] width 77 height 14
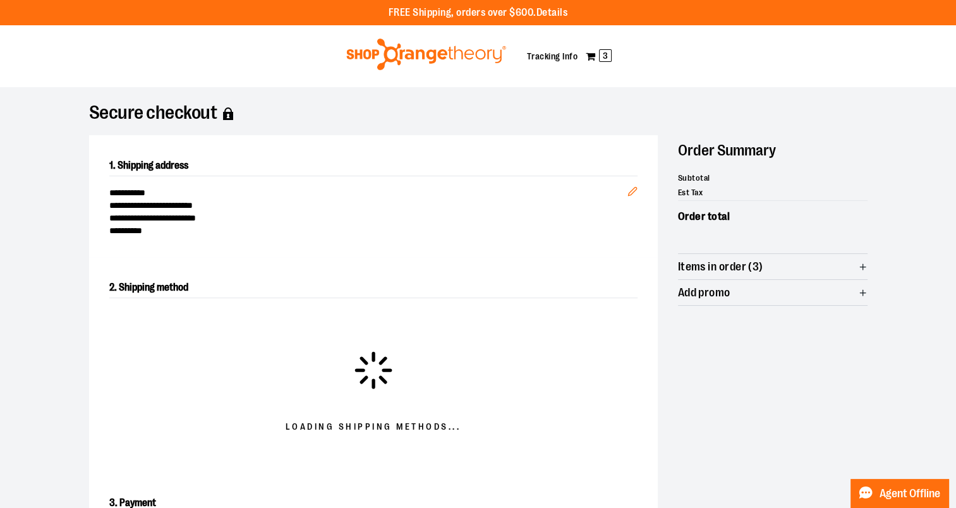
click at [930, 507] on div at bounding box center [478, 508] width 956 height 0
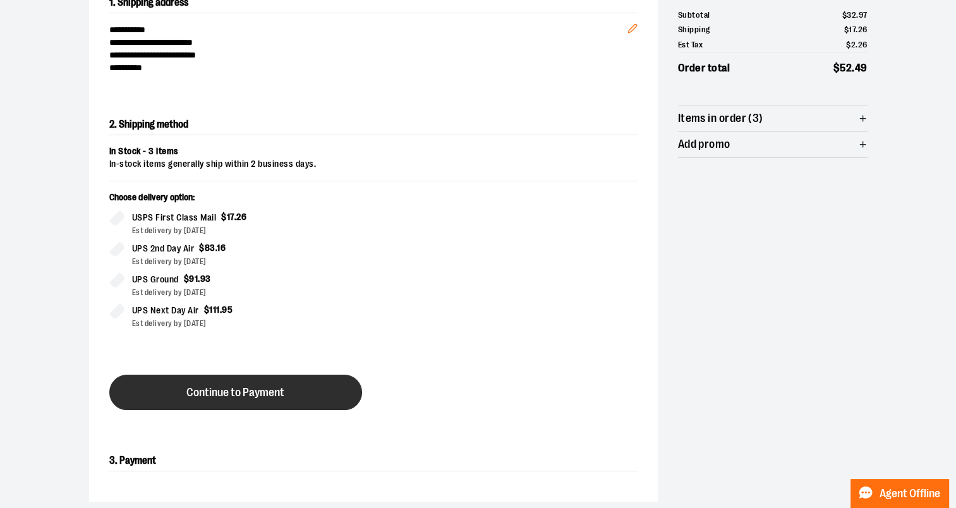
scroll to position [266, 0]
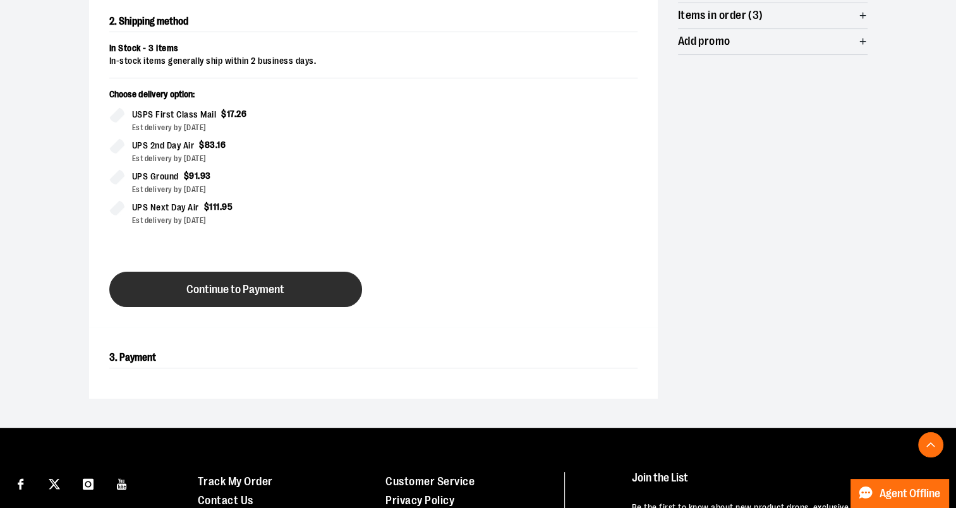
click at [226, 284] on span "Continue to Payment" at bounding box center [235, 290] width 98 height 12
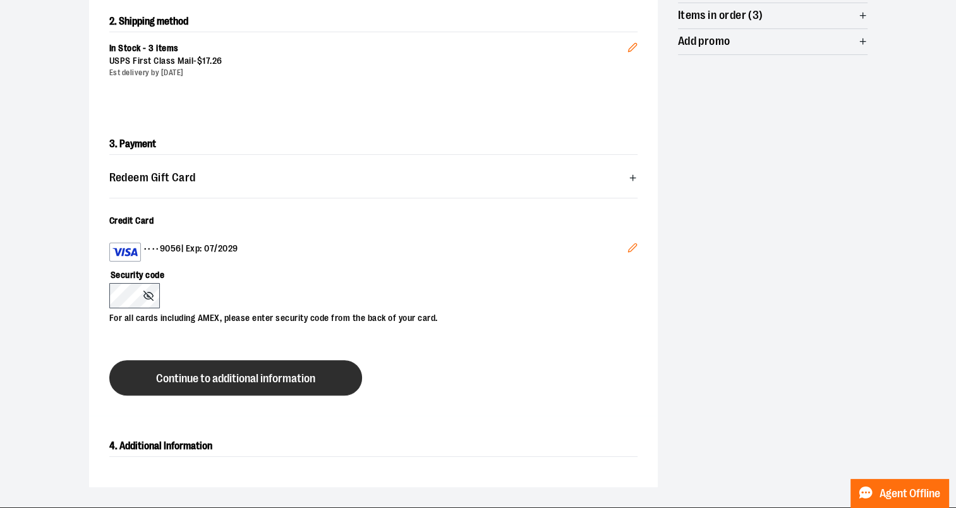
click at [230, 373] on span "Continue to additional information" at bounding box center [235, 379] width 159 height 12
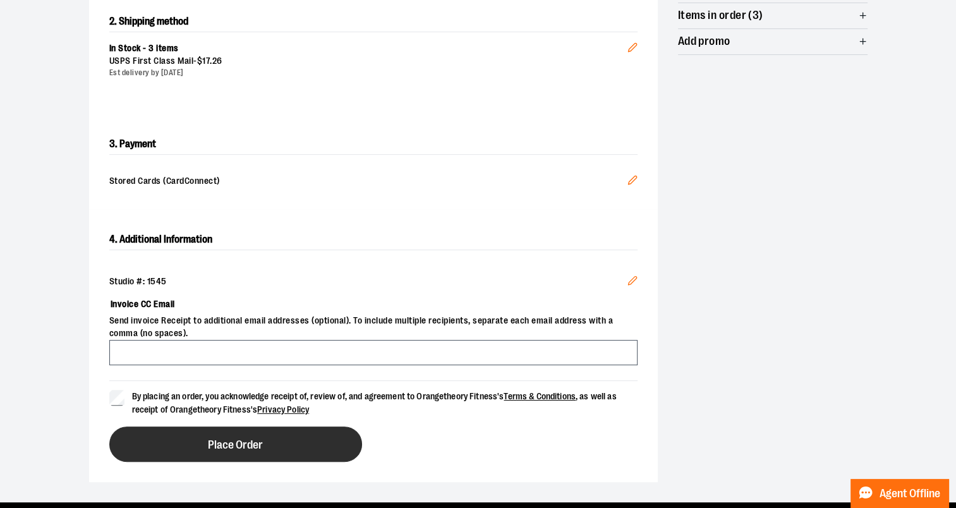
click at [250, 440] on span "Place Order" at bounding box center [235, 445] width 55 height 12
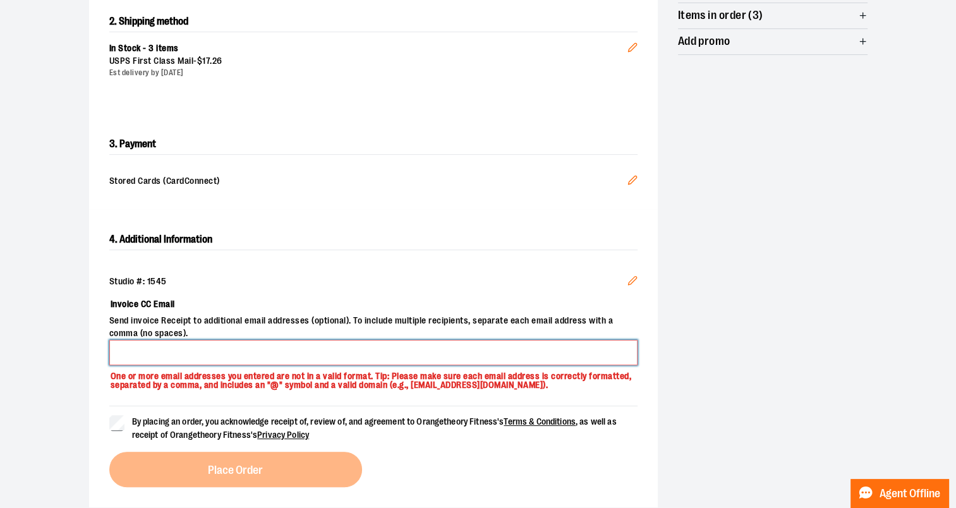
click at [188, 351] on input "Invoice CC Email" at bounding box center [373, 352] width 528 height 25
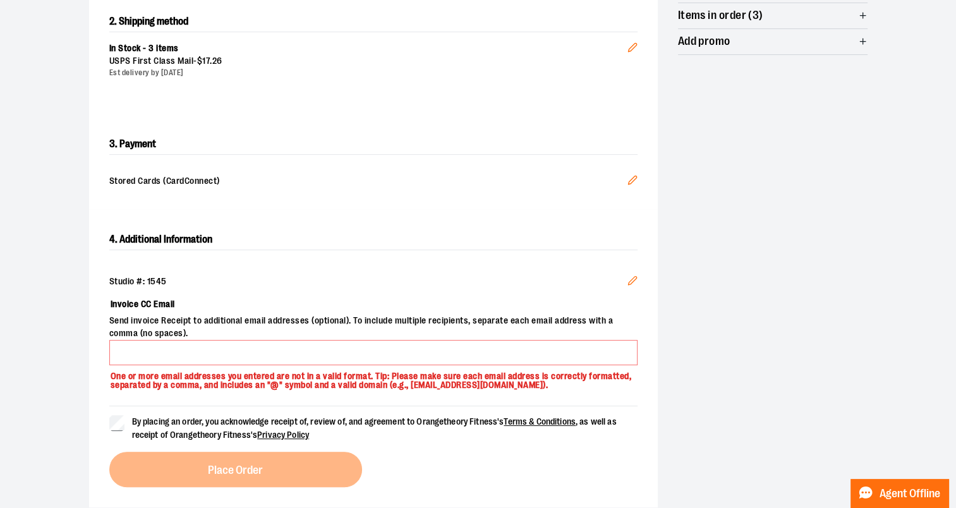
click at [103, 368] on div "4. Additional Information Studio #: 1545 Edit Invoice CC Email Send invoice Rec…" at bounding box center [373, 358] width 569 height 298
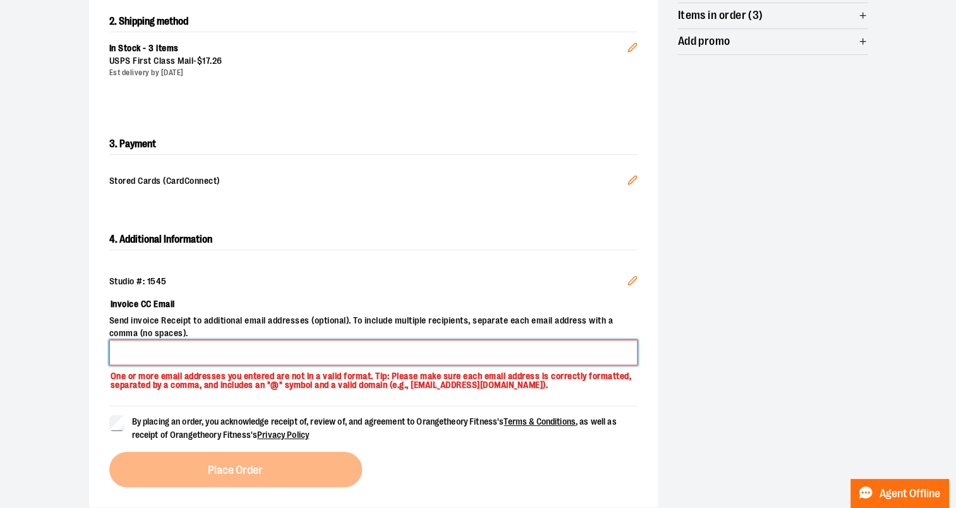
click at [214, 356] on input "Invoice CC Email" at bounding box center [373, 352] width 528 height 25
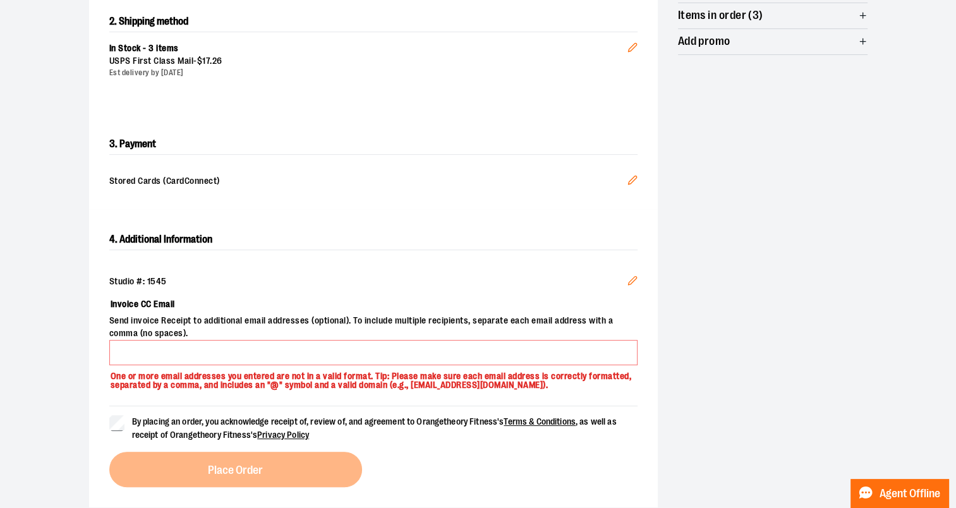
click at [97, 308] on div "4. Additional Information Studio #: 1545 Edit Invoice CC Email Send invoice Rec…" at bounding box center [373, 358] width 569 height 298
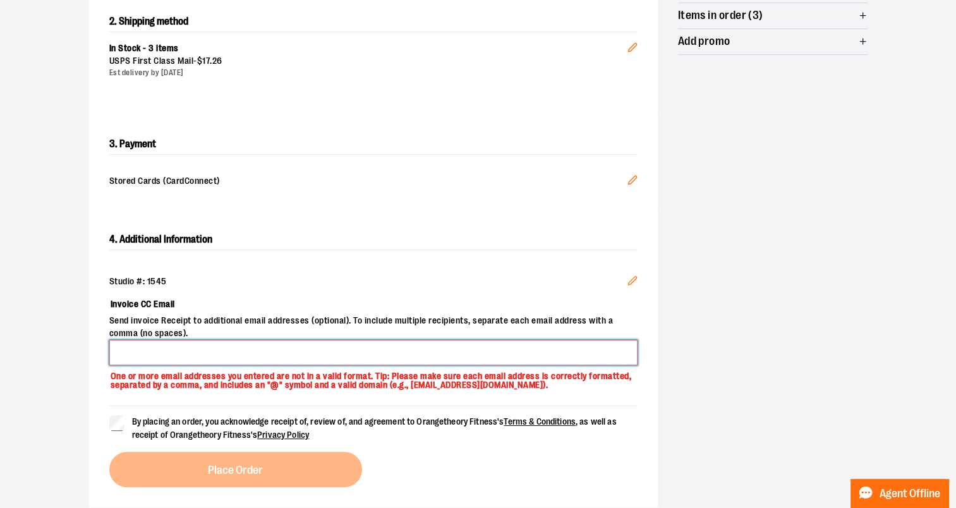
click at [157, 349] on input "Invoice CC Email" at bounding box center [373, 352] width 528 height 25
type input "**********"
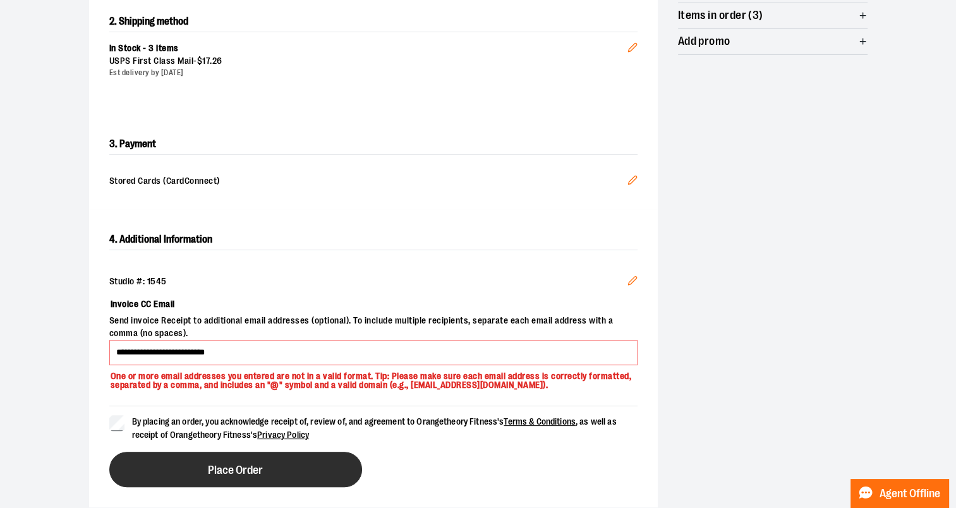
click at [235, 470] on span "Place Order" at bounding box center [235, 470] width 55 height 12
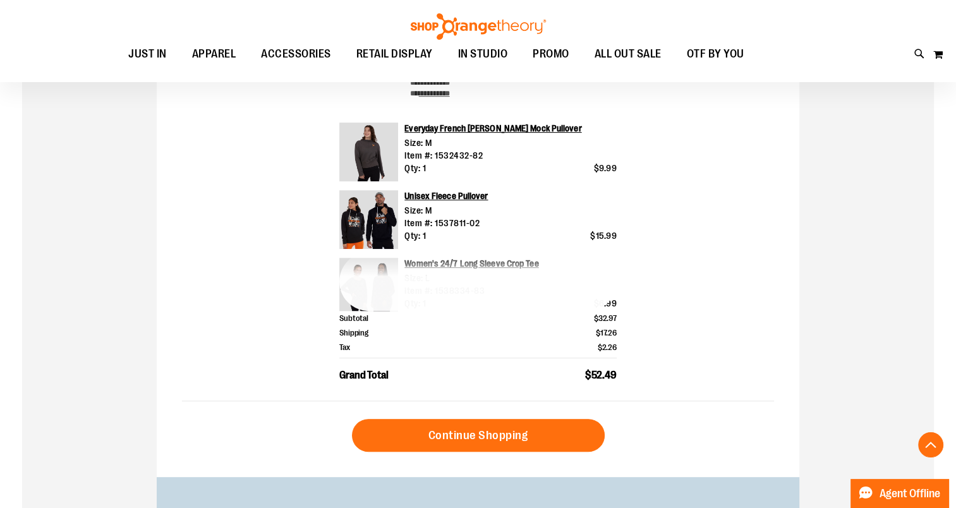
scroll to position [442, 0]
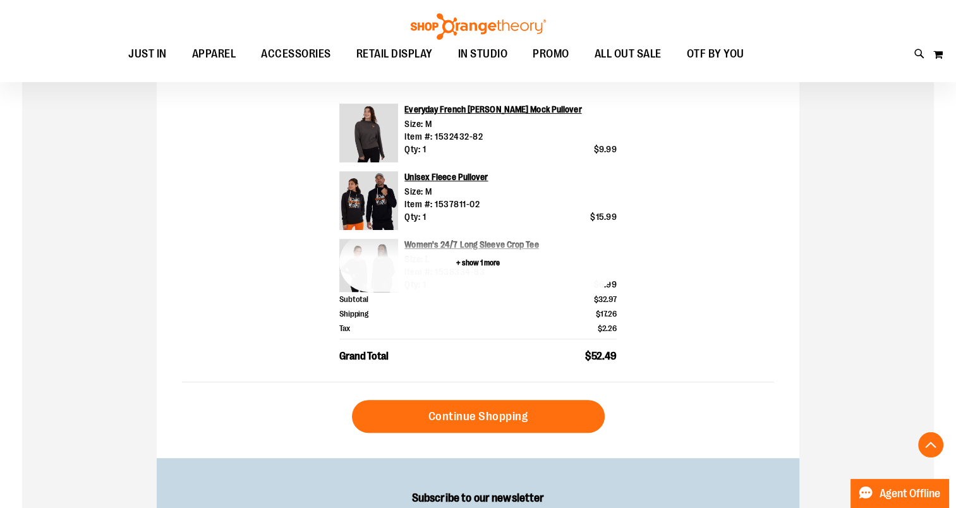
click at [478, 265] on button "+ show 1 more" at bounding box center [477, 262] width 277 height 59
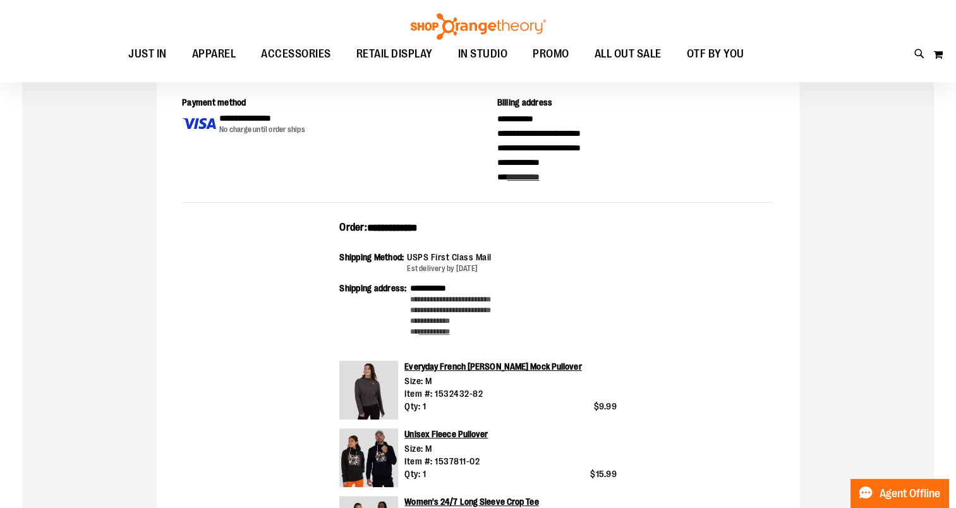
scroll to position [0, 0]
